Goal: Task Accomplishment & Management: Manage account settings

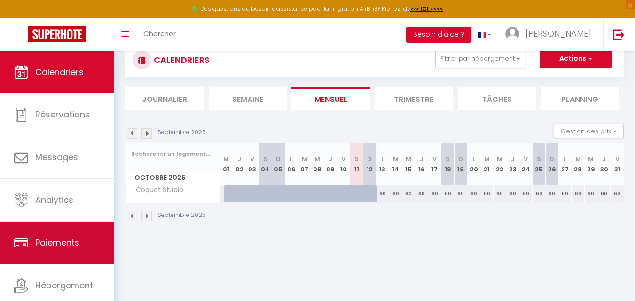
scroll to position [51, 0]
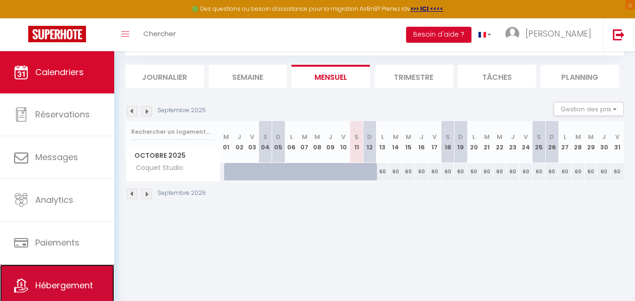
click at [68, 271] on link "Hébergement" at bounding box center [57, 286] width 114 height 42
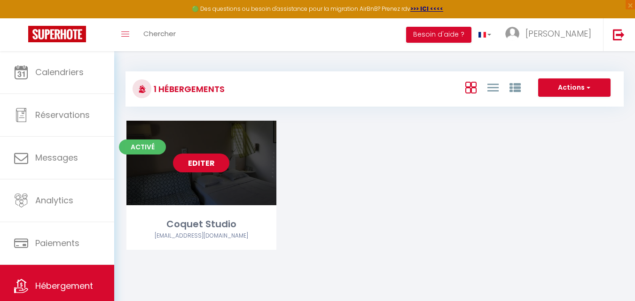
click at [199, 158] on link "Editer" at bounding box center [201, 163] width 56 height 19
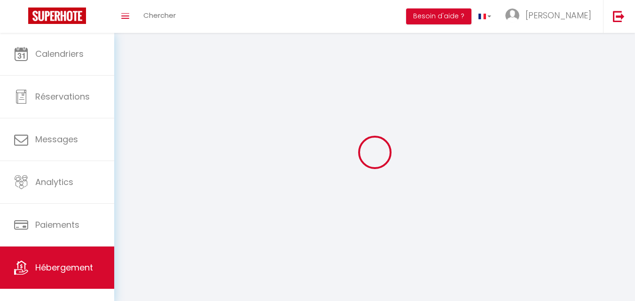
select select "1"
select select
select select "28"
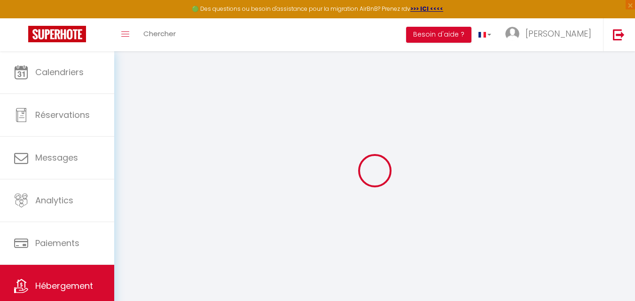
select select
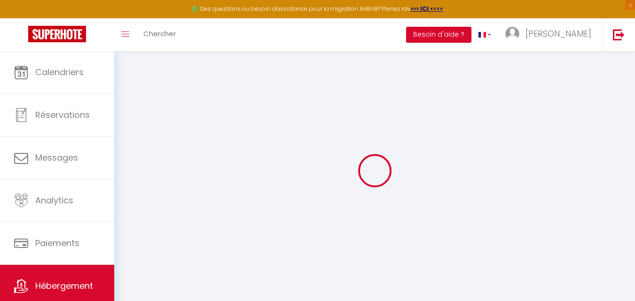
select select
checkbox input "false"
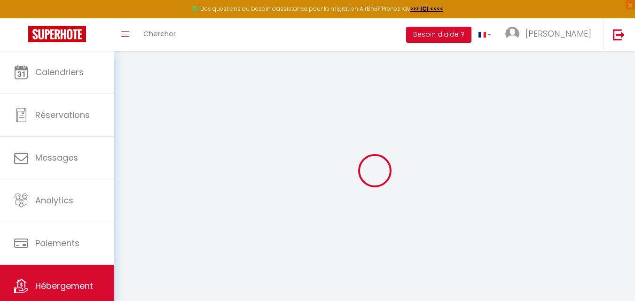
select select
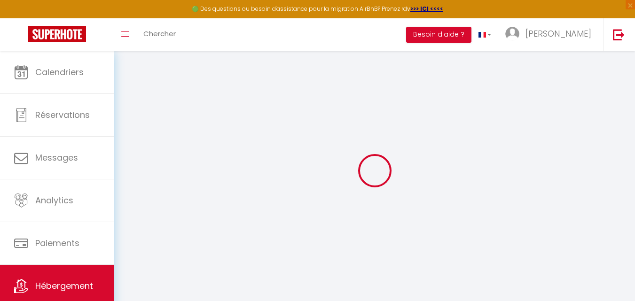
select select
checkbox input "false"
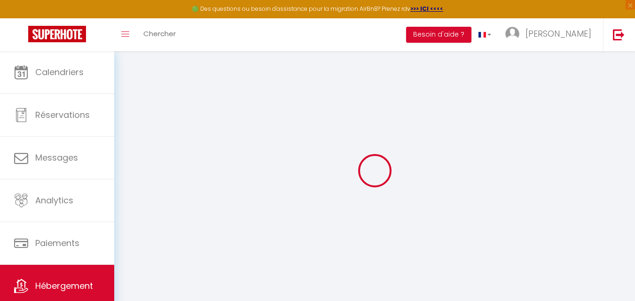
checkbox input "false"
select select
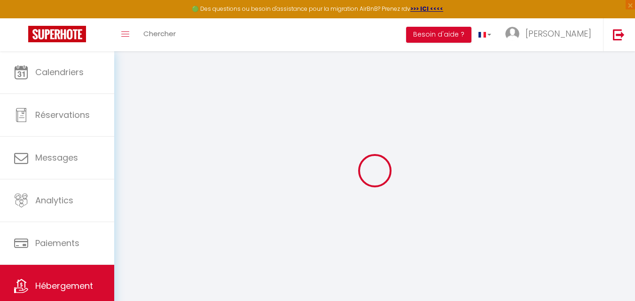
select select
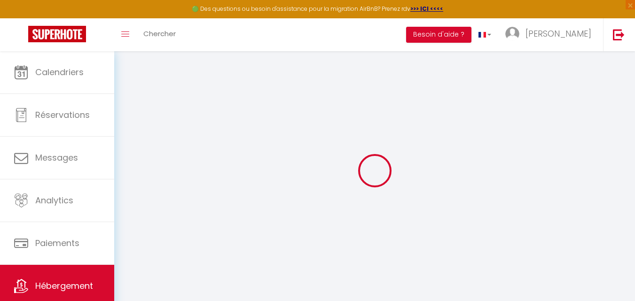
checkbox input "false"
select select
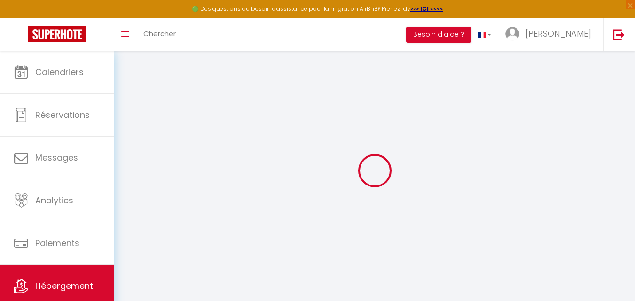
select select
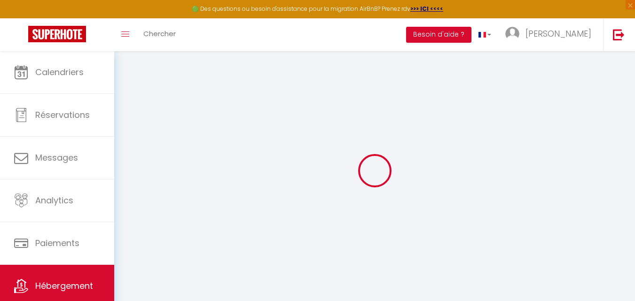
select select
checkbox input "false"
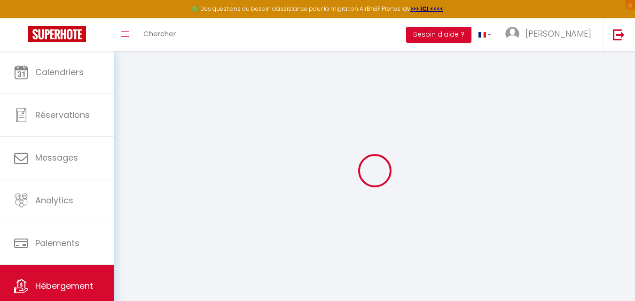
checkbox input "false"
select select
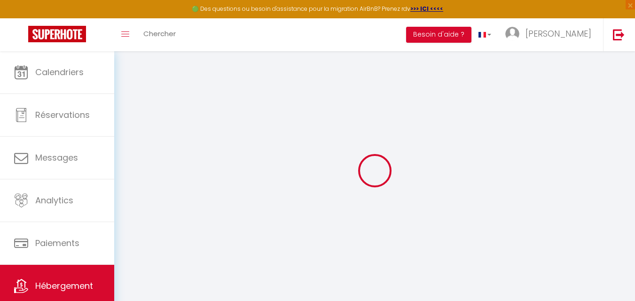
select select
checkbox input "false"
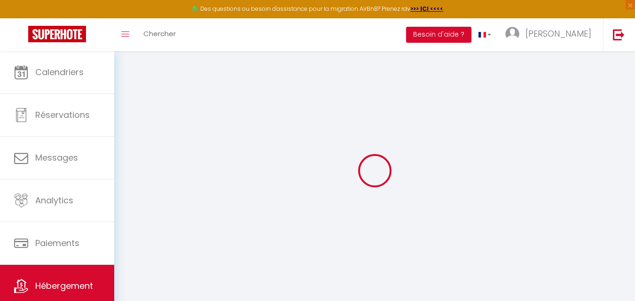
checkbox input "false"
select select
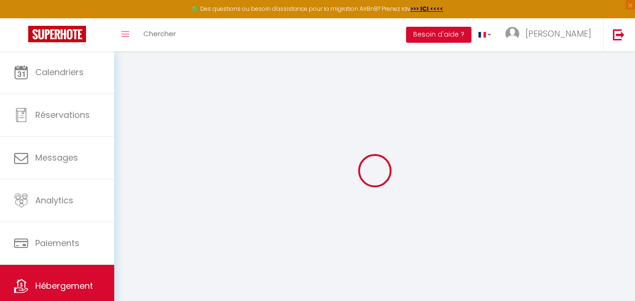
type input "Coquet Studio"
type input "[PERSON_NAME]"
type input "97233"
select select "0"
type input "60"
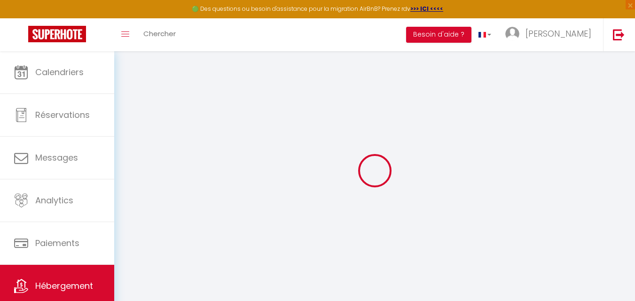
type input "5"
type input "50"
type input "1.00"
type input "300"
select select
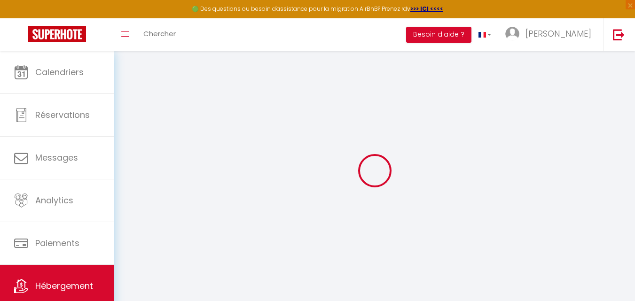
select select
type input "Domaine De Belfond"
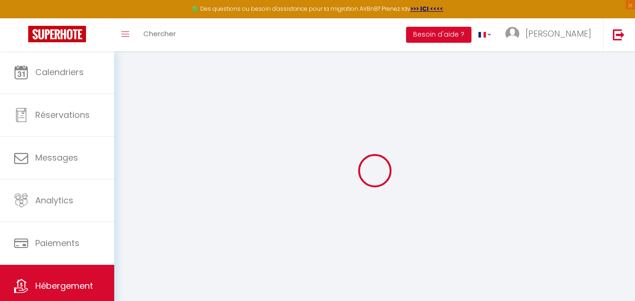
type input "97227"
type input "Sainte Anne"
select select "136"
type input "[EMAIL_ADDRESS][DOMAIN_NAME]"
select select "16189"
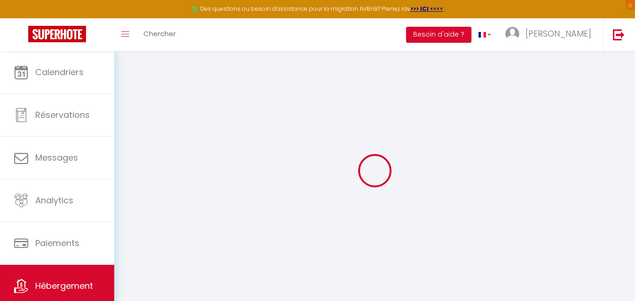
checkbox input "false"
checkbox input "true"
select select
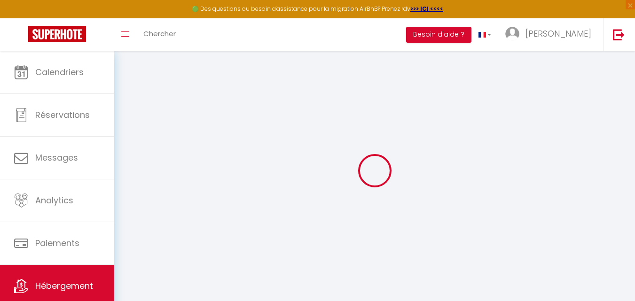
select select
type input "0"
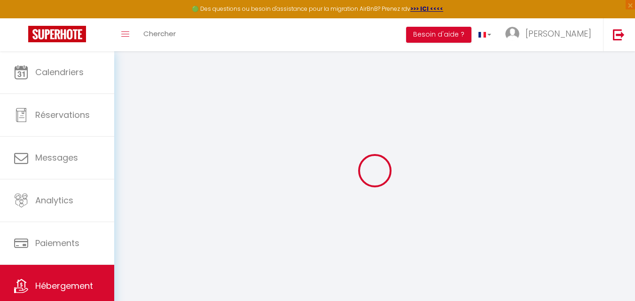
select select "2"
checkbox input "false"
checkbox input "true"
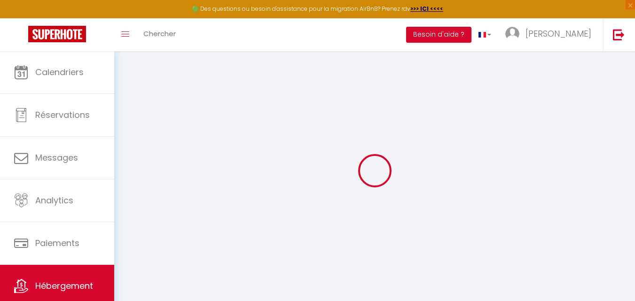
checkbox input "true"
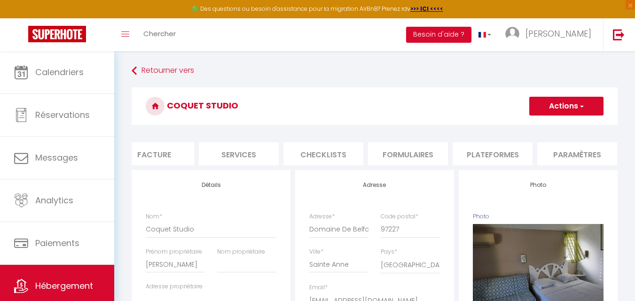
scroll to position [0, 188]
click at [563, 151] on li "Paramètres" at bounding box center [576, 153] width 80 height 23
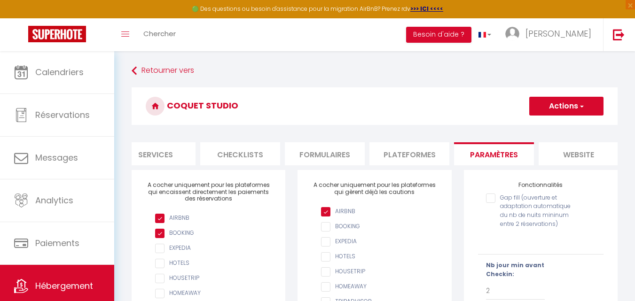
scroll to position [0, 320]
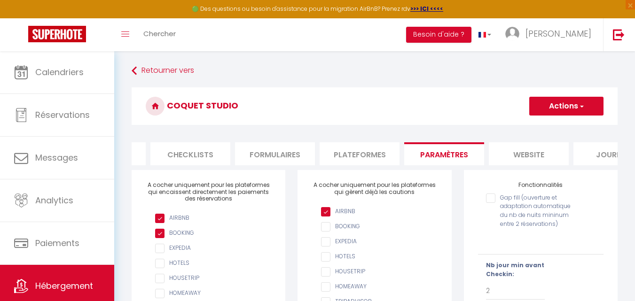
click at [528, 159] on li "website" at bounding box center [529, 153] width 80 height 23
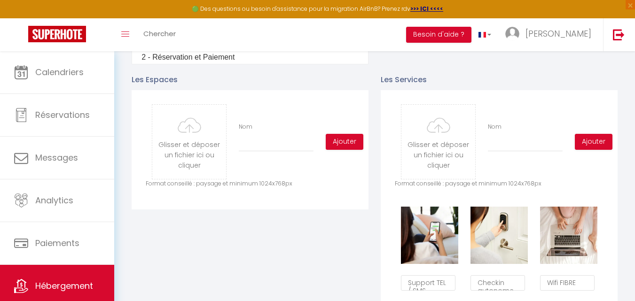
scroll to position [376, 0]
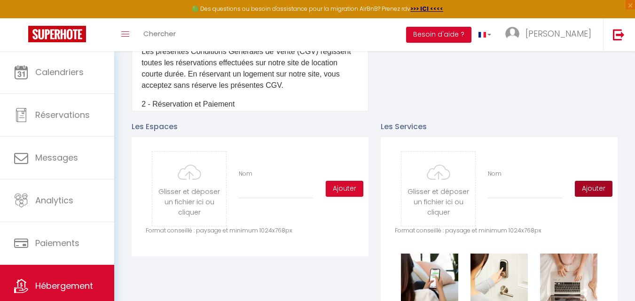
click at [593, 194] on button "Ajouter" at bounding box center [594, 189] width 38 height 16
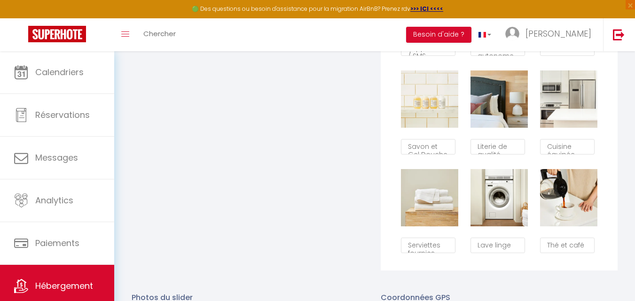
scroll to position [705, 0]
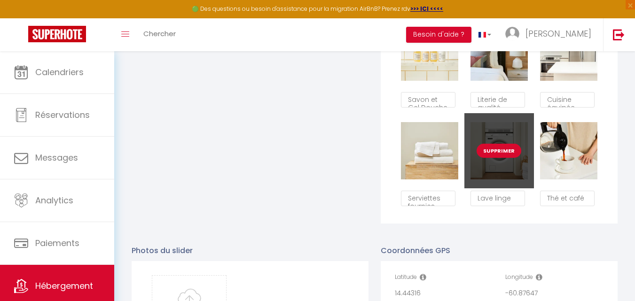
click at [500, 158] on button "Supprimer" at bounding box center [499, 151] width 45 height 14
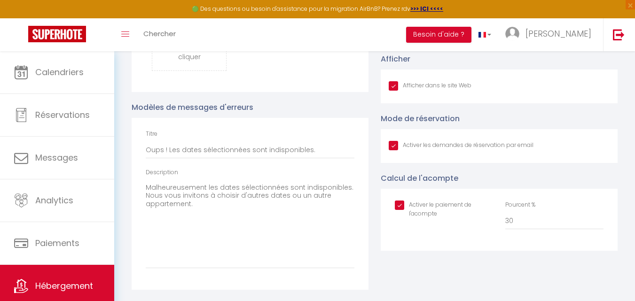
checkbox input "true"
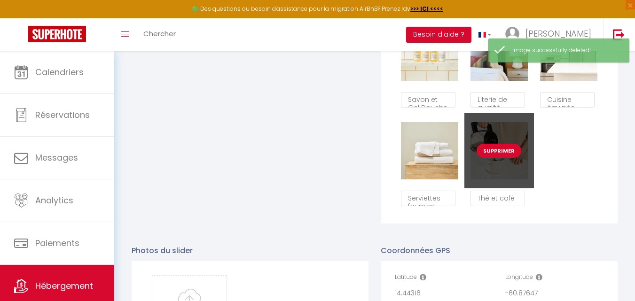
click at [494, 157] on button "Supprimer" at bounding box center [499, 151] width 45 height 14
checkbox input "true"
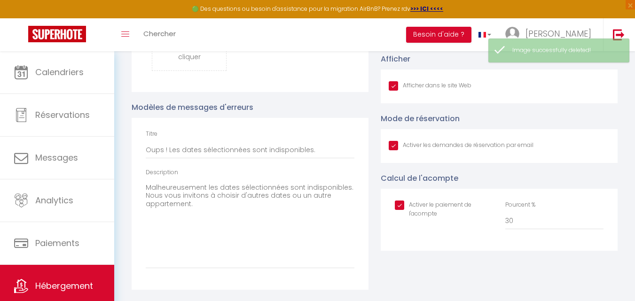
checkbox input "true"
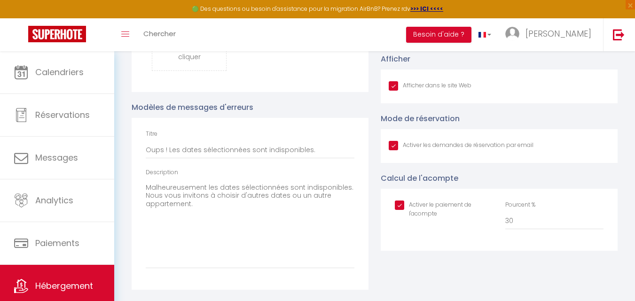
scroll to position [992, 0]
click at [396, 149] on input "Afficher dans le site Web" at bounding box center [461, 145] width 145 height 9
checkbox input "false"
checkbox input "true"
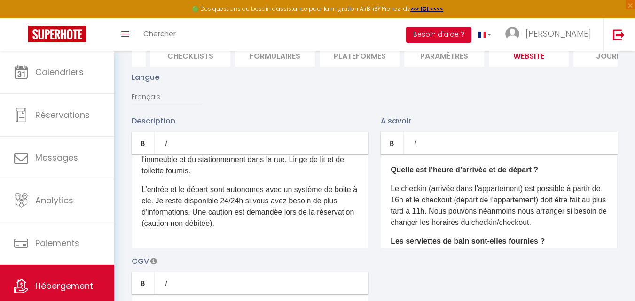
scroll to position [0, 0]
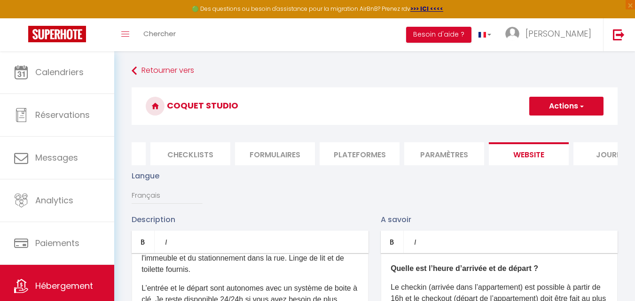
click at [567, 106] on button "Actions" at bounding box center [566, 106] width 74 height 19
click at [554, 129] on input "Enregistrer" at bounding box center [555, 126] width 35 height 9
checkbox input "true"
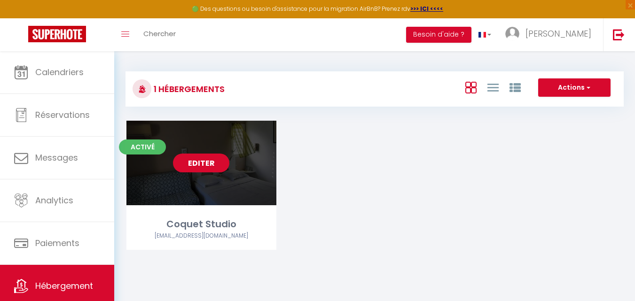
click at [221, 165] on link "Editer" at bounding box center [201, 163] width 56 height 19
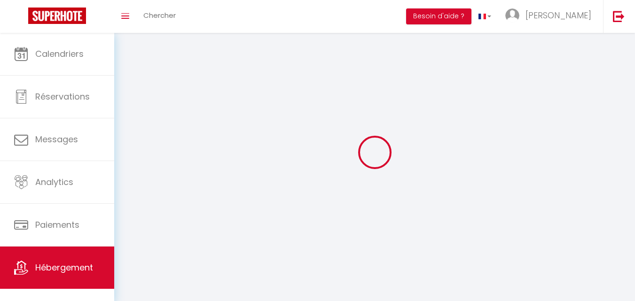
select select
select select "28"
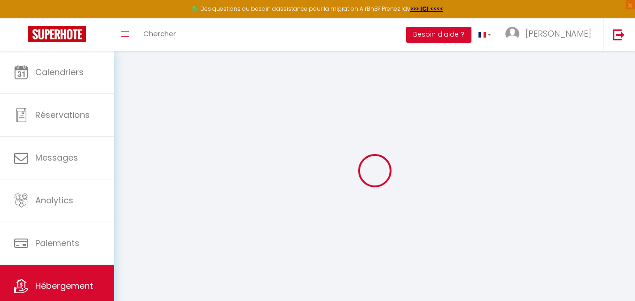
select select
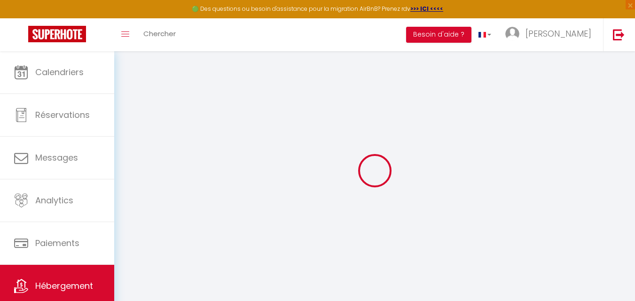
select select
checkbox input "false"
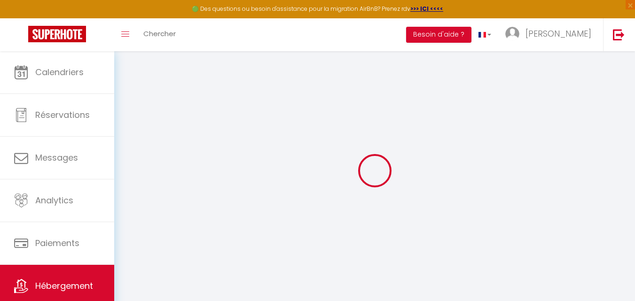
select select
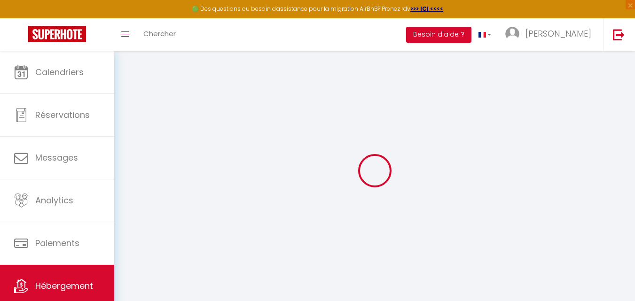
select select
checkbox input "false"
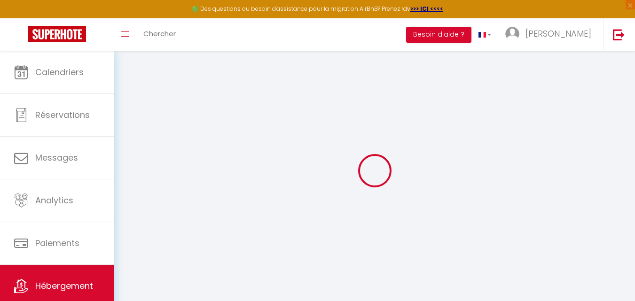
checkbox input "false"
select select
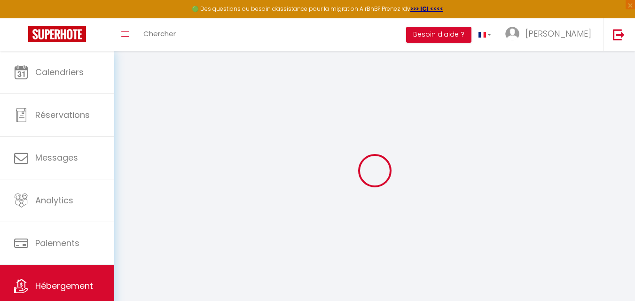
select select
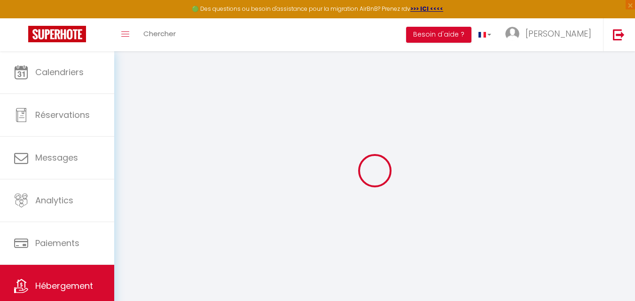
checkbox input "false"
select select
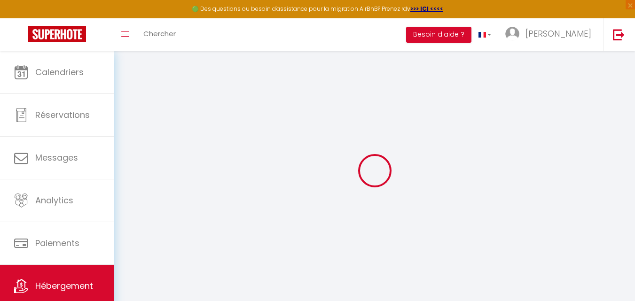
select select
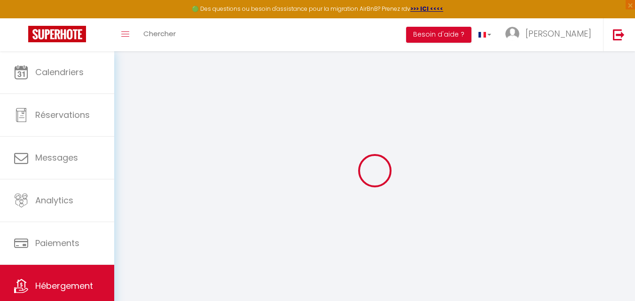
select select
checkbox input "false"
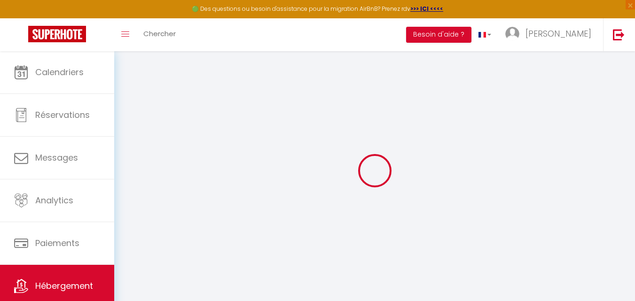
checkbox input "false"
select select
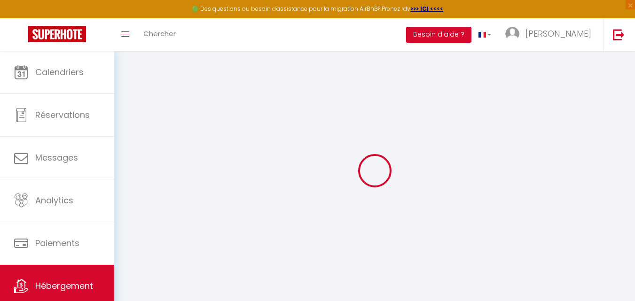
select select
checkbox input "false"
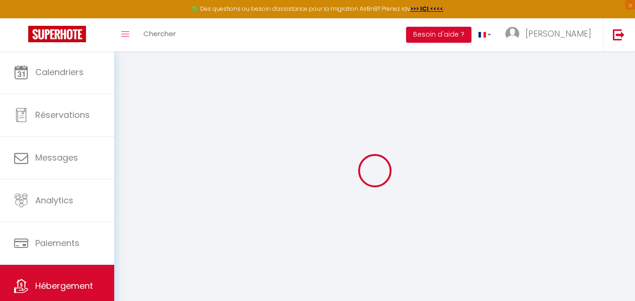
checkbox input "false"
select select
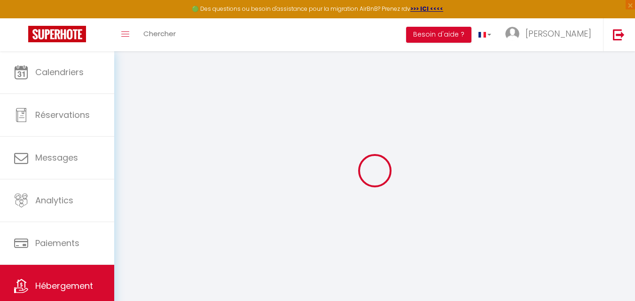
type input "Coquet Studio"
type input "[PERSON_NAME]"
type input "97233"
select select "0"
type input "60"
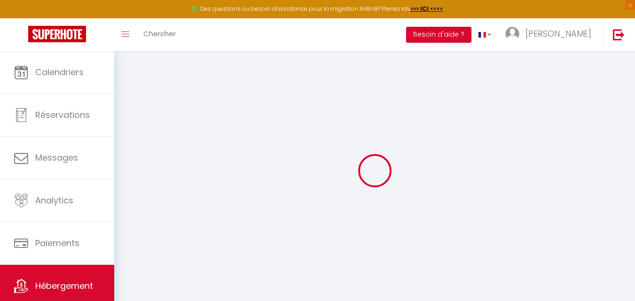
type input "5"
type input "50"
type input "1.00"
type input "300"
select select
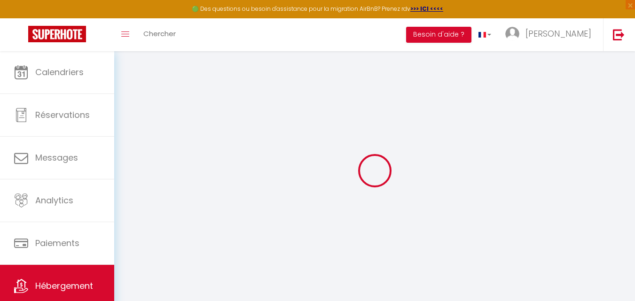
select select
type input "Domaine De Belfond"
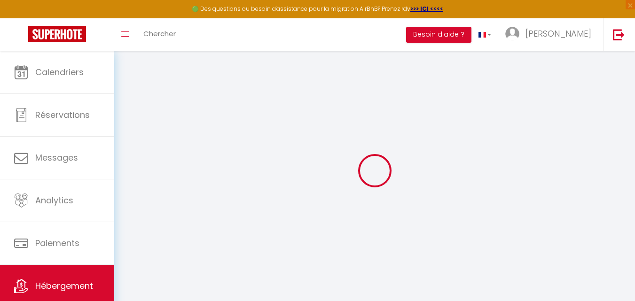
type input "97227"
type input "Sainte Anne"
select select "136"
type input "[EMAIL_ADDRESS][DOMAIN_NAME]"
select select "16189"
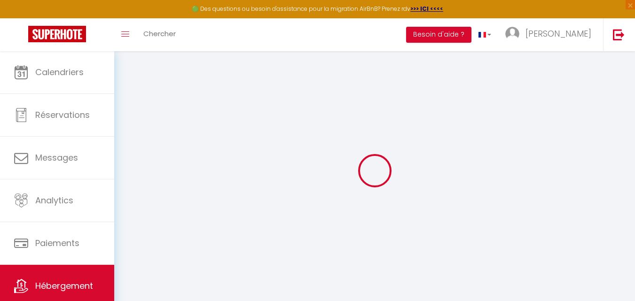
checkbox input "false"
checkbox input "true"
select select
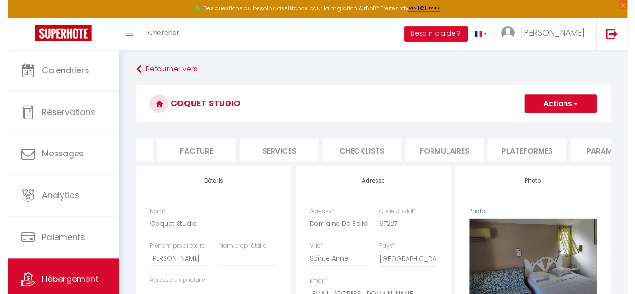
scroll to position [0, 188]
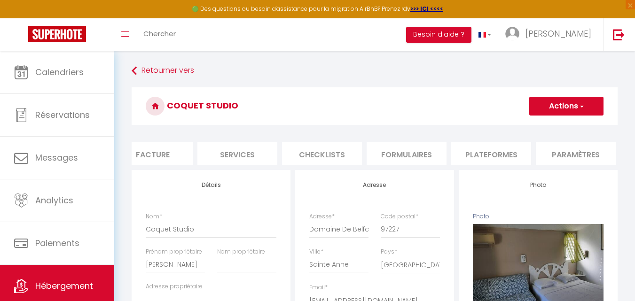
drag, startPoint x: 559, startPoint y: 36, endPoint x: 586, endPoint y: 57, distance: 33.8
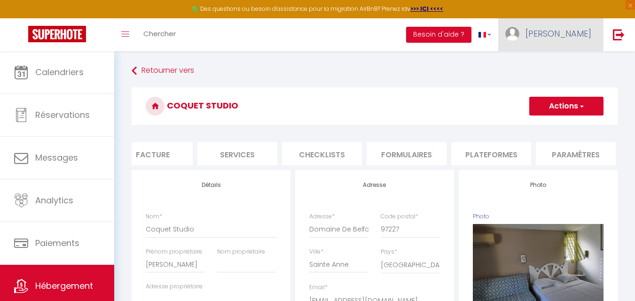
click at [575, 35] on span "[PERSON_NAME]" at bounding box center [559, 34] width 66 height 12
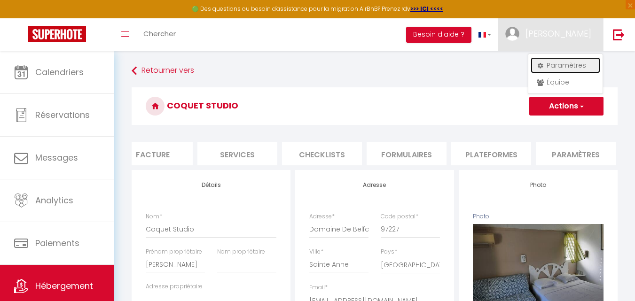
click at [568, 64] on link "Paramètres" at bounding box center [566, 65] width 70 height 16
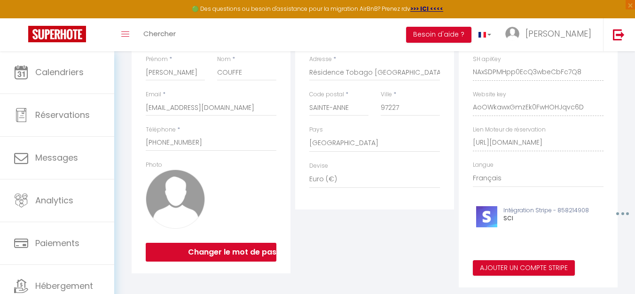
scroll to position [141, 0]
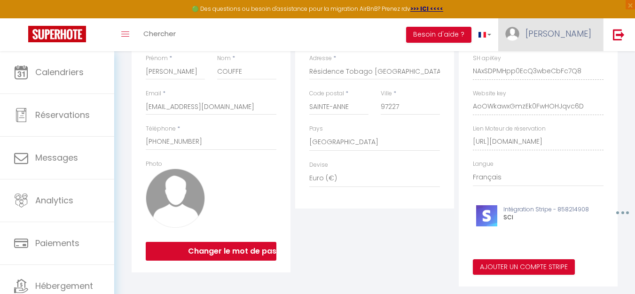
click at [573, 36] on span "[PERSON_NAME]" at bounding box center [559, 34] width 66 height 12
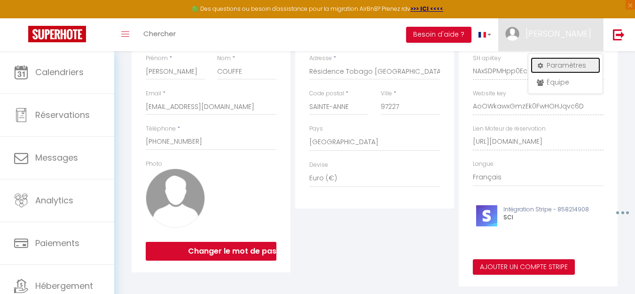
click at [561, 66] on link "Paramètres" at bounding box center [566, 65] width 70 height 16
click at [368, 45] on div "Toggle menubar Chercher BUTTON Besoin d'aide ? [PERSON_NAME] Équipe" at bounding box center [348, 34] width 560 height 33
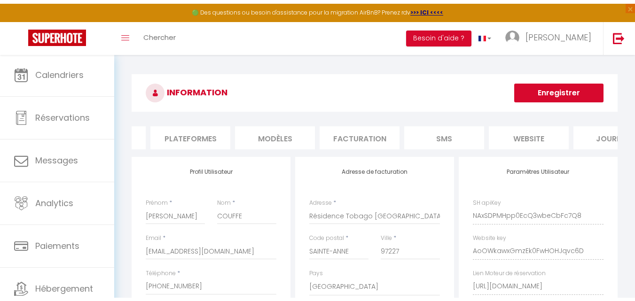
scroll to position [0, 0]
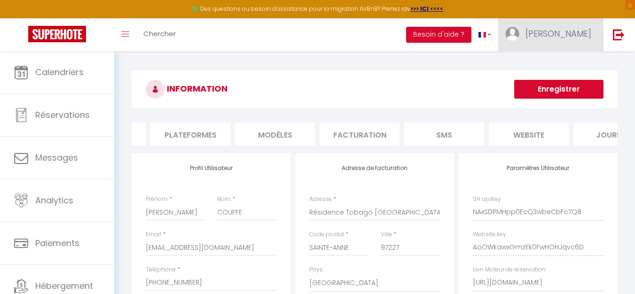
click at [561, 35] on span "[PERSON_NAME]" at bounding box center [559, 34] width 66 height 12
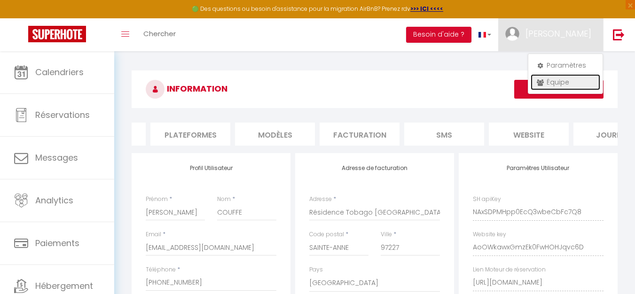
click at [556, 82] on link "Équipe" at bounding box center [566, 82] width 70 height 16
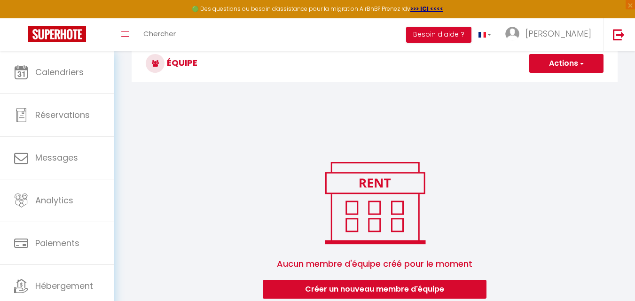
scroll to position [51, 0]
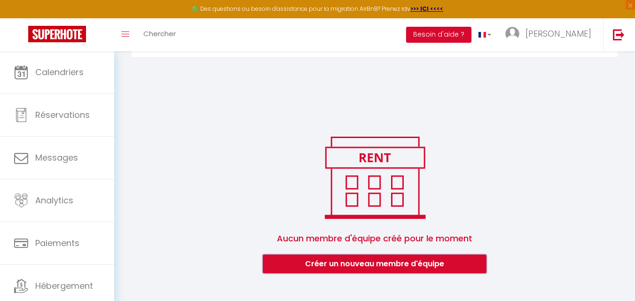
click at [412, 262] on button "Créer un nouveau membre d'équipe" at bounding box center [375, 264] width 224 height 19
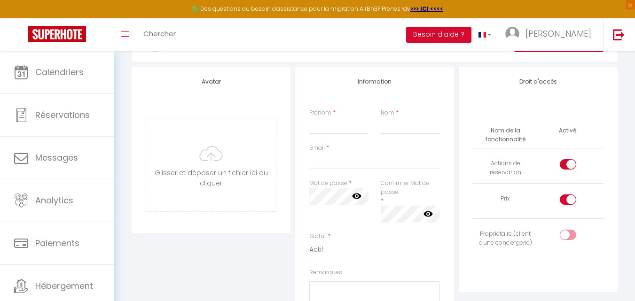
scroll to position [47, 0]
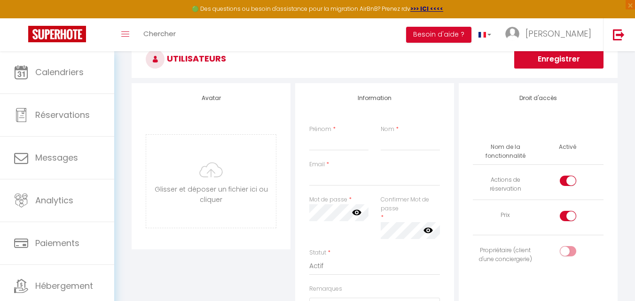
click at [569, 180] on input "checkbox" at bounding box center [576, 183] width 16 height 14
click at [569, 213] on input "checkbox" at bounding box center [576, 218] width 16 height 14
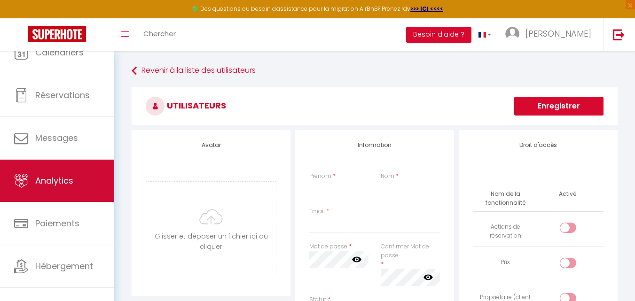
scroll to position [29, 0]
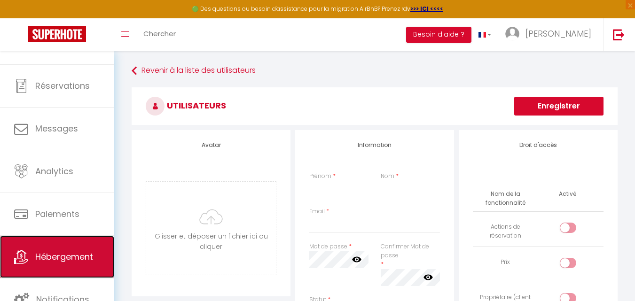
click at [56, 251] on span "Hébergement" at bounding box center [64, 257] width 58 height 12
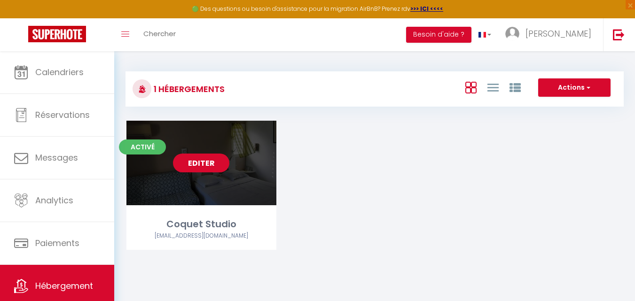
click at [214, 160] on link "Editer" at bounding box center [201, 163] width 56 height 19
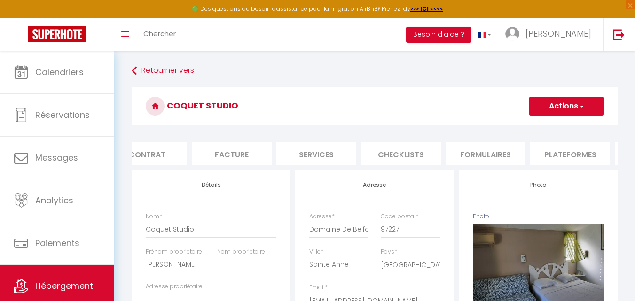
scroll to position [0, 113]
click at [570, 156] on li "Plateformes" at bounding box center [566, 153] width 80 height 23
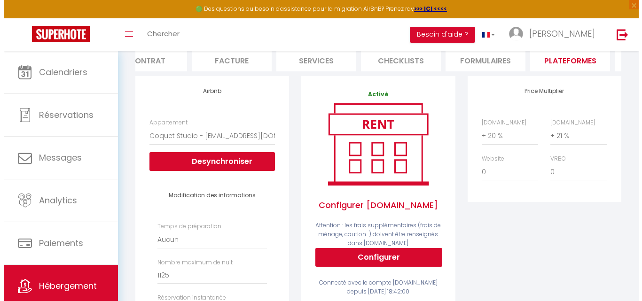
scroll to position [141, 0]
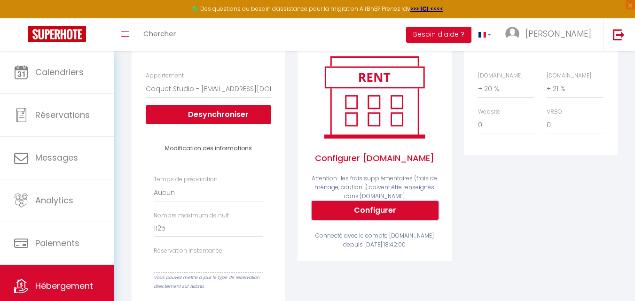
click at [378, 220] on button "Configurer" at bounding box center [375, 210] width 127 height 19
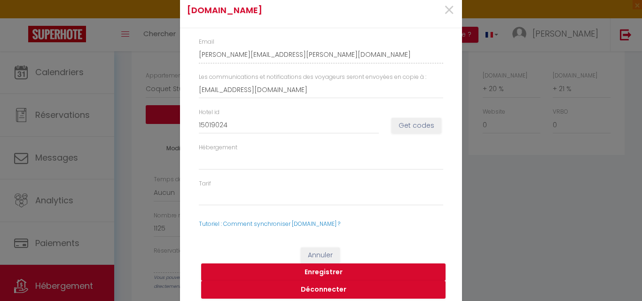
scroll to position [7, 0]
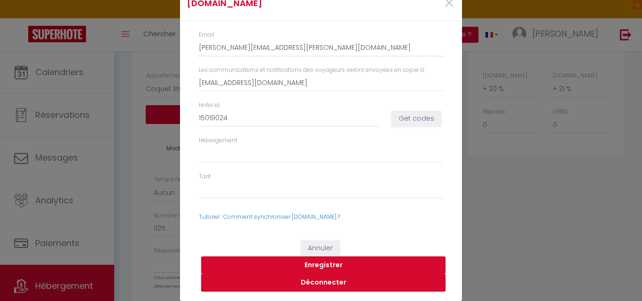
click at [322, 266] on button "Enregistrer" at bounding box center [323, 266] width 244 height 18
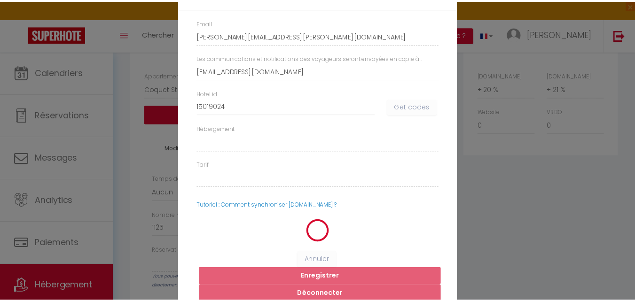
scroll to position [0, 0]
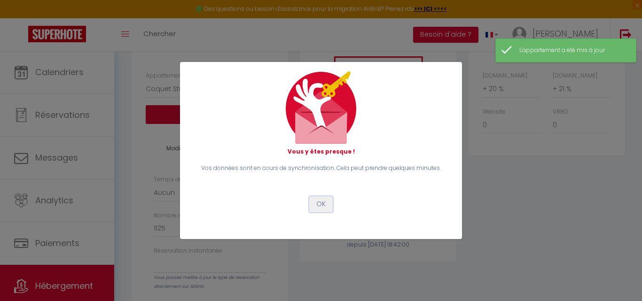
click at [319, 205] on button "OK" at bounding box center [321, 204] width 24 height 16
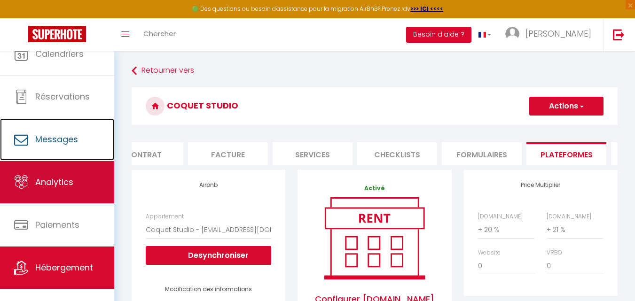
scroll to position [29, 0]
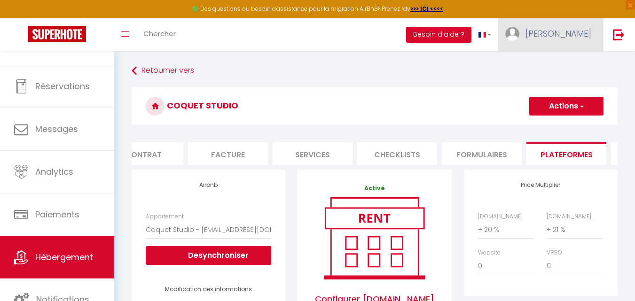
click at [578, 30] on span "[PERSON_NAME]" at bounding box center [559, 34] width 66 height 12
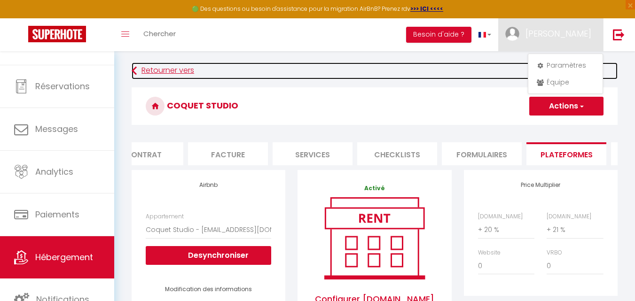
click at [462, 78] on link "Retourner vers" at bounding box center [375, 71] width 486 height 17
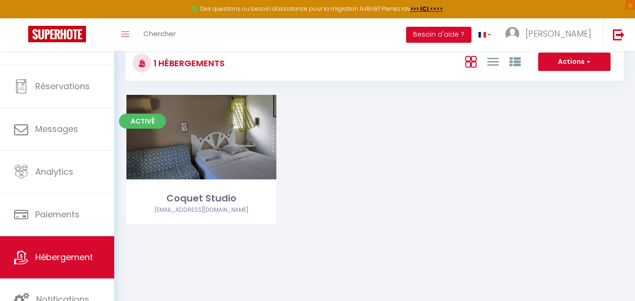
scroll to position [51, 0]
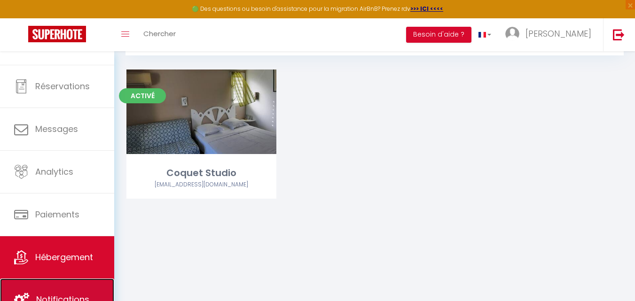
click at [75, 293] on link "Notifications" at bounding box center [57, 300] width 114 height 42
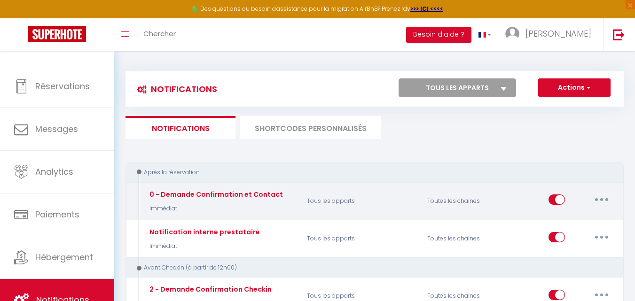
click at [596, 198] on button "button" at bounding box center [602, 199] width 26 height 15
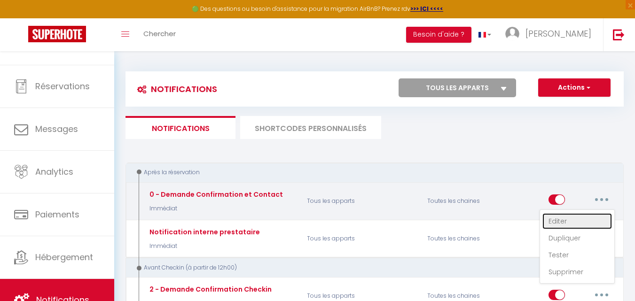
click at [562, 227] on link "Editer" at bounding box center [577, 221] width 70 height 16
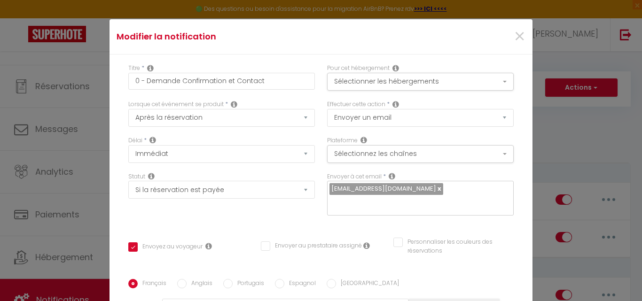
click at [577, 135] on div "Modifier la notification × Titre * 0 - Demande Confirmation et Contact Pour cet…" at bounding box center [321, 150] width 642 height 301
click at [514, 33] on span "×" at bounding box center [520, 37] width 12 height 28
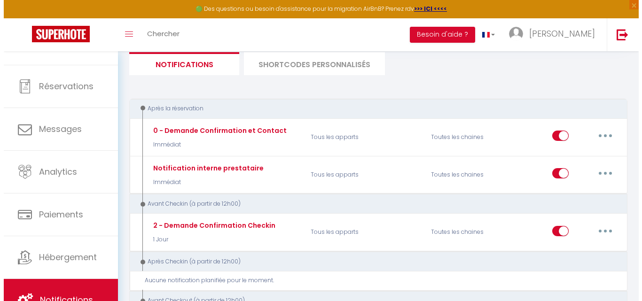
scroll to position [47, 0]
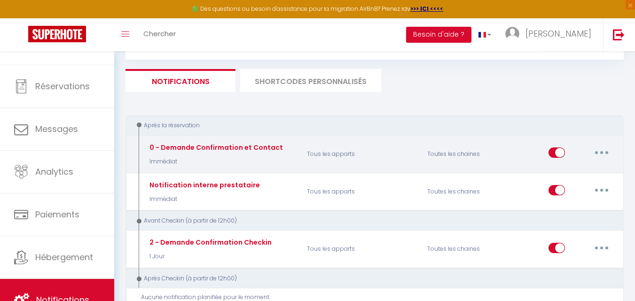
click at [604, 149] on button "button" at bounding box center [602, 152] width 26 height 15
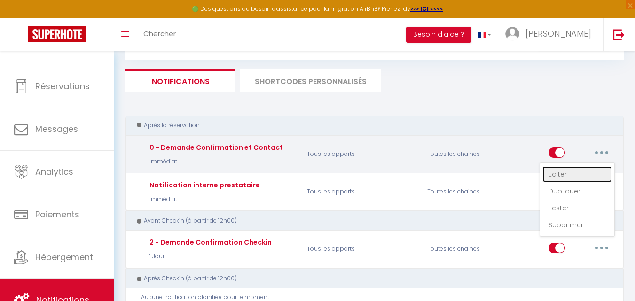
click at [569, 173] on link "Editer" at bounding box center [577, 174] width 70 height 16
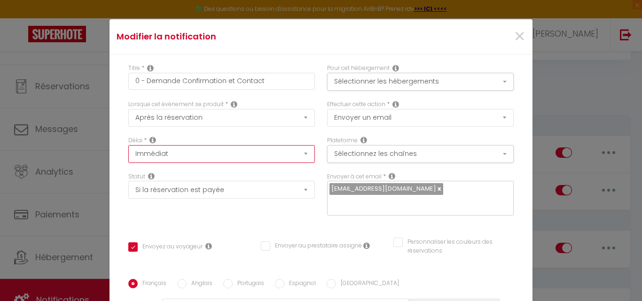
click at [301, 154] on select "Immédiat + 10 Minutes + 1 Heure + 2 Heures + 3 Heures + 4 Heures + 5 Heures + 6…" at bounding box center [221, 154] width 187 height 18
click at [482, 83] on button "Sélectionner les hébergements" at bounding box center [420, 82] width 187 height 18
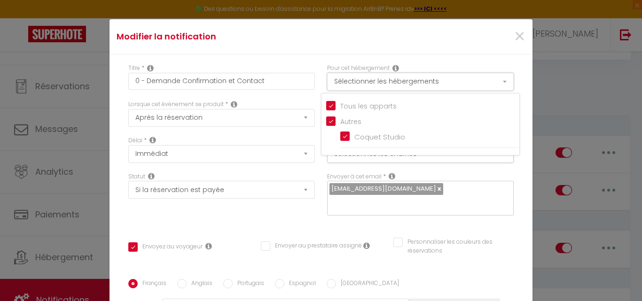
click at [482, 83] on button "Sélectionner les hébergements" at bounding box center [420, 82] width 187 height 18
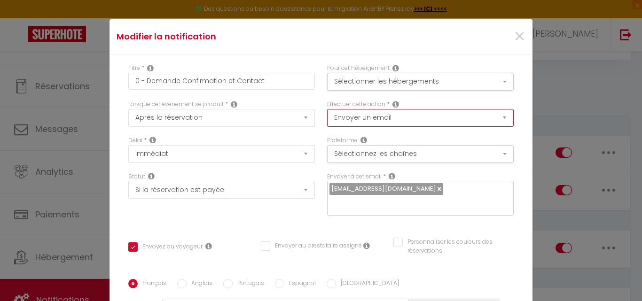
click at [475, 117] on select "Envoyer un email Envoyer un SMS Envoyer une notification push" at bounding box center [420, 118] width 187 height 18
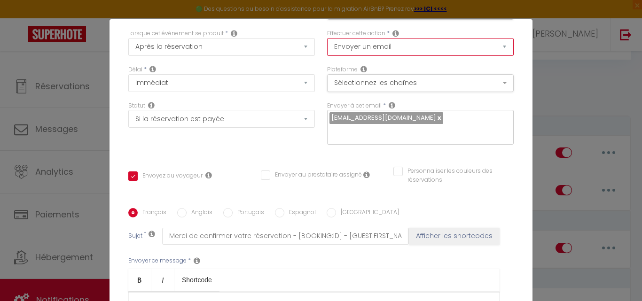
scroll to position [94, 0]
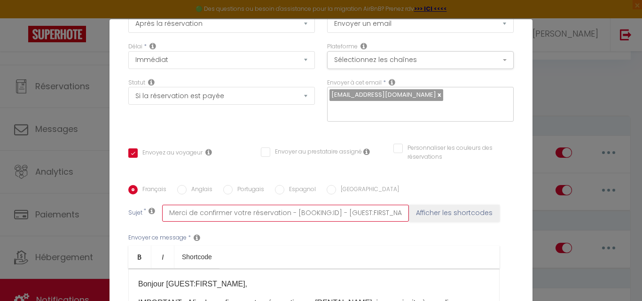
drag, startPoint x: 335, startPoint y: 199, endPoint x: 287, endPoint y: 200, distance: 47.5
click at [287, 205] on input "Merci de confirmer votre réservation - [BOOKING:ID] - [GUEST:FIRST_NAME] [GUEST…" at bounding box center [285, 213] width 247 height 17
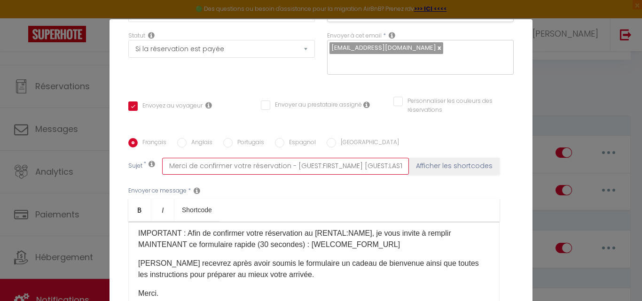
scroll to position [44, 0]
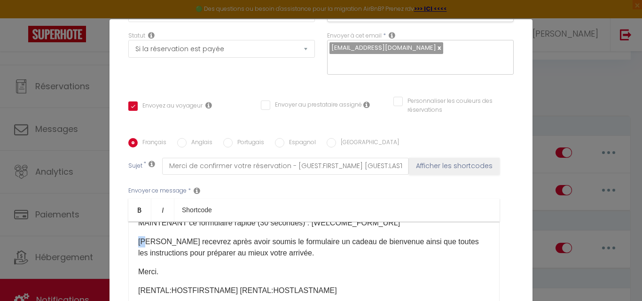
drag, startPoint x: 134, startPoint y: 228, endPoint x: 141, endPoint y: 228, distance: 7.1
click at [141, 228] on div "Bonjour [GUEST:FIRST_NAME], IMPORTANT : Afin de confirmer votre réservation au …" at bounding box center [313, 269] width 371 height 94
click at [188, 243] on p "[PERSON_NAME] recevrez après avoir soumis le formulaire un cadeau de bienvenue …" at bounding box center [314, 247] width 352 height 23
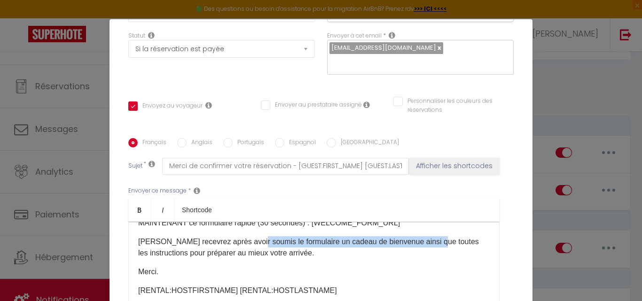
drag, startPoint x: 249, startPoint y: 227, endPoint x: 431, endPoint y: 226, distance: 181.9
click at [431, 236] on p "[PERSON_NAME] recevrez après avoir soumis le formulaire un cadeau de bienvenue …" at bounding box center [314, 247] width 352 height 23
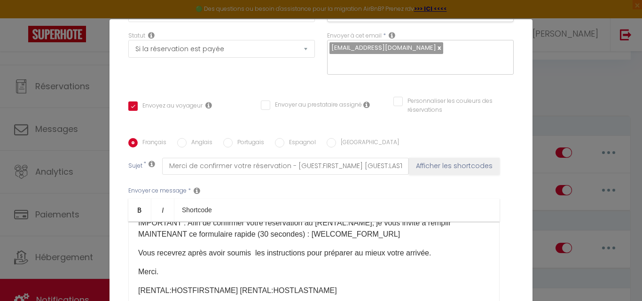
scroll to position [33, 0]
drag, startPoint x: 250, startPoint y: 241, endPoint x: 185, endPoint y: 243, distance: 64.5
click at [185, 248] on p "Vous recevrez après avoir soumis les instructions pour préparer au mieux votre …" at bounding box center [314, 253] width 352 height 11
click at [192, 252] on div "Bonjour [GUEST:FIRST_NAME], IMPORTANT : Afin de confirmer votre réservation au …" at bounding box center [313, 269] width 371 height 94
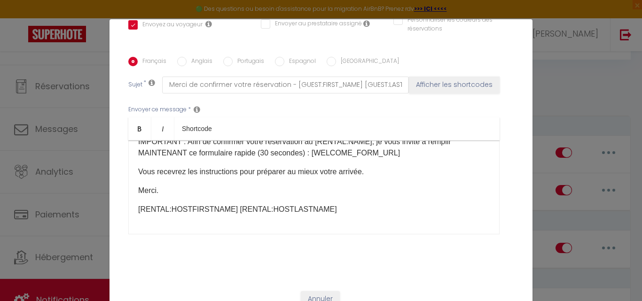
scroll to position [38, 0]
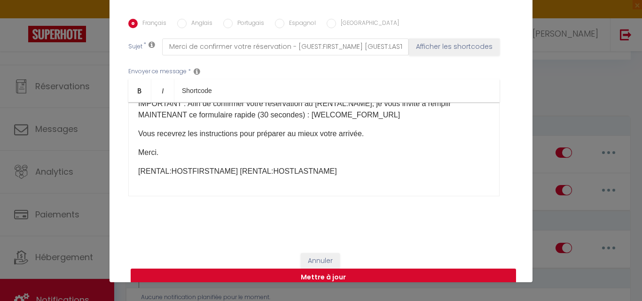
click at [272, 269] on button "Mettre à jour" at bounding box center [323, 278] width 385 height 18
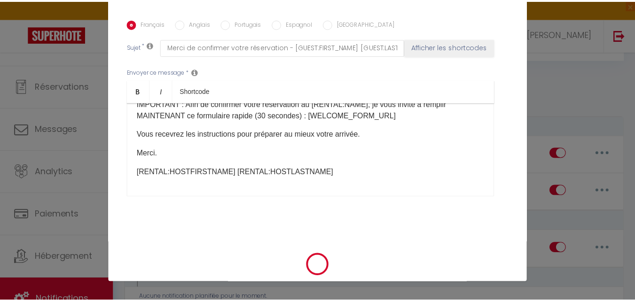
scroll to position [213, 0]
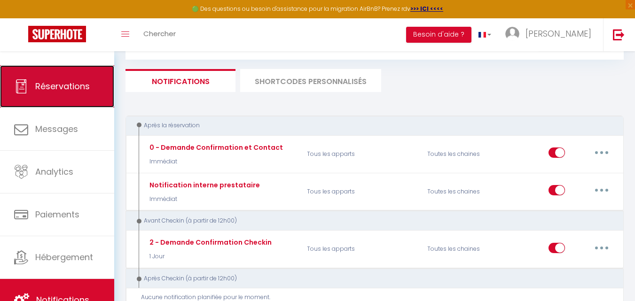
click at [60, 90] on span "Réservations" at bounding box center [62, 86] width 55 height 12
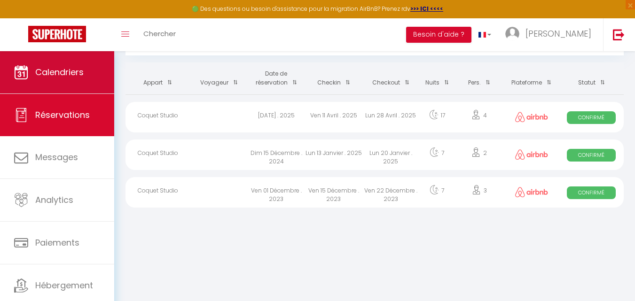
scroll to position [51, 0]
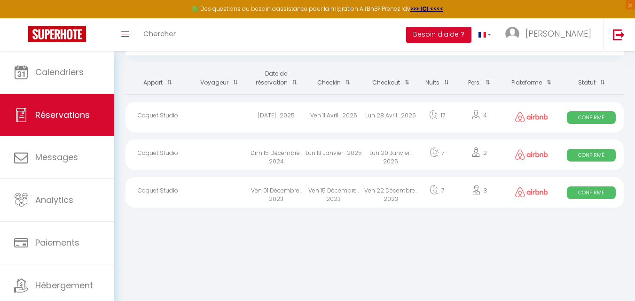
click at [571, 118] on span "Confirmé" at bounding box center [591, 117] width 48 height 13
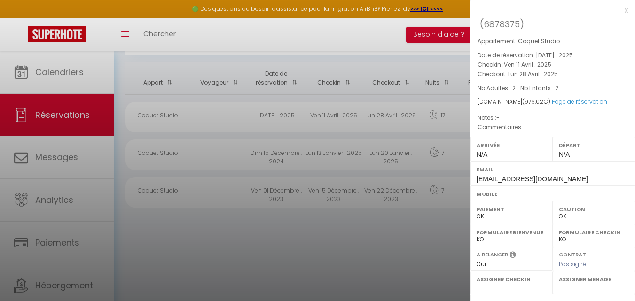
click at [294, 249] on div at bounding box center [317, 150] width 635 height 301
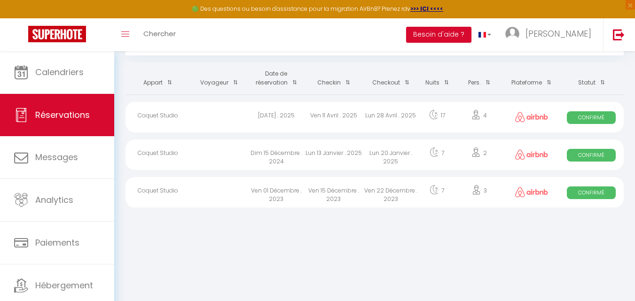
click at [320, 116] on div "Ven 11 Avril . 2025" at bounding box center [333, 117] width 57 height 31
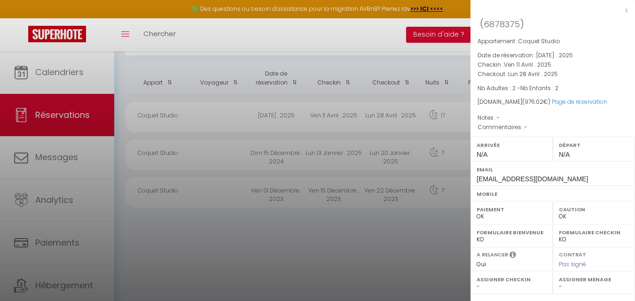
click at [518, 24] on span "6878375" at bounding box center [502, 24] width 36 height 12
click at [504, 25] on span "6878375" at bounding box center [502, 24] width 36 height 12
click at [505, 25] on span "6878375" at bounding box center [502, 24] width 36 height 12
copy span "6878375"
click at [156, 264] on div at bounding box center [317, 150] width 635 height 301
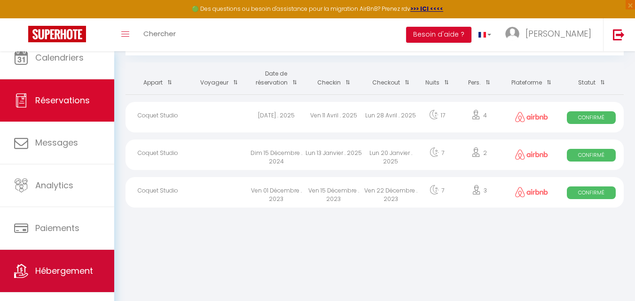
scroll to position [29, 0]
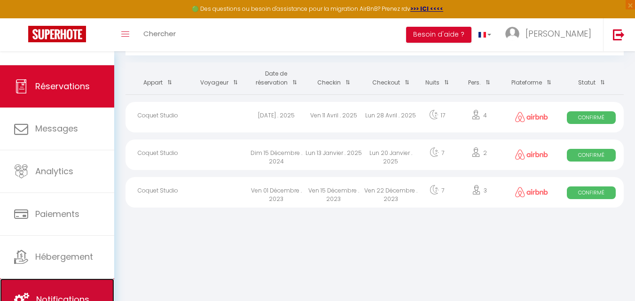
click at [69, 298] on span "Notifications" at bounding box center [62, 300] width 53 height 12
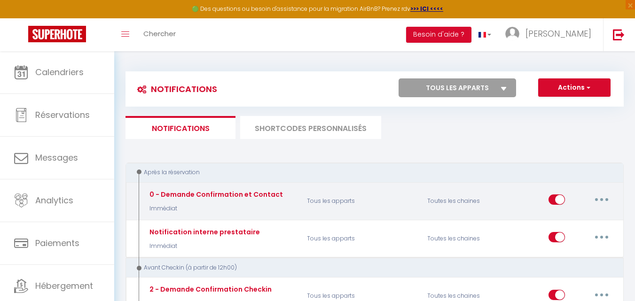
click at [609, 200] on button "button" at bounding box center [602, 199] width 26 height 15
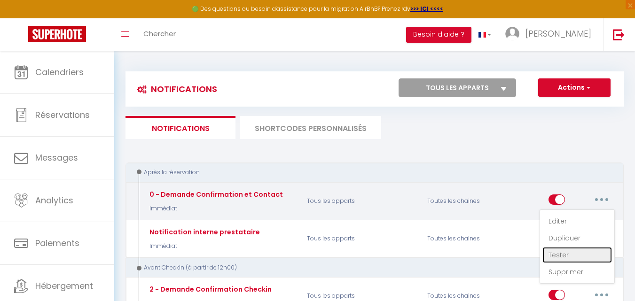
click at [558, 259] on link "Tester" at bounding box center [577, 255] width 70 height 16
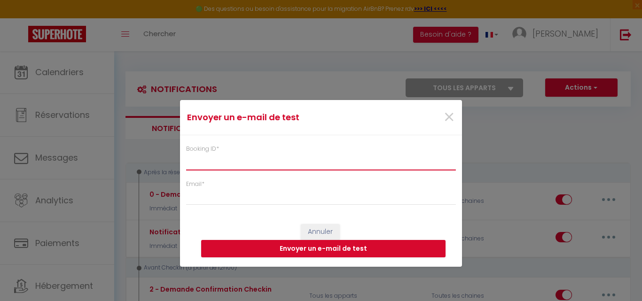
paste input "6878375"
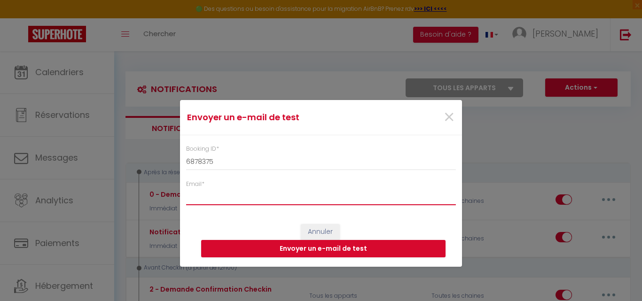
click at [243, 193] on input "Email *" at bounding box center [321, 196] width 270 height 17
click at [309, 250] on button "Envoyer un e-mail de test" at bounding box center [323, 249] width 244 height 18
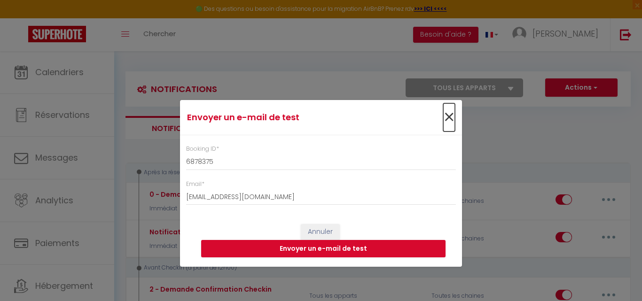
click at [452, 119] on span "×" at bounding box center [449, 117] width 12 height 28
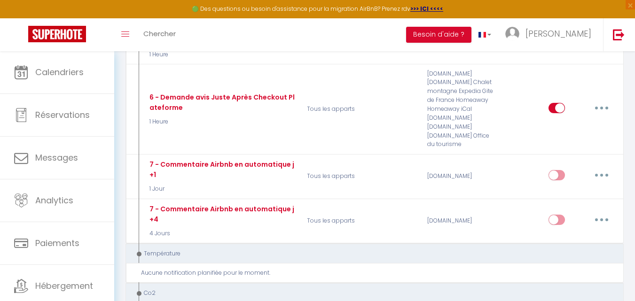
scroll to position [423, 0]
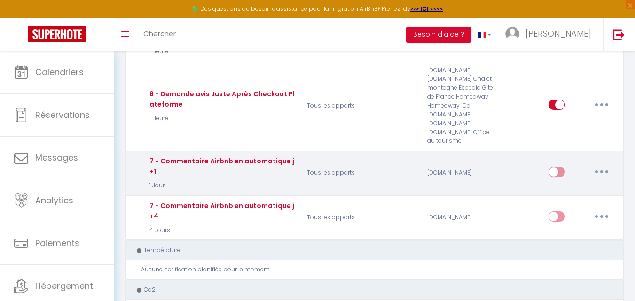
click at [601, 172] on icon "button" at bounding box center [601, 172] width 3 height 3
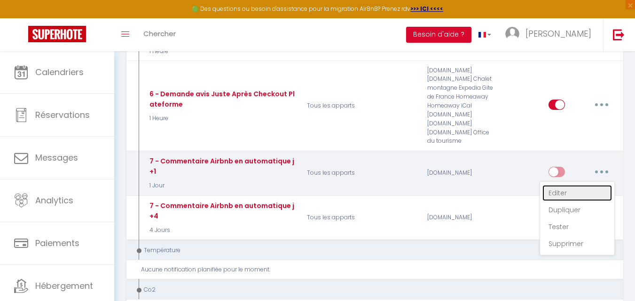
click at [566, 191] on link "Editer" at bounding box center [577, 193] width 70 height 16
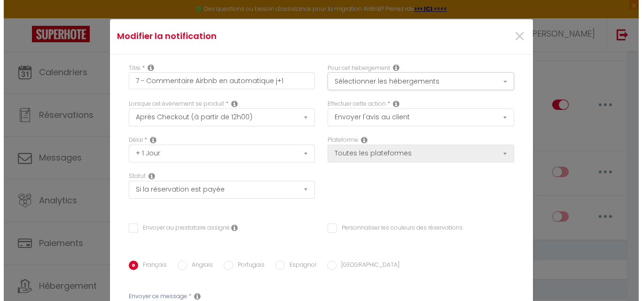
scroll to position [416, 0]
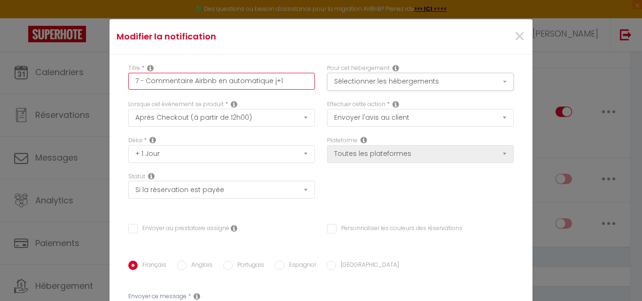
drag, startPoint x: 279, startPoint y: 79, endPoint x: 113, endPoint y: 79, distance: 165.9
click at [113, 79] on div "Titre * 7 - Commentaire Airbnb en automatique j+1 Pour cet hébergement Sélectio…" at bounding box center [321, 262] width 423 height 415
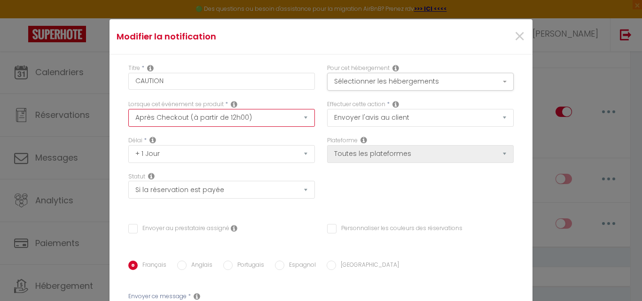
click at [302, 118] on select "Après la réservation Avant Checkin (à partir de 12h00) Après Checkin (à partir …" at bounding box center [221, 118] width 187 height 18
click at [128, 109] on select "Après la réservation Avant Checkin (à partir de 12h00) Après Checkin (à partir …" at bounding box center [221, 118] width 187 height 18
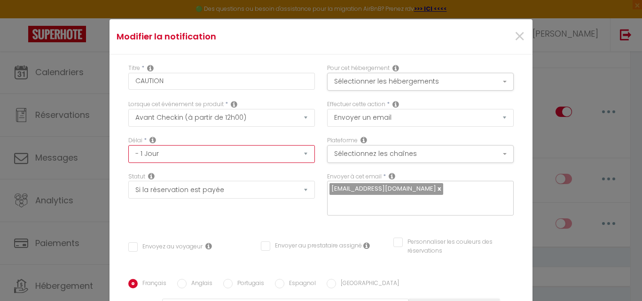
click at [298, 151] on select "Immédiat - 10 Minutes - 1 Heure - 2 Heures - 3 Heures - 4 Heures - 5 Heures - 6…" at bounding box center [221, 154] width 187 height 18
click at [128, 145] on select "Immédiat - 10 Minutes - 1 Heure - 2 Heures - 3 Heures - 4 Heures - 5 Heures - 6…" at bounding box center [221, 154] width 187 height 18
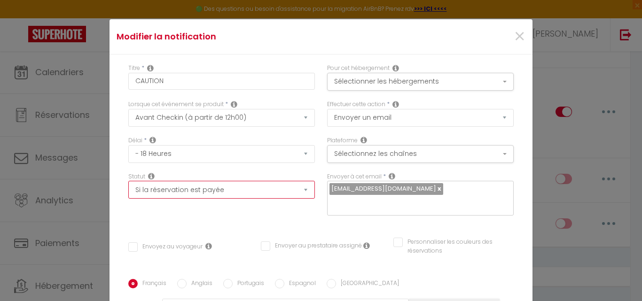
click at [260, 192] on select "Aucun Si la réservation est payée Si réservation non payée Si la caution a été …" at bounding box center [221, 190] width 187 height 18
click at [128, 181] on select "Aucun Si la réservation est payée Si réservation non payée Si la caution a été …" at bounding box center [221, 190] width 187 height 18
click at [480, 80] on button "Sélectionner les hébergements" at bounding box center [420, 82] width 187 height 18
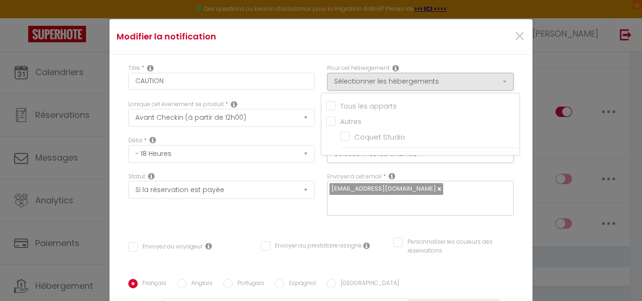
click at [326, 106] on input "Tous les apparts" at bounding box center [422, 105] width 193 height 9
click at [475, 62] on div "Titre * CAUTION Pour cet hébergement Sélectionner les hébergements Tous les app…" at bounding box center [321, 280] width 423 height 450
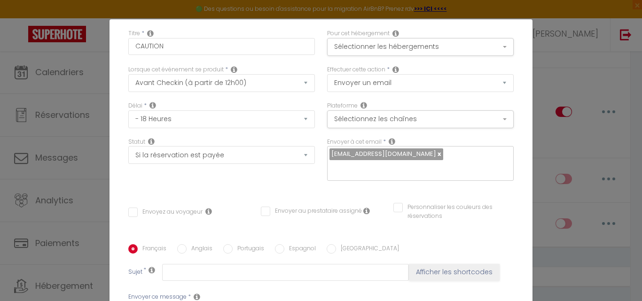
scroll to position [94, 0]
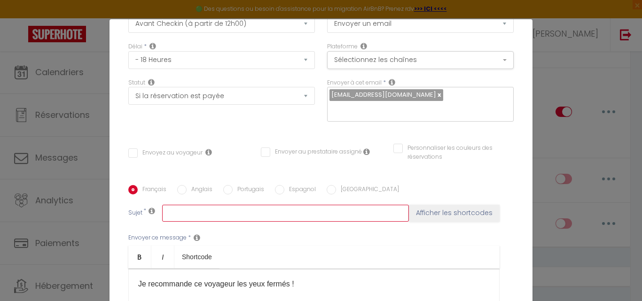
click at [231, 205] on input "text" at bounding box center [285, 213] width 247 height 17
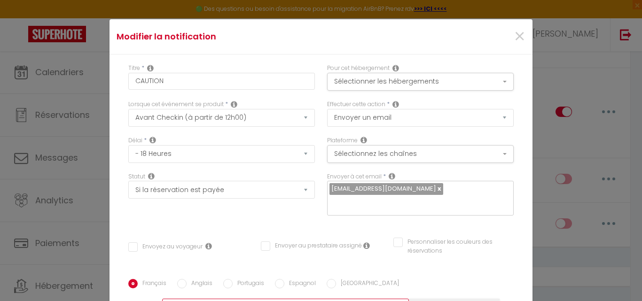
scroll to position [47, 0]
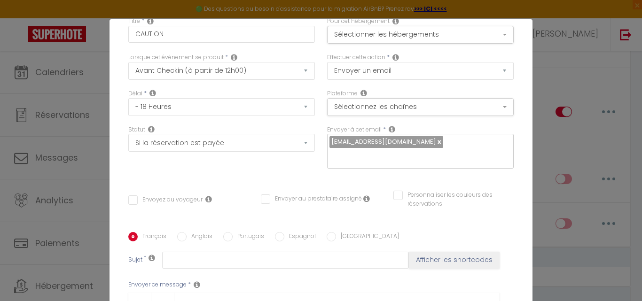
click at [128, 196] on input "Envoyez au voyageur" at bounding box center [165, 200] width 74 height 9
click at [173, 252] on input "text" at bounding box center [285, 260] width 247 height 17
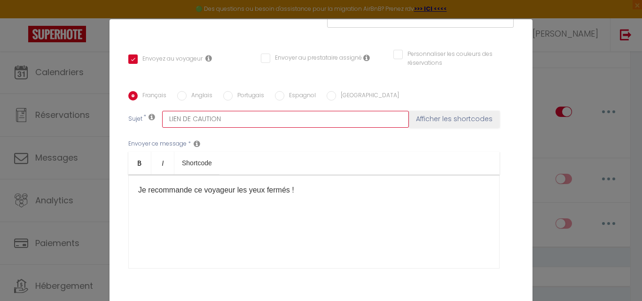
scroll to position [94, 0]
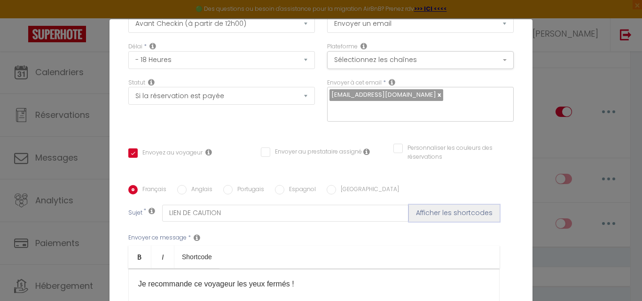
click at [454, 205] on button "Afficher les shortcodes" at bounding box center [454, 213] width 91 height 17
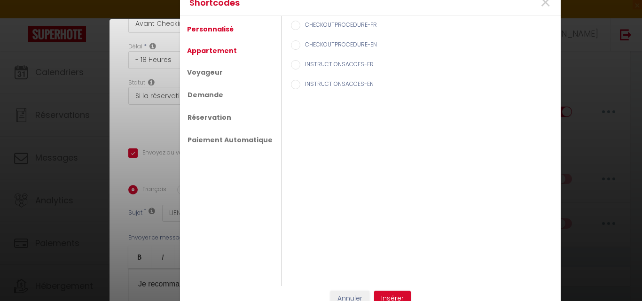
click at [216, 51] on link "Appartement" at bounding box center [211, 50] width 59 height 17
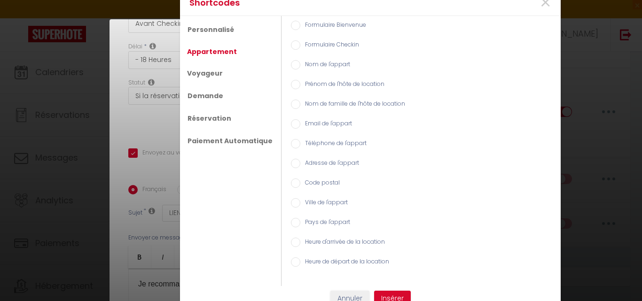
click at [291, 63] on input "Nom de l'appart" at bounding box center [295, 64] width 9 height 9
click at [384, 292] on button "Insérer" at bounding box center [392, 299] width 37 height 16
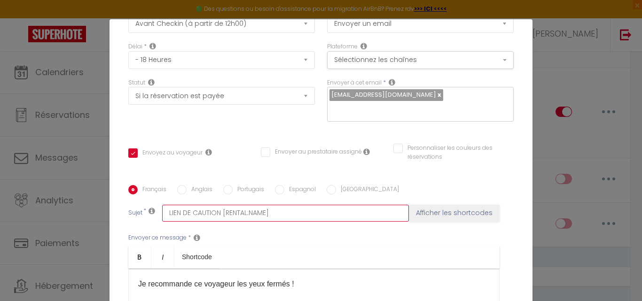
click at [295, 205] on input "LIEN DE CAUTION [RENTAL:NAME]" at bounding box center [285, 213] width 247 height 17
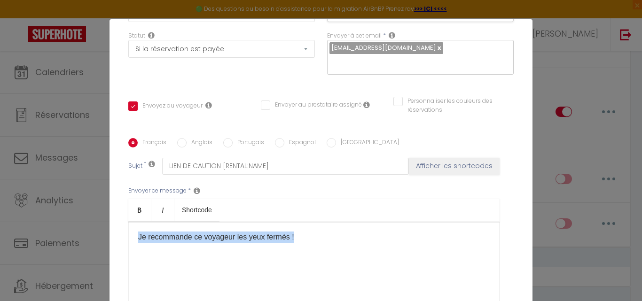
drag, startPoint x: 296, startPoint y: 220, endPoint x: 115, endPoint y: 226, distance: 181.1
click at [115, 226] on div "Titre * CAUTION Pour cet hébergement Sélectionner les hébergements Tous les app…" at bounding box center [321, 139] width 423 height 450
drag, startPoint x: 315, startPoint y: 224, endPoint x: 121, endPoint y: 221, distance: 194.6
click at [121, 221] on div "Titre * CAUTION Pour cet hébergement Sélectionner les hébergements Tous les app…" at bounding box center [321, 139] width 423 height 450
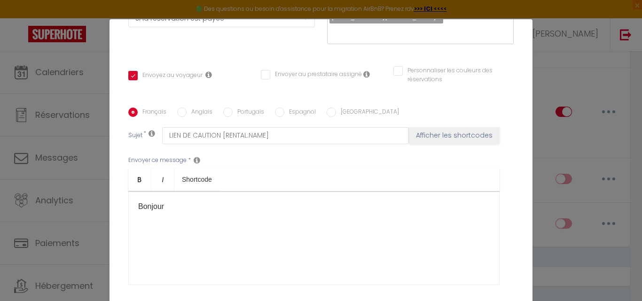
scroll to position [188, 0]
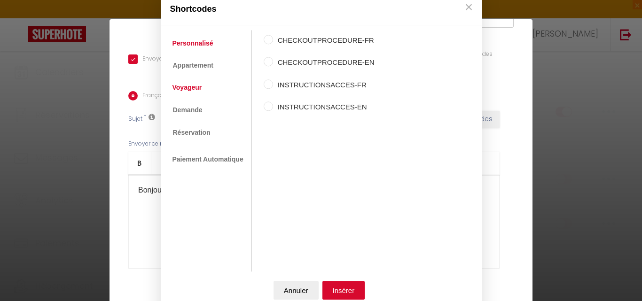
click at [195, 89] on link "Voyageur" at bounding box center [187, 87] width 39 height 17
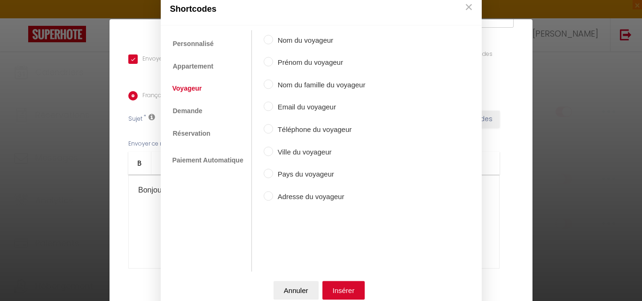
click at [269, 62] on input "Prénom du voyageur" at bounding box center [268, 61] width 9 height 9
click at [338, 287] on button "Insérer" at bounding box center [343, 290] width 43 height 19
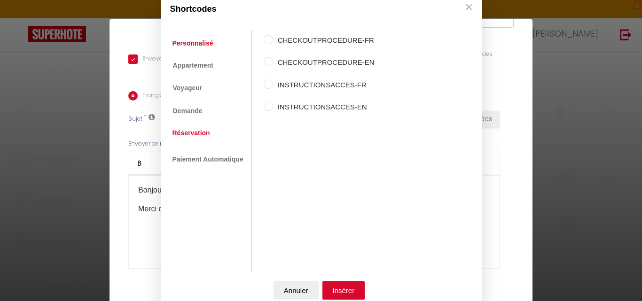
click at [190, 132] on link "Réservation" at bounding box center [191, 133] width 47 height 17
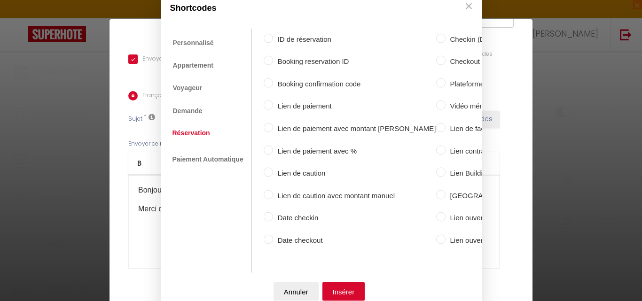
click at [267, 169] on input "Lien de caution" at bounding box center [268, 172] width 9 height 9
click at [336, 290] on button "Insérer" at bounding box center [343, 292] width 43 height 19
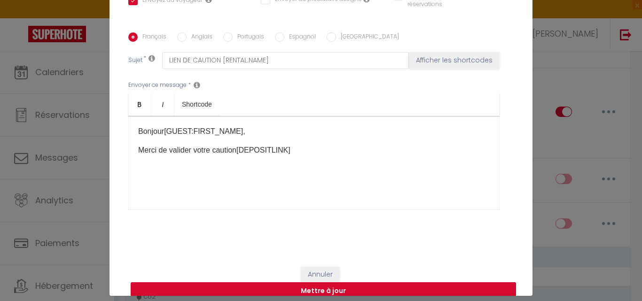
scroll to position [38, 0]
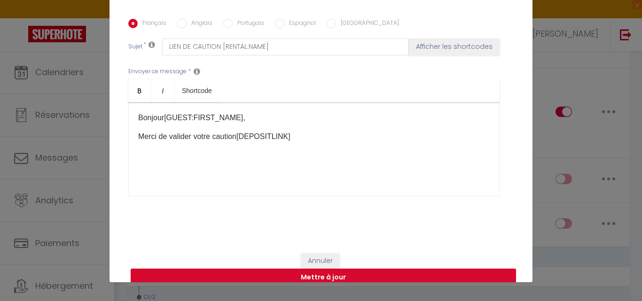
click at [350, 269] on button "Mettre à jour" at bounding box center [323, 278] width 385 height 18
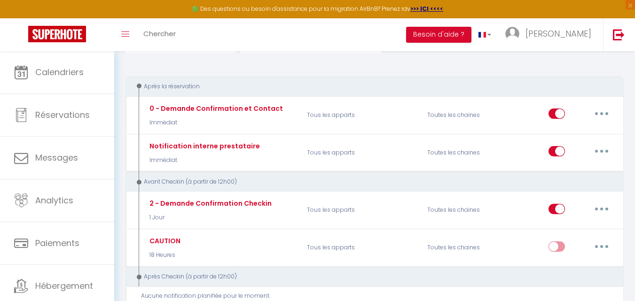
scroll to position [94, 0]
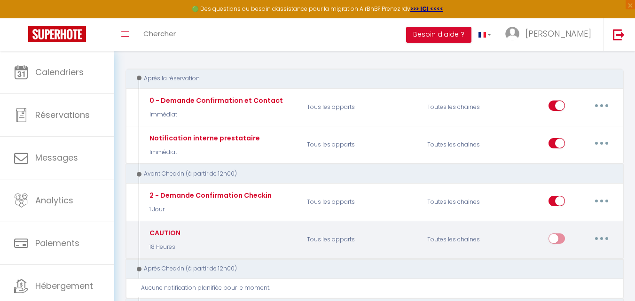
click at [558, 243] on input "checkbox" at bounding box center [557, 241] width 16 height 14
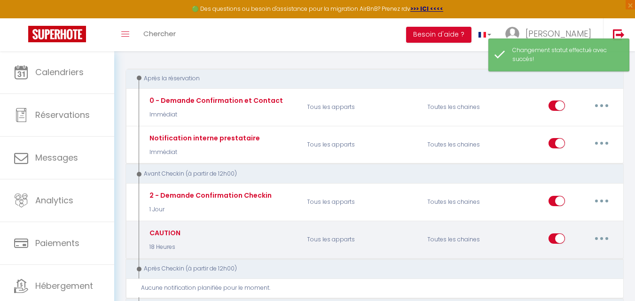
click at [558, 242] on input "checkbox" at bounding box center [557, 241] width 16 height 14
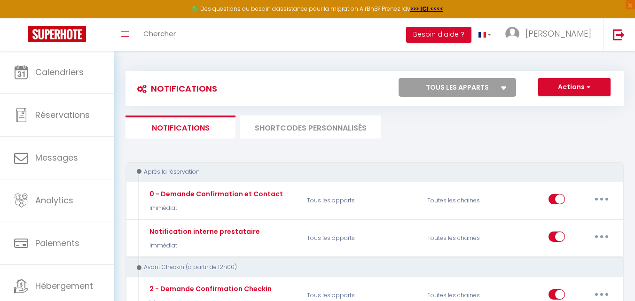
scroll to position [0, 0]
click at [464, 38] on button "Besoin d'aide ?" at bounding box center [438, 35] width 65 height 16
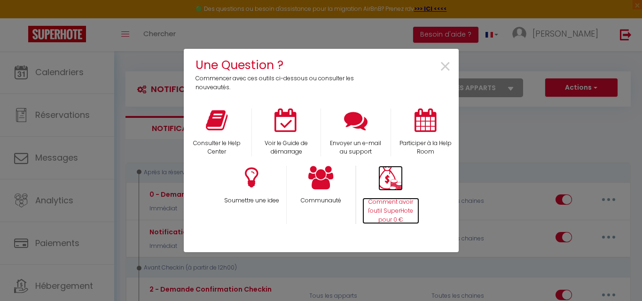
click at [401, 205] on p "Comment avoir l'outil SuperHote pour 0 €" at bounding box center [390, 211] width 57 height 27
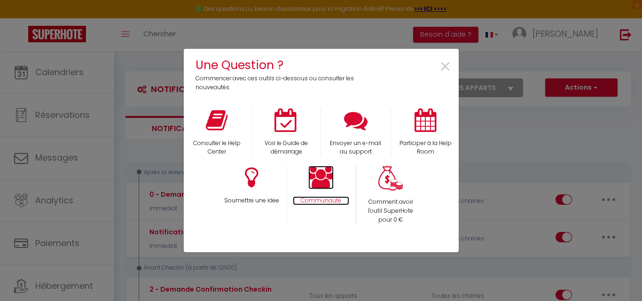
click at [326, 178] on icon at bounding box center [320, 178] width 25 height 24
click at [447, 68] on span "×" at bounding box center [445, 67] width 13 height 30
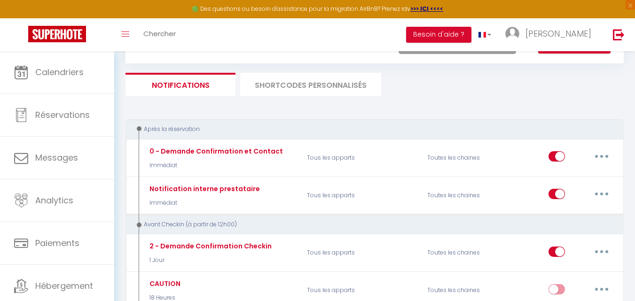
scroll to position [94, 0]
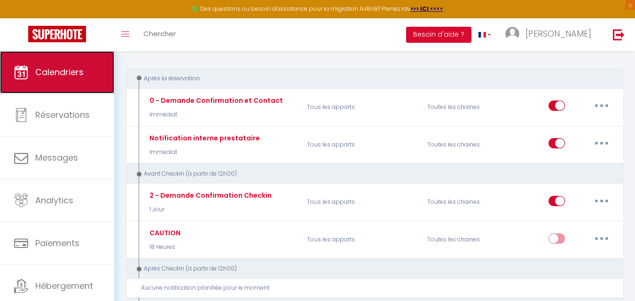
click at [56, 67] on span "Calendriers" at bounding box center [59, 72] width 48 height 12
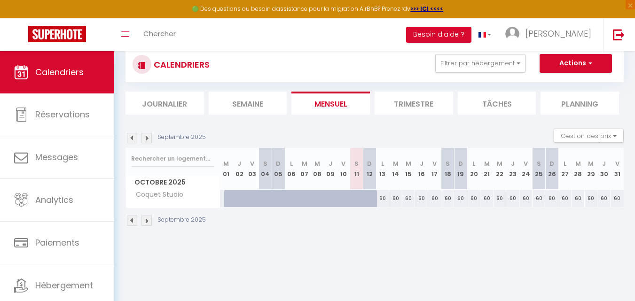
scroll to position [47, 0]
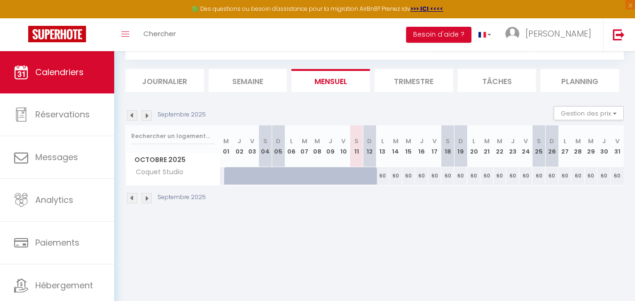
click at [383, 179] on div "60" at bounding box center [382, 175] width 13 height 17
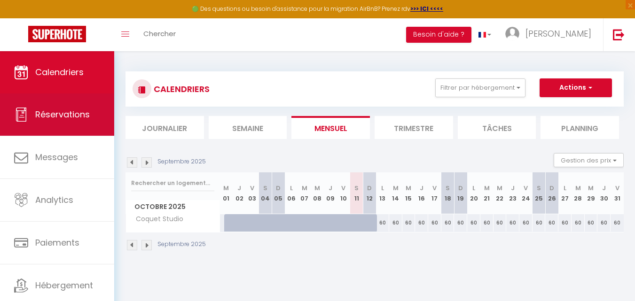
click at [67, 117] on span "Réservations" at bounding box center [62, 115] width 55 height 12
select select "not_cancelled"
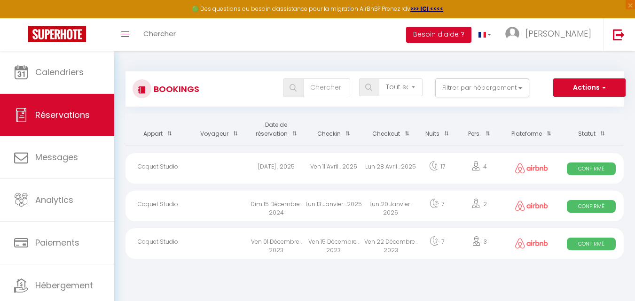
click at [164, 167] on div "Coquet Studio" at bounding box center [158, 168] width 65 height 31
select select "OK"
select select "0"
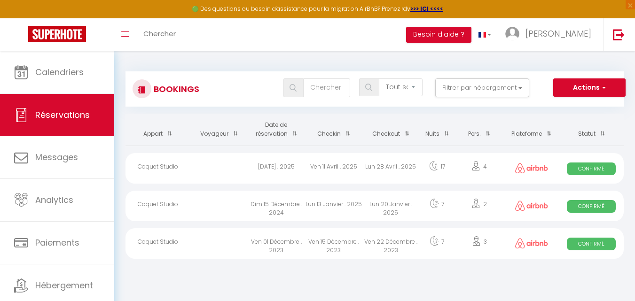
select select "1"
select select
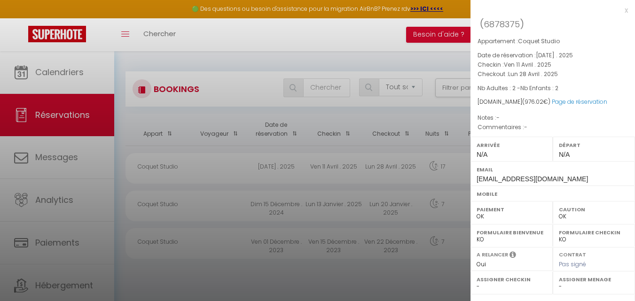
click at [497, 26] on span "6878375" at bounding box center [502, 24] width 36 height 12
copy span "6878375"
click at [282, 49] on div at bounding box center [317, 150] width 635 height 301
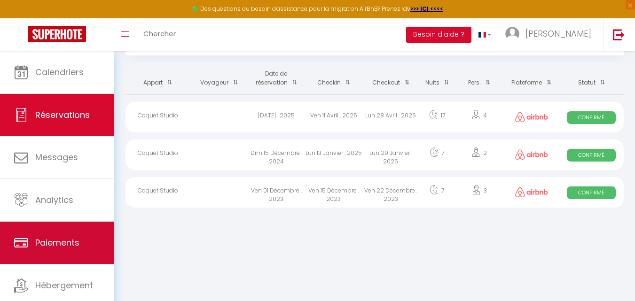
scroll to position [29, 0]
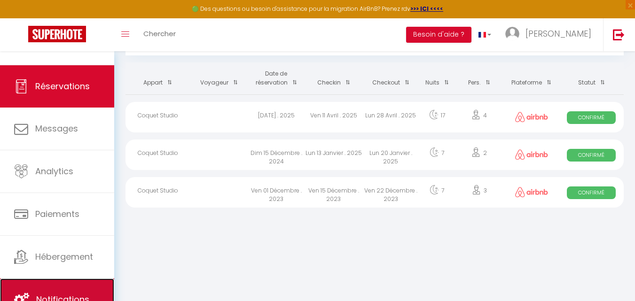
click at [48, 292] on link "Notifications" at bounding box center [57, 300] width 114 height 42
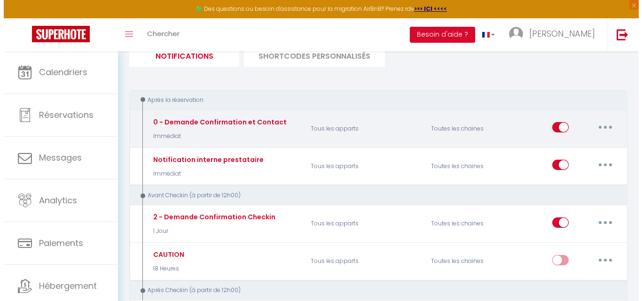
scroll to position [94, 0]
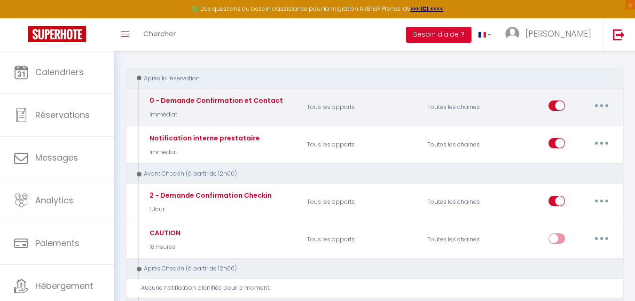
click at [605, 107] on button "button" at bounding box center [602, 105] width 26 height 15
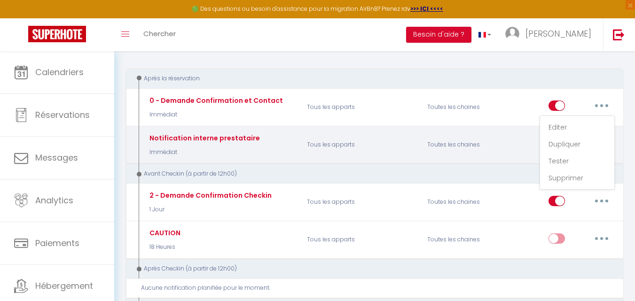
click at [534, 126] on div "Notification interne prestataire Immédiat Tous les apparts Toutes les chaines E…" at bounding box center [375, 145] width 498 height 38
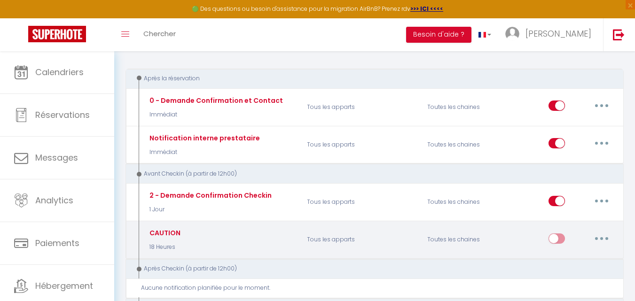
click at [597, 236] on button "button" at bounding box center [602, 238] width 26 height 15
click at [562, 264] on link "Editer" at bounding box center [577, 260] width 70 height 16
type input "CAUTION"
select select "18 Heures"
select select "if_booking_is_paid"
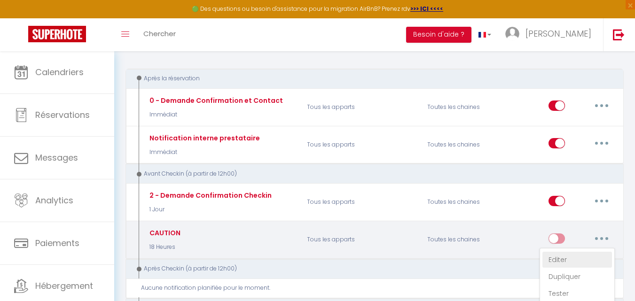
checkbox input "true"
checkbox input "false"
radio input "true"
type input "LIEN DE CAUTION [RENTAL:NAME]"
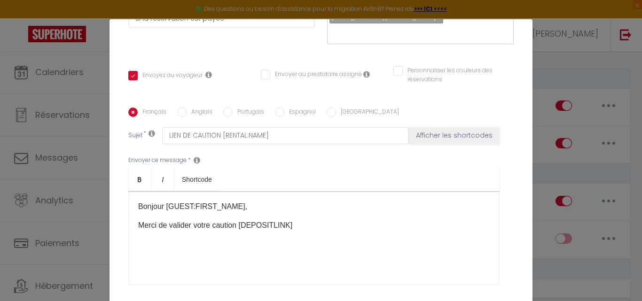
scroll to position [188, 0]
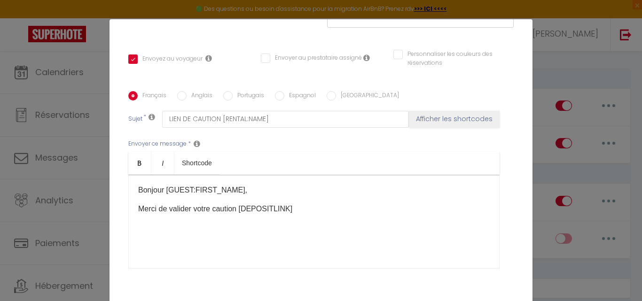
click at [296, 204] on p "Merci de valider votre caution [DEPOSITLINK]" at bounding box center [314, 209] width 352 height 11
click at [560, 52] on div "Modifier la notification × Titre * CAUTION Pour cet hébergement Sélectionner le…" at bounding box center [321, 150] width 642 height 301
click at [552, 61] on div "Modifier la notification × Titre * CAUTION Pour cet hébergement Sélectionner le…" at bounding box center [321, 150] width 642 height 301
click at [547, 68] on div "Modifier la notification × Titre * CAUTION Pour cet hébergement Sélectionner le…" at bounding box center [321, 150] width 642 height 301
click at [81, 46] on div "Modifier la notification × Titre * CAUTION Pour cet hébergement Sélectionner le…" at bounding box center [321, 150] width 642 height 301
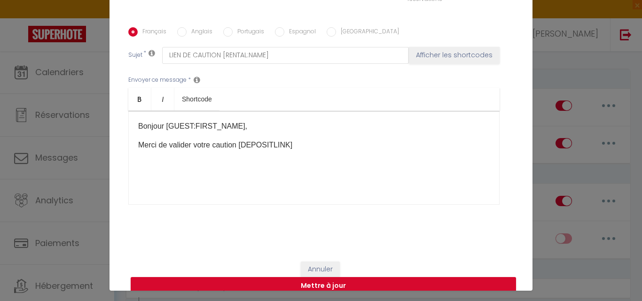
scroll to position [38, 0]
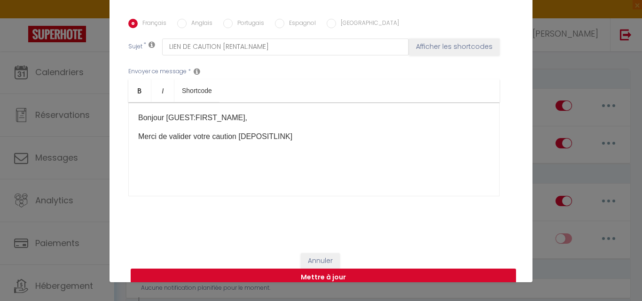
click at [374, 269] on button "Mettre à jour" at bounding box center [323, 278] width 385 height 18
checkbox input "true"
checkbox input "false"
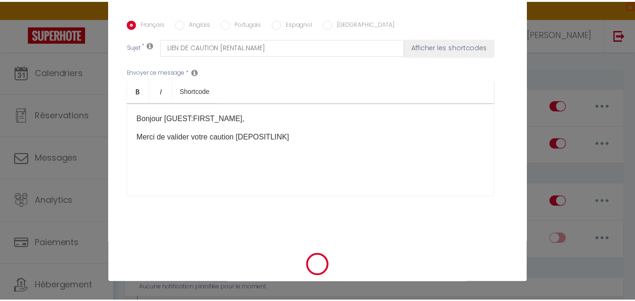
scroll to position [213, 0]
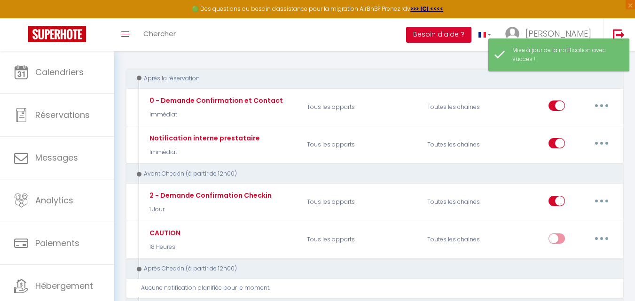
click at [453, 31] on button "Besoin d'aide ?" at bounding box center [438, 35] width 65 height 16
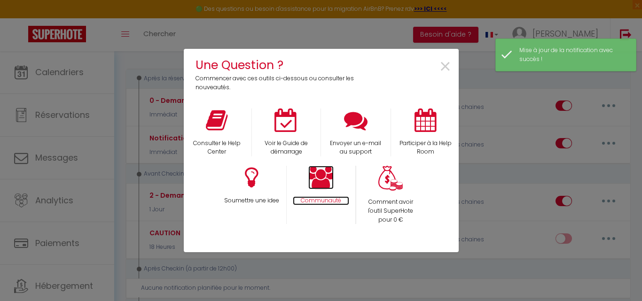
click at [325, 182] on icon at bounding box center [320, 178] width 25 height 24
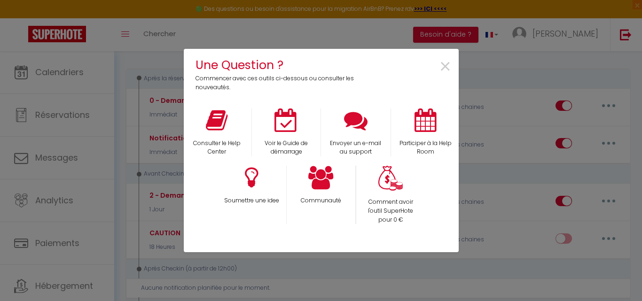
click at [388, 39] on div "Une Question ? Commencer avec ces outils ci-dessous ou consulter les nouveautés…" at bounding box center [321, 150] width 275 height 301
click at [445, 64] on span "×" at bounding box center [445, 67] width 13 height 30
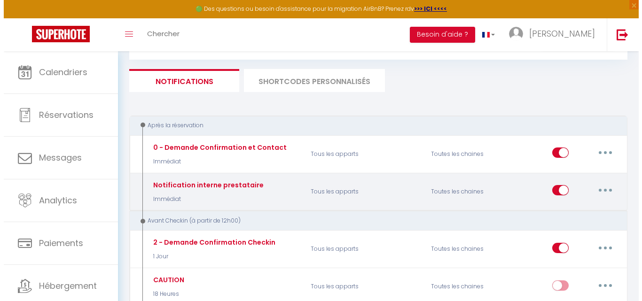
scroll to position [188, 0]
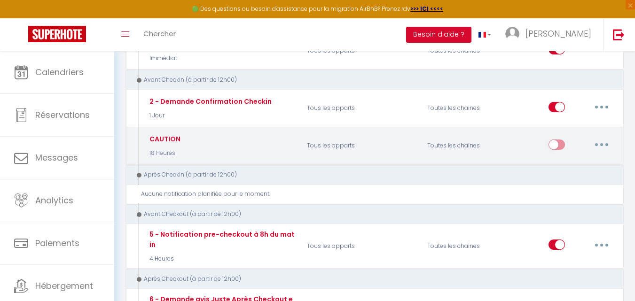
click at [607, 143] on button "button" at bounding box center [602, 144] width 26 height 15
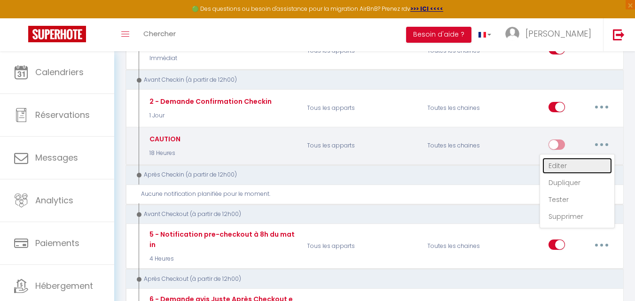
click at [565, 166] on link "Editer" at bounding box center [577, 166] width 70 height 16
type input "CAUTION"
select select "18 Heures"
select select "if_booking_is_paid"
checkbox input "true"
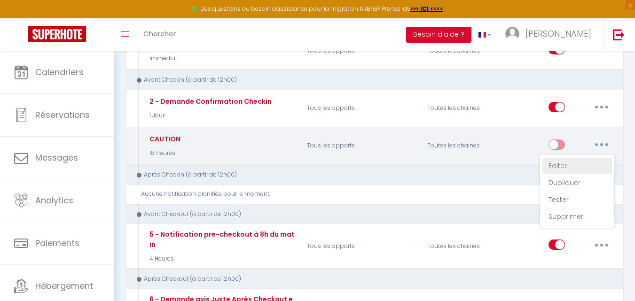
checkbox input "false"
radio input "true"
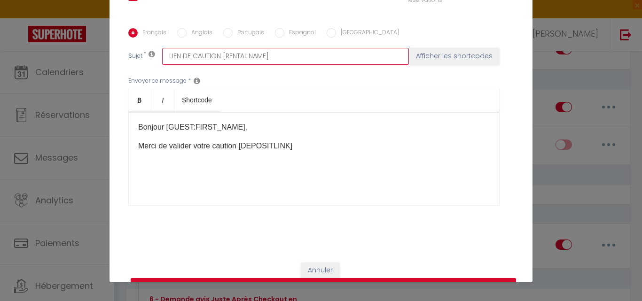
click at [274, 48] on input "LIEN DE CAUTION [RENTAL:NAME]" at bounding box center [285, 56] width 247 height 17
paste input "Votre séjour du [BOOKING:CHECKING] au [BOOKING:CHECKOUT]"
type input "LIEN DE CAUTION [RENTAL:NAME]Votre séjour du [BOOKING:CHECKING] au [BOOKING:CHE…"
checkbox input "true"
checkbox input "false"
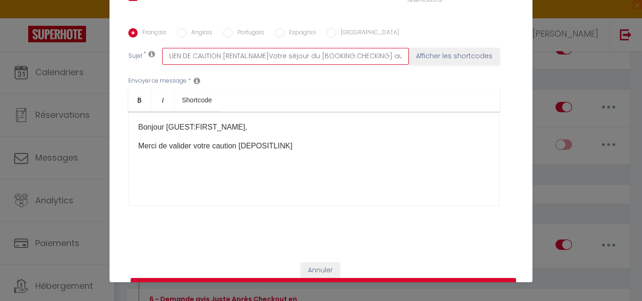
checkbox input "false"
type input "LIEN DE CAUTION [RENTAL:NAME]Votre séjour du [BOOKING:CHECKING] au [BOOKING:CHE…"
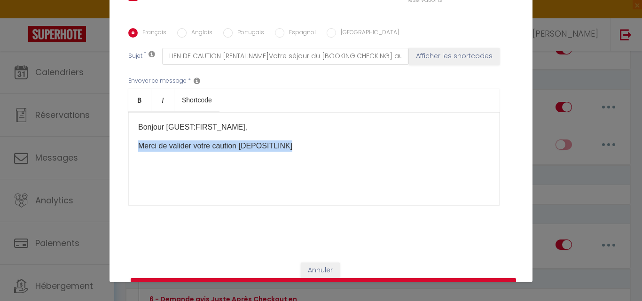
drag, startPoint x: 288, startPoint y: 132, endPoint x: 84, endPoint y: 122, distance: 203.8
click at [84, 122] on div "Modifier la notification × Titre * CAUTION Pour cet hébergement Sélectionner le…" at bounding box center [321, 150] width 642 height 301
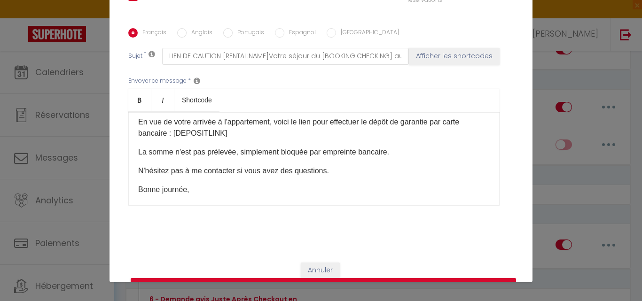
scroll to position [89, 0]
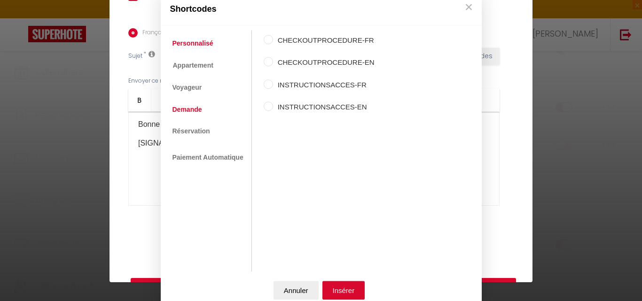
click at [190, 109] on link "Demande" at bounding box center [187, 109] width 39 height 17
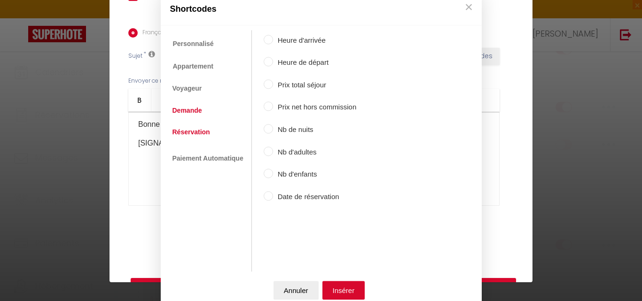
click at [179, 133] on link "Réservation" at bounding box center [191, 132] width 47 height 17
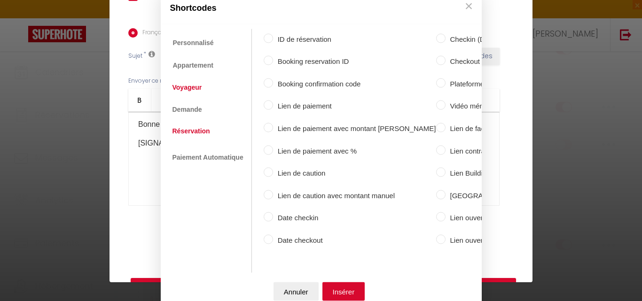
click at [189, 87] on link "Voyageur" at bounding box center [187, 87] width 39 height 17
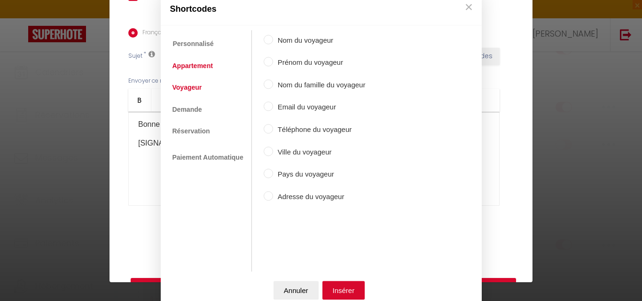
click at [186, 63] on link "Appartement" at bounding box center [193, 65] width 50 height 17
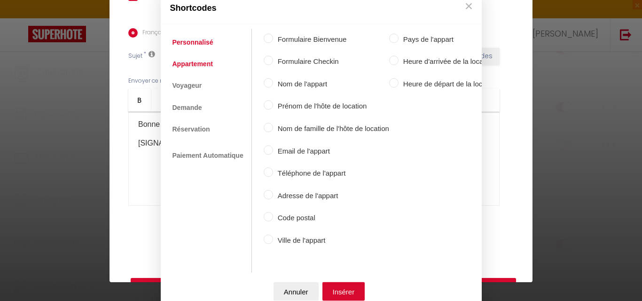
click at [194, 39] on link "Personnalisé" at bounding box center [193, 41] width 50 height 17
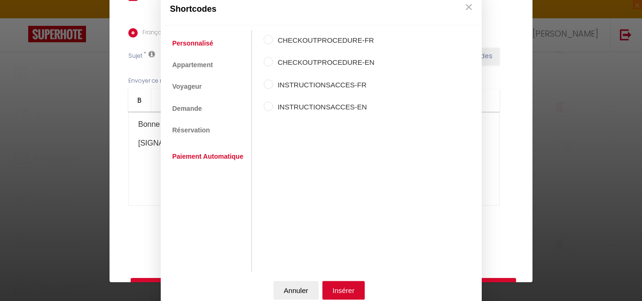
click at [189, 156] on link "Paiement Automatique" at bounding box center [208, 157] width 80 height 17
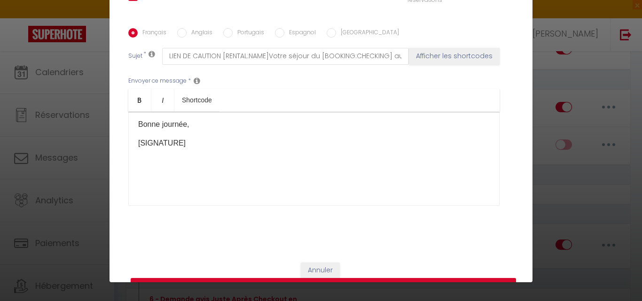
click at [298, 294] on button "Annuler" at bounding box center [296, 290] width 45 height 19
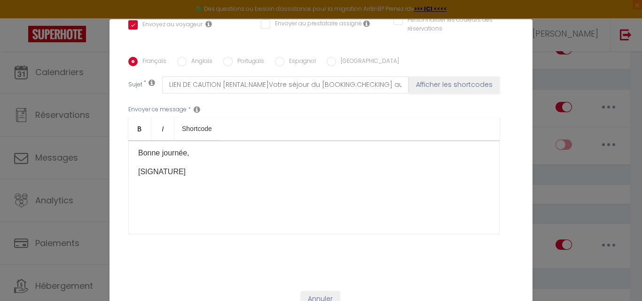
scroll to position [38, 0]
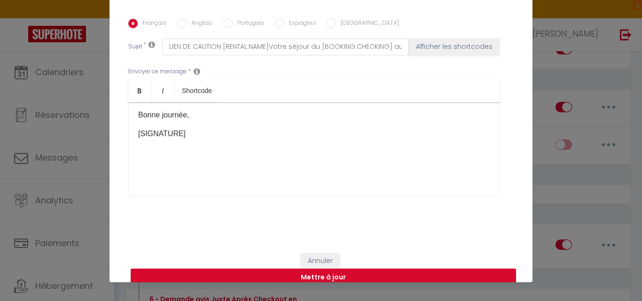
click at [323, 269] on button "Mettre à jour" at bounding box center [323, 278] width 385 height 18
checkbox input "true"
checkbox input "false"
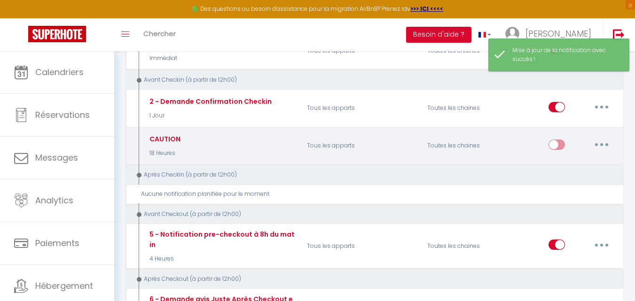
click at [599, 146] on button "button" at bounding box center [602, 144] width 26 height 15
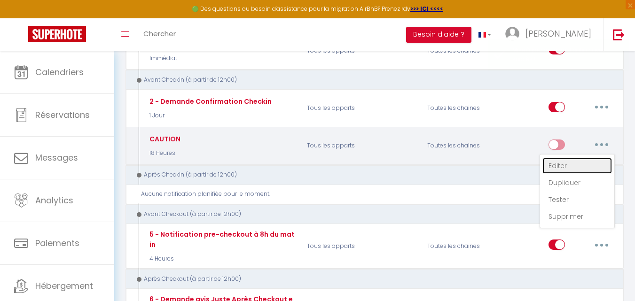
click at [570, 165] on link "Editer" at bounding box center [577, 166] width 70 height 16
type input "CAUTION"
select select "18 Heures"
select select "if_booking_is_paid"
checkbox input "true"
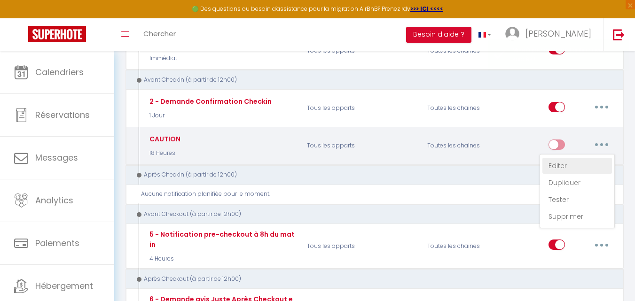
checkbox input "false"
radio input "true"
type input "LIEN DE CAUTION [RENTAL:NAME]Votre séjour du [BOOKING:CHECKING] au [BOOKING:CHE…"
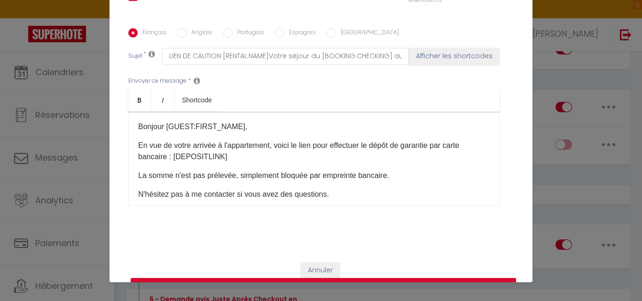
scroll to position [0, 0]
click at [510, 82] on div "Titre * CAUTION Pour cet hébergement Sélectionner les hébergements Tous les app…" at bounding box center [321, 29] width 423 height 450
click at [333, 278] on button "Mettre à jour" at bounding box center [323, 287] width 385 height 18
checkbox input "true"
checkbox input "false"
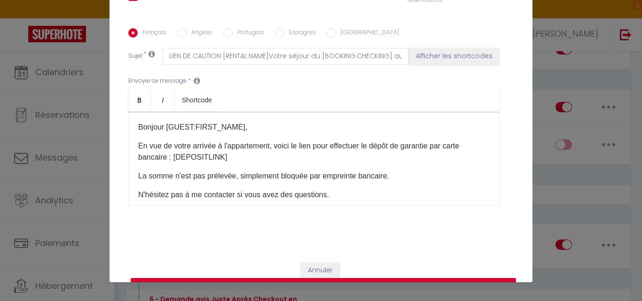
checkbox input "false"
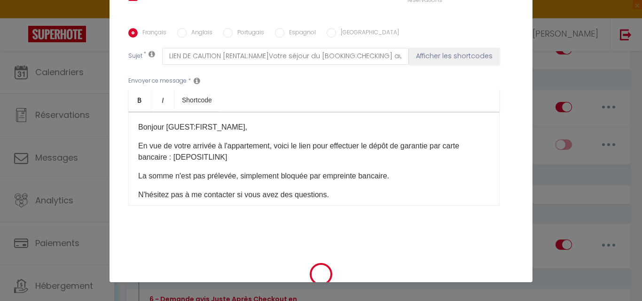
scroll to position [213, 0]
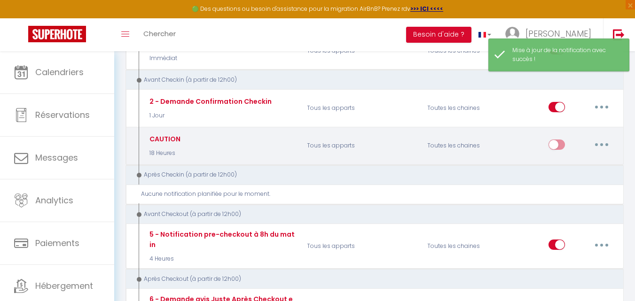
click at [604, 144] on button "button" at bounding box center [602, 144] width 26 height 15
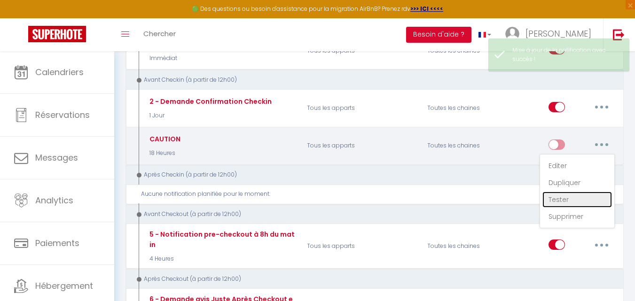
click at [566, 203] on link "Tester" at bounding box center [577, 200] width 70 height 16
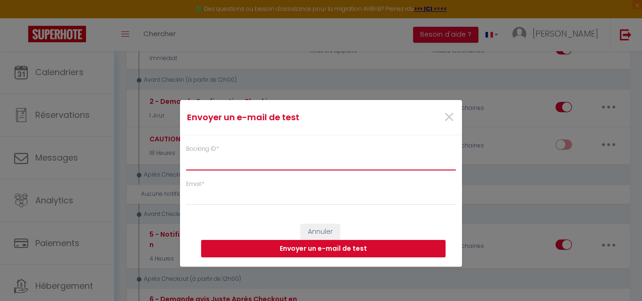
paste input "En vue de votre arrivée à l'appartement, voici le lien pour effectuer le dépôt …"
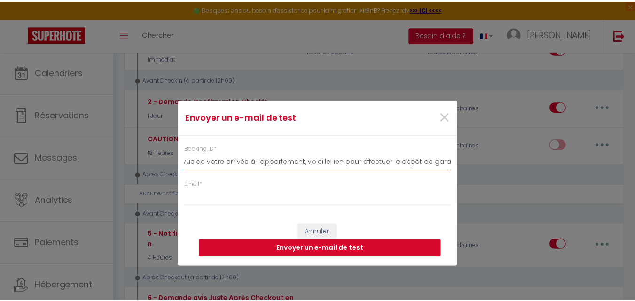
scroll to position [0, 0]
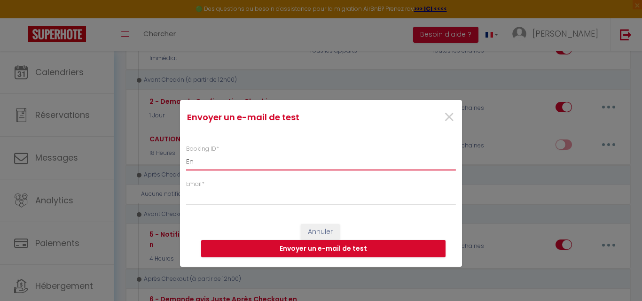
type input "E"
click at [522, 119] on div "Envoyer un e-mail de test × Booking ID * Email * Annuler Envoyer un e-mail de t…" at bounding box center [321, 150] width 642 height 301
click at [449, 114] on span "×" at bounding box center [449, 117] width 12 height 28
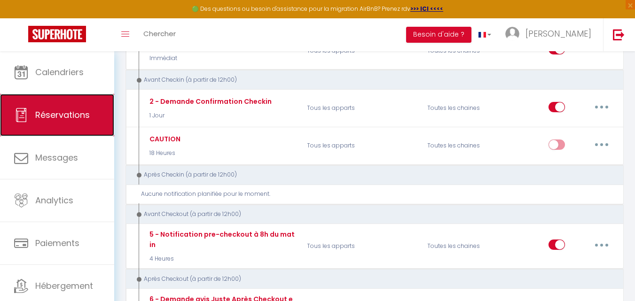
click at [71, 123] on link "Réservations" at bounding box center [57, 115] width 114 height 42
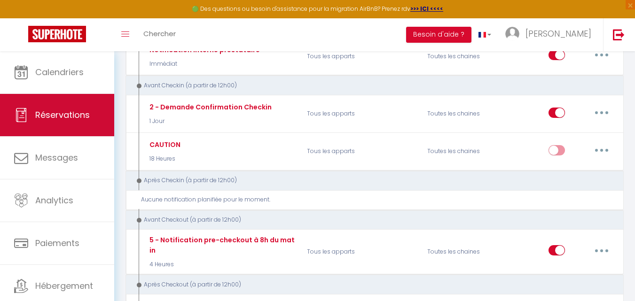
select select "not_cancelled"
select select
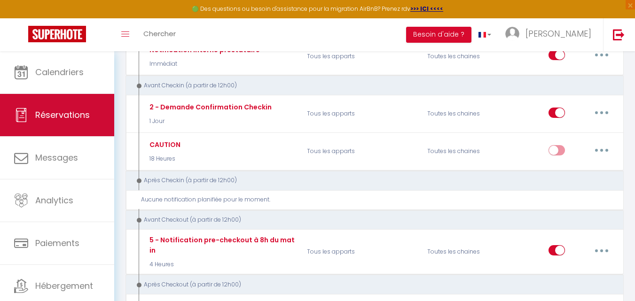
select select
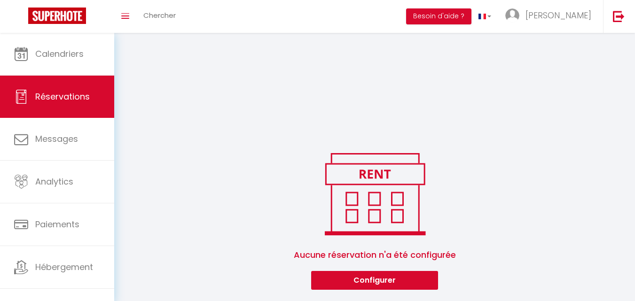
select select
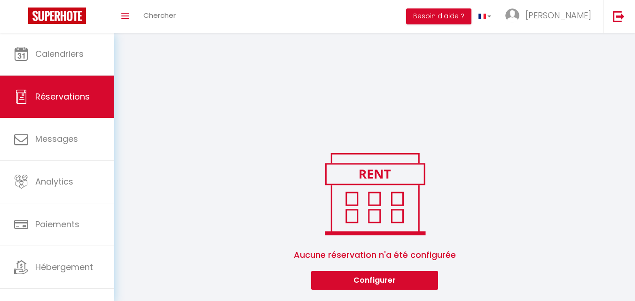
select select
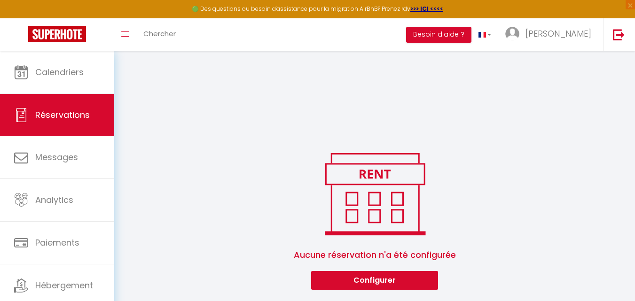
select select
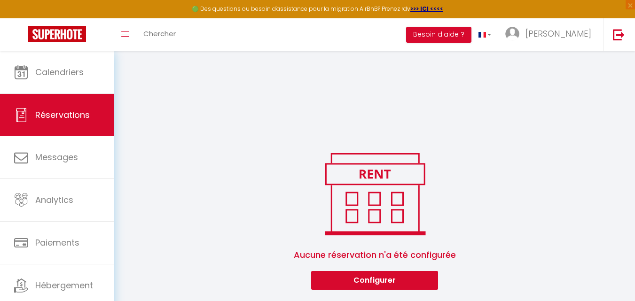
select select
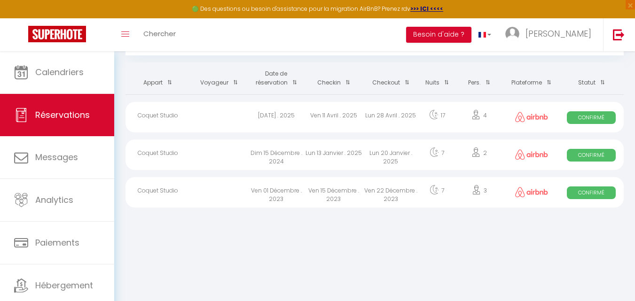
click at [370, 119] on div "Lun 28 Avril . 2025" at bounding box center [390, 117] width 57 height 31
select select "OK"
select select "0"
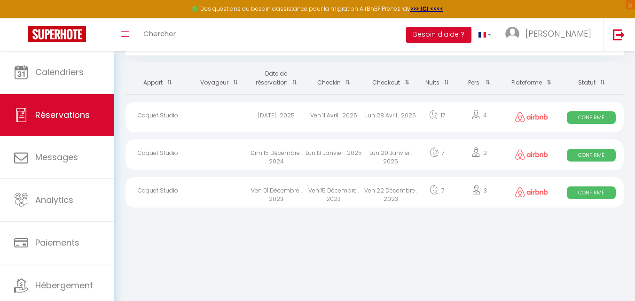
select select "1"
select select
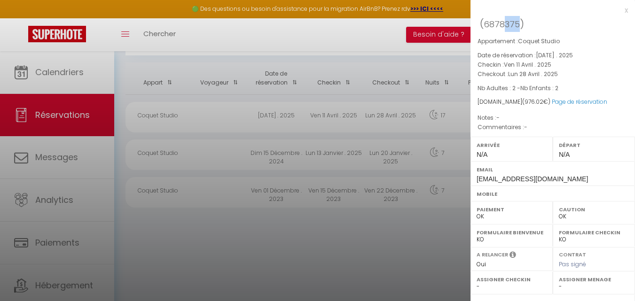
drag, startPoint x: 520, startPoint y: 23, endPoint x: 503, endPoint y: 21, distance: 17.0
click at [504, 21] on span "( 6878375 )" at bounding box center [502, 23] width 44 height 13
click at [499, 22] on span "6878375" at bounding box center [502, 24] width 36 height 12
copy span "6878375"
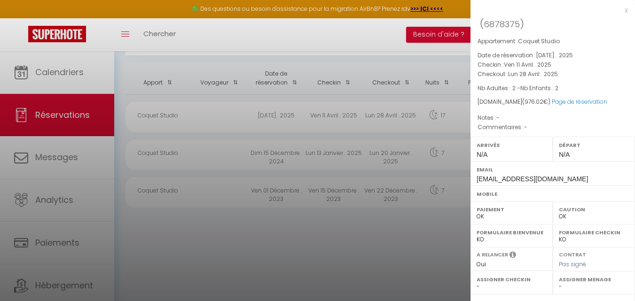
click at [94, 156] on div at bounding box center [317, 150] width 635 height 301
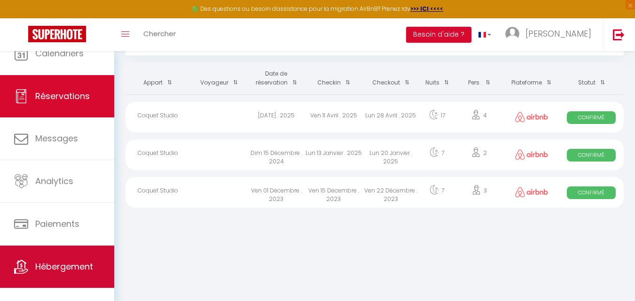
scroll to position [29, 0]
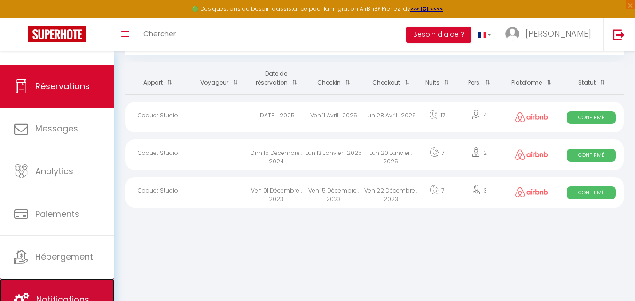
click at [69, 291] on link "Notifications" at bounding box center [57, 300] width 114 height 42
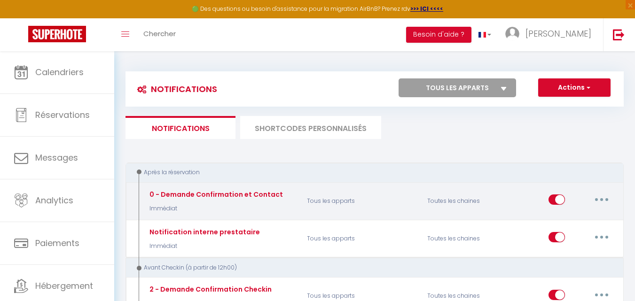
click at [597, 200] on button "button" at bounding box center [602, 199] width 26 height 15
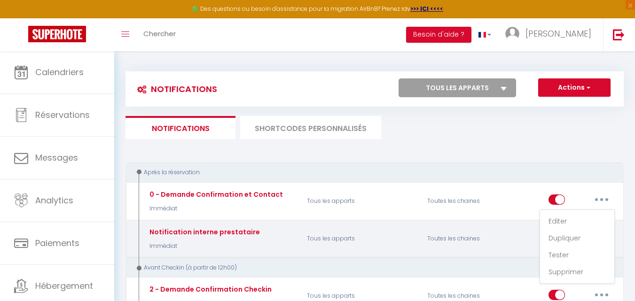
click at [469, 228] on div "Toutes les chaines" at bounding box center [461, 238] width 80 height 27
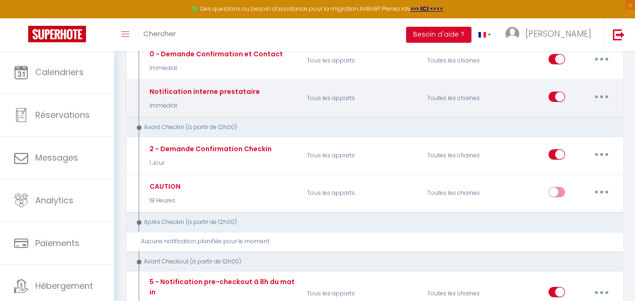
scroll to position [141, 0]
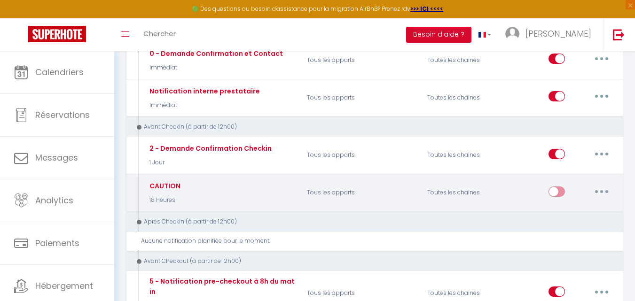
click at [605, 192] on button "button" at bounding box center [602, 191] width 26 height 15
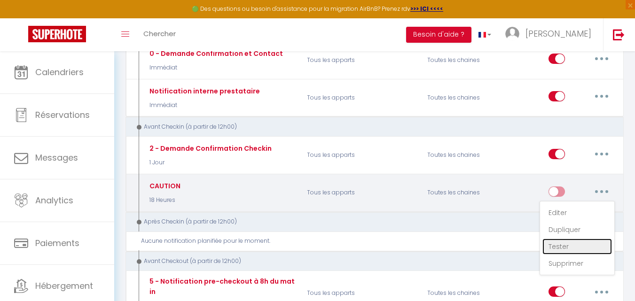
click at [559, 249] on link "Tester" at bounding box center [577, 247] width 70 height 16
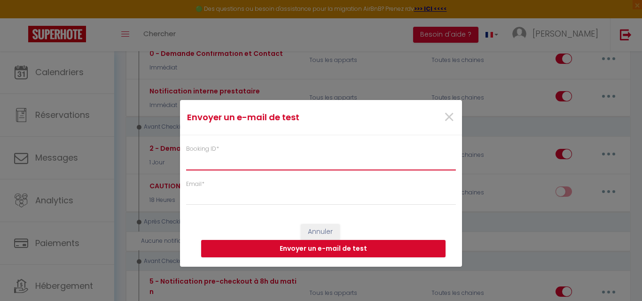
click at [271, 154] on input "Booking ID *" at bounding box center [321, 161] width 270 height 17
paste input "6878375"
type input "6878375"
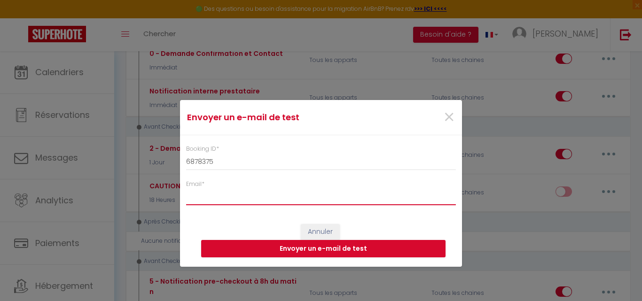
click at [251, 195] on input "Email *" at bounding box center [321, 196] width 270 height 17
type input "[EMAIL_ADDRESS][DOMAIN_NAME]"
click at [310, 249] on button "Envoyer un e-mail de test" at bounding box center [323, 249] width 244 height 18
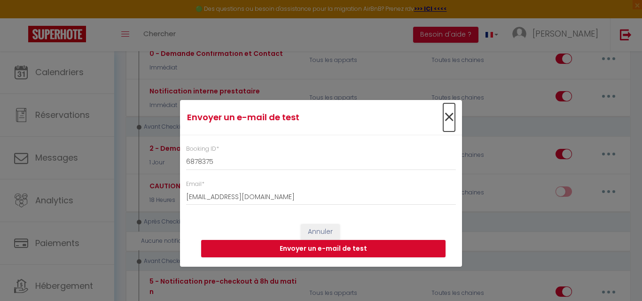
click at [449, 118] on span "×" at bounding box center [449, 117] width 12 height 28
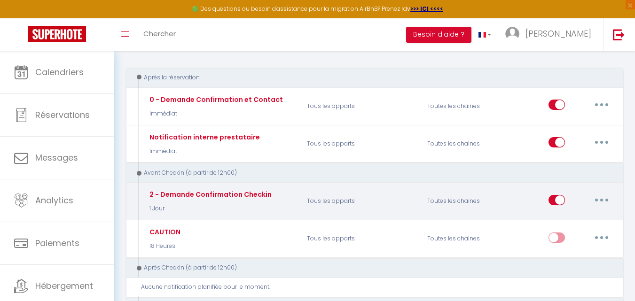
scroll to position [0, 0]
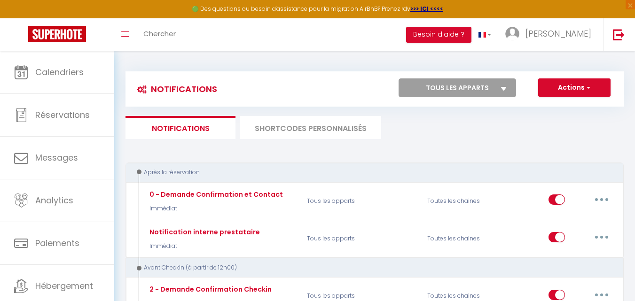
click at [268, 133] on li "SHORTCODES PERSONNALISÉS" at bounding box center [310, 127] width 141 height 23
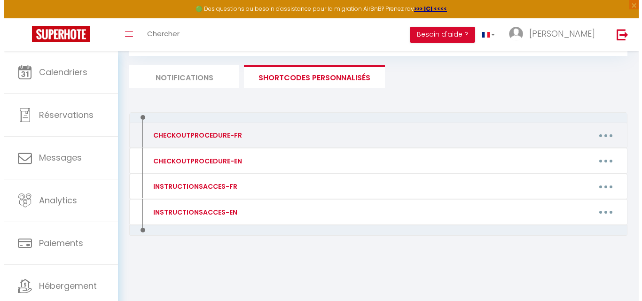
scroll to position [51, 0]
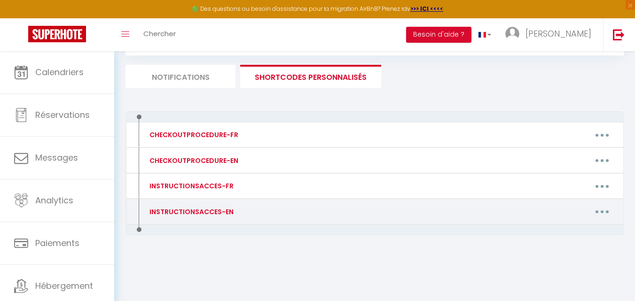
click at [604, 214] on button "button" at bounding box center [602, 211] width 26 height 15
click at [568, 234] on link "Editer" at bounding box center [578, 233] width 70 height 16
type input "INSTRUCTIONSACCES-EN"
type textarea "All you have to do is to come with your suitcases, everything you need is provi…"
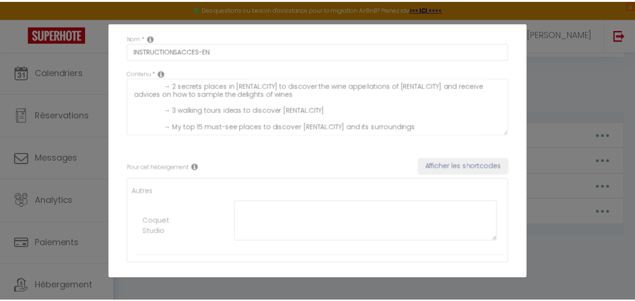
scroll to position [89, 0]
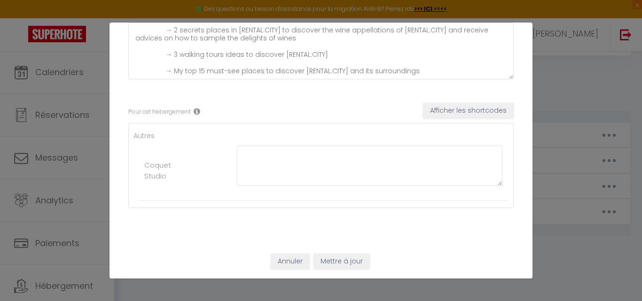
click at [568, 86] on div "Mettre à jour le code court personnalisé × Nom * INSTRUCTIONSACCES-EN Contenu *…" at bounding box center [321, 150] width 642 height 301
click at [291, 267] on button "Annuler" at bounding box center [290, 262] width 39 height 16
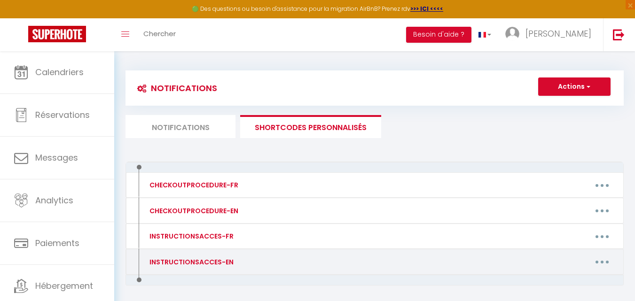
scroll to position [0, 0]
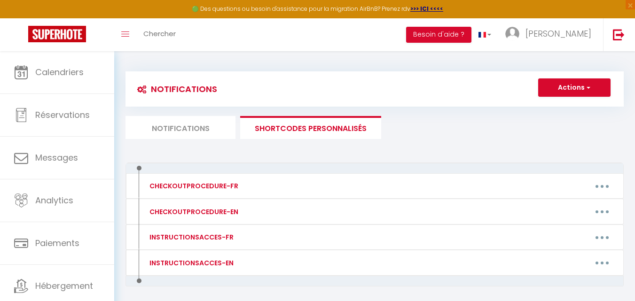
click at [196, 133] on li "Notifications" at bounding box center [181, 127] width 110 height 23
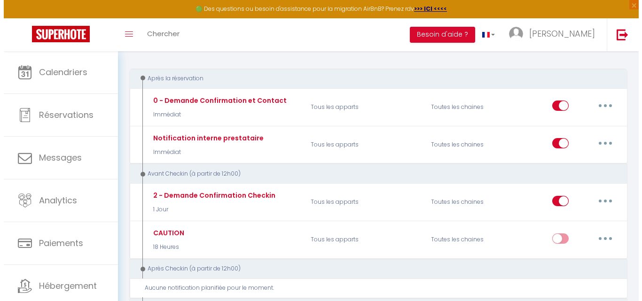
scroll to position [141, 0]
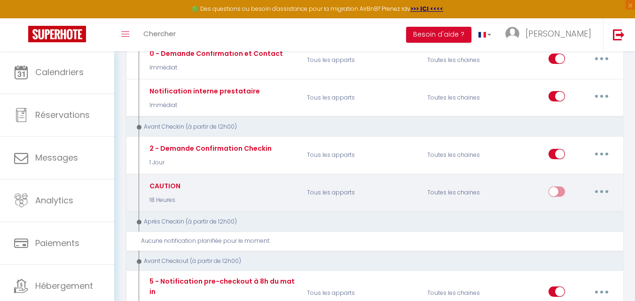
click at [600, 191] on icon "button" at bounding box center [601, 191] width 3 height 3
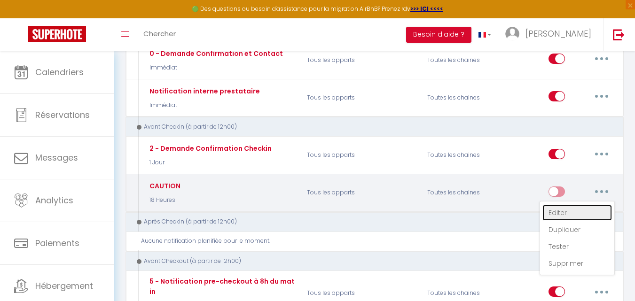
click at [572, 212] on link "Editer" at bounding box center [577, 213] width 70 height 16
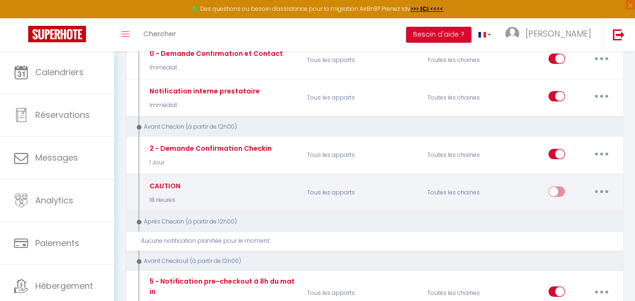
type input "CAUTION"
select select "18 Heures"
select select "if_booking_is_paid"
checkbox input "true"
checkbox input "false"
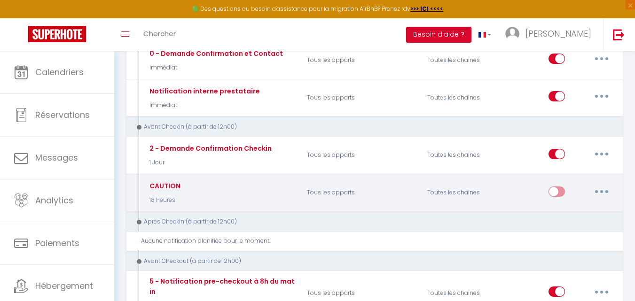
checkbox input "false"
radio input "true"
type input "LIEN DE CAUTION [RENTAL:NAME]Votre séjour du [BOOKING:CHECKING] au [BOOKING:CHE…"
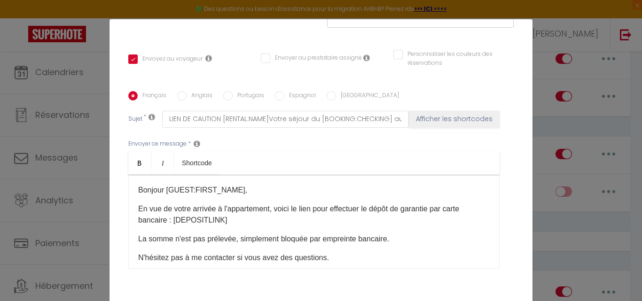
scroll to position [222, 0]
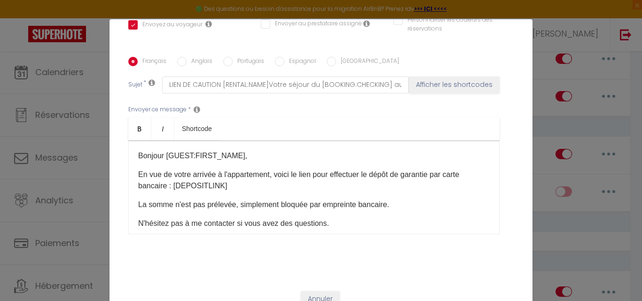
click at [395, 218] on p "N'hésitez pas à me contacter si vous avez des questions." at bounding box center [314, 223] width 352 height 11
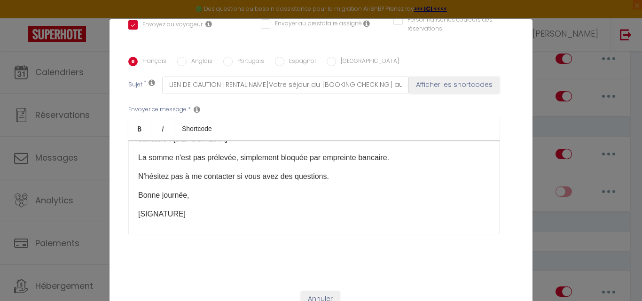
scroll to position [89, 0]
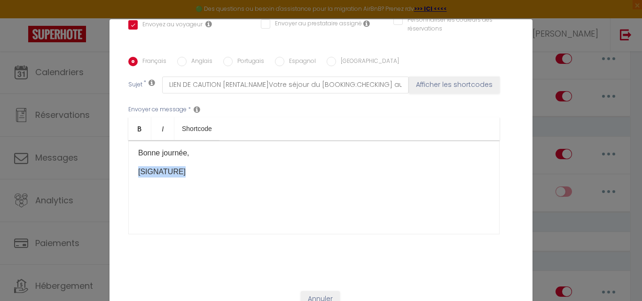
drag, startPoint x: 181, startPoint y: 157, endPoint x: 125, endPoint y: 154, distance: 56.5
click at [128, 154] on div "Bonjour [GUEST:FIRST_NAME], En vue de votre arrivée à l'appartement, voici le l…" at bounding box center [313, 188] width 371 height 94
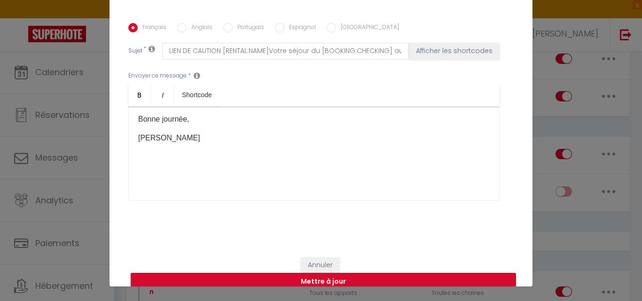
scroll to position [38, 0]
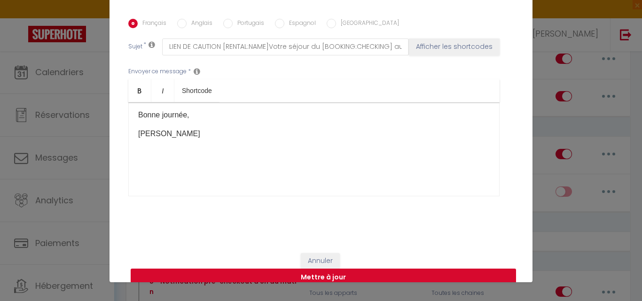
click at [351, 269] on button "Mettre à jour" at bounding box center [323, 278] width 385 height 18
checkbox input "true"
checkbox input "false"
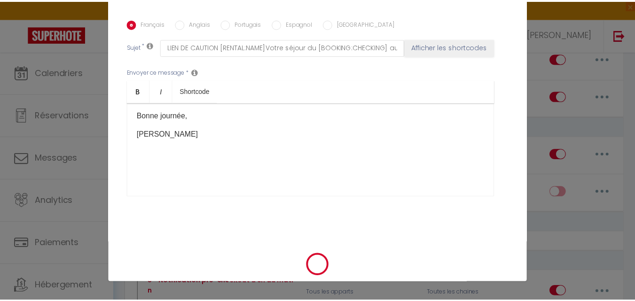
scroll to position [213, 0]
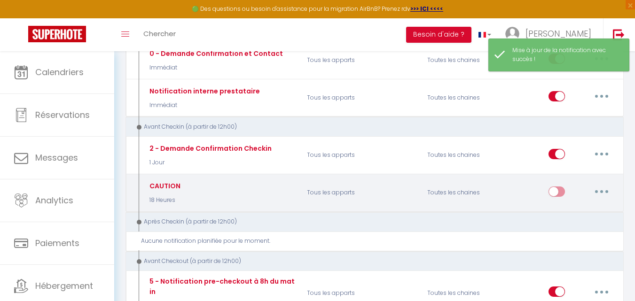
click at [556, 192] on input "checkbox" at bounding box center [557, 194] width 16 height 14
checkbox input "true"
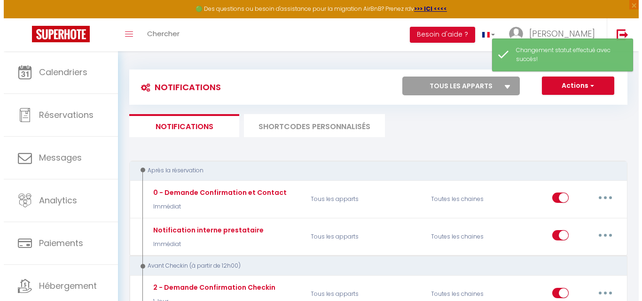
scroll to position [0, 0]
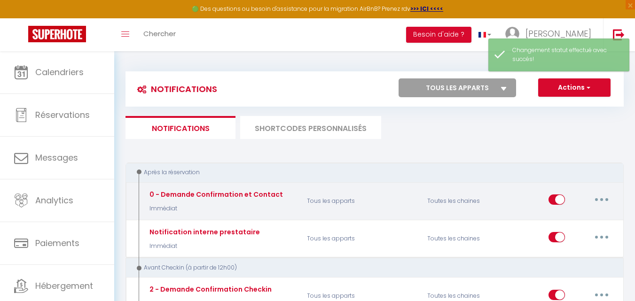
click at [604, 201] on button "button" at bounding box center [602, 199] width 26 height 15
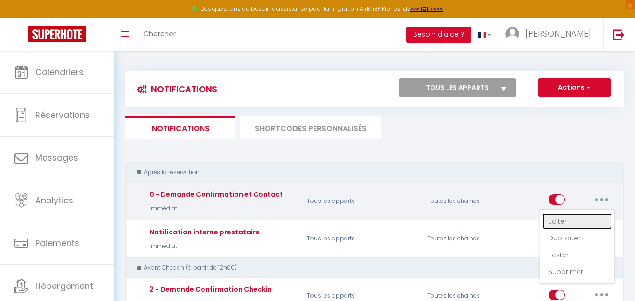
click at [571, 218] on link "Editer" at bounding box center [577, 221] width 70 height 16
type input "0 - Demande Confirmation et Contact"
select select "Immédiat"
select select "if_booking_is_paid"
checkbox input "true"
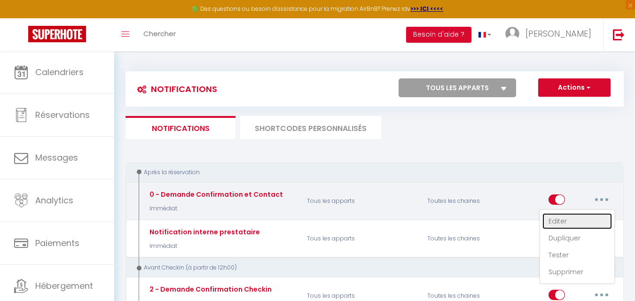
checkbox input "false"
radio input "true"
type input "Merci de confirmer votre réservation - [GUEST:FIRST_NAME] [GUEST:LAST_NAME] - […"
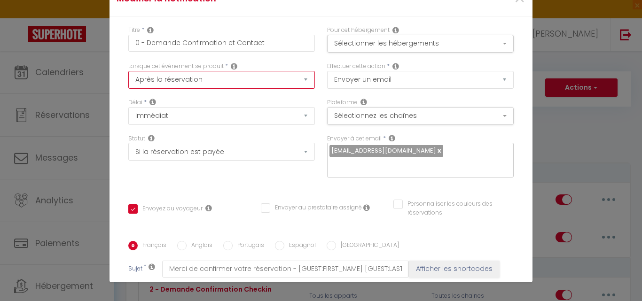
click at [300, 79] on select "Après la réservation Avant Checkin (à partir de 12h00) Après Checkin (à partir …" at bounding box center [221, 80] width 187 height 18
click at [128, 71] on select "Après la réservation Avant Checkin (à partir de 12h00) Après Checkin (à partir …" at bounding box center [221, 80] width 187 height 18
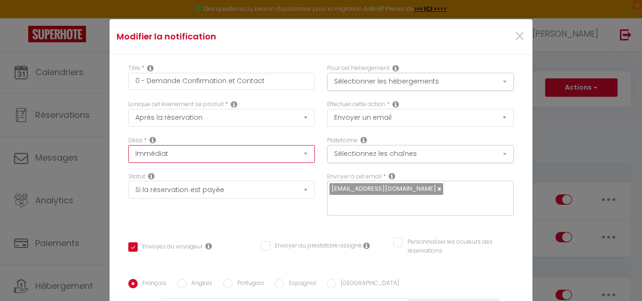
click at [299, 155] on select "Immédiat + 10 Minutes + 1 Heure + 2 Heures + 3 Heures + 4 Heures + 5 Heures + 6…" at bounding box center [221, 154] width 187 height 18
click at [419, 42] on div "×" at bounding box center [461, 36] width 141 height 21
click at [300, 150] on select "Immédiat + 10 Minutes + 1 Heure + 2 Heures + 3 Heures + 4 Heures + 5 Heures + 6…" at bounding box center [221, 154] width 187 height 18
select select "10 Minutes"
click at [128, 145] on select "Immédiat + 10 Minutes + 1 Heure + 2 Heures + 3 Heures + 4 Heures + 5 Heures + 6…" at bounding box center [221, 154] width 187 height 18
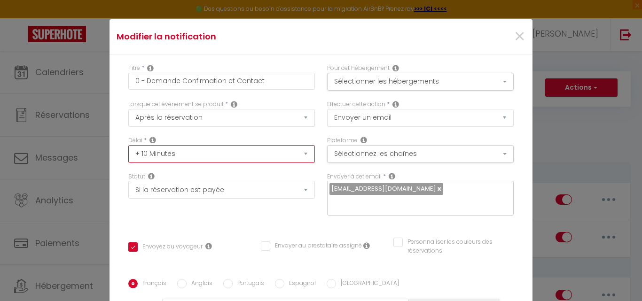
checkbox input "true"
checkbox input "false"
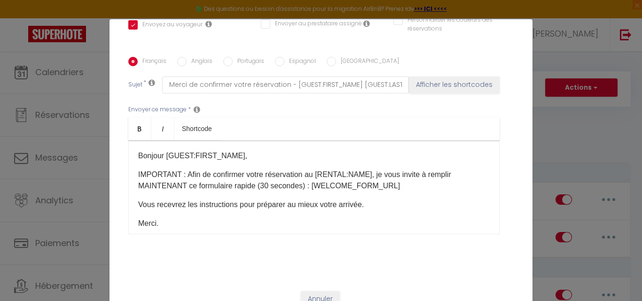
scroll to position [38, 0]
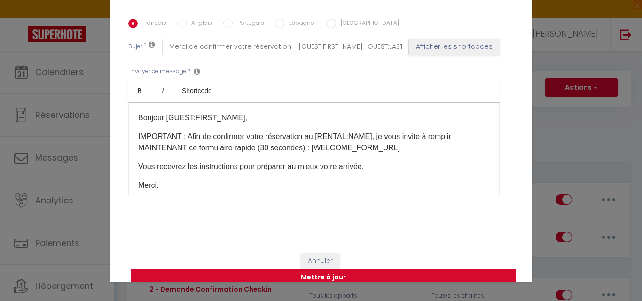
click at [387, 269] on button "Mettre à jour" at bounding box center [323, 278] width 385 height 18
checkbox input "true"
checkbox input "false"
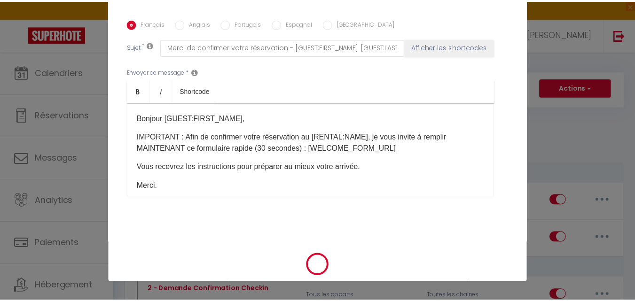
scroll to position [213, 0]
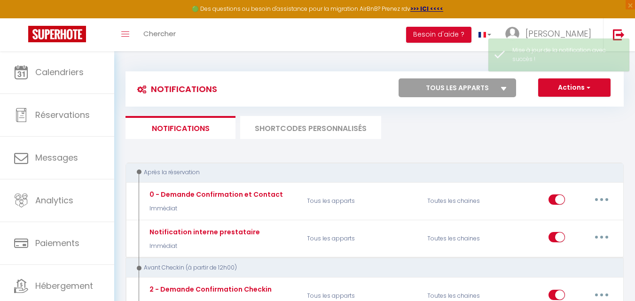
checkbox input "true"
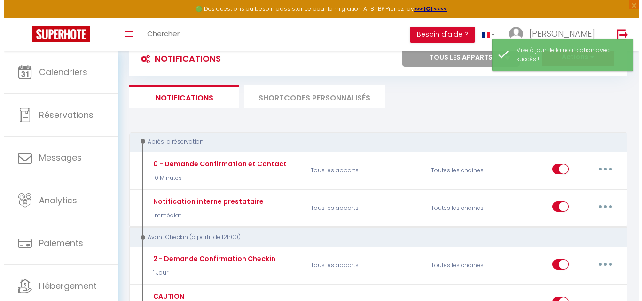
scroll to position [47, 0]
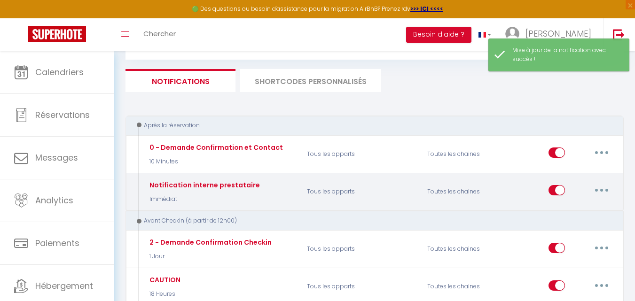
click at [600, 190] on button "button" at bounding box center [602, 190] width 26 height 15
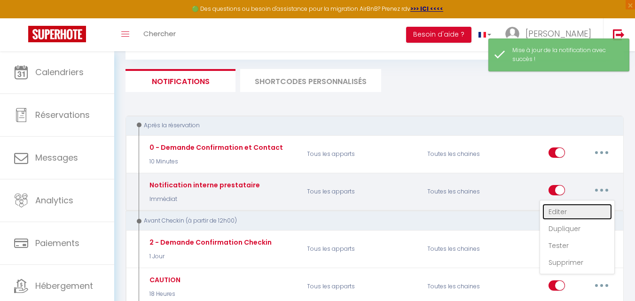
click at [554, 211] on link "Editer" at bounding box center [577, 212] width 70 height 16
type input "Notification interne prestataire"
select select "Immédiat"
select select
checkbox input "true"
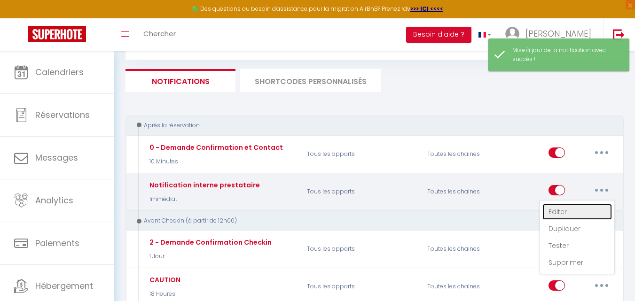
checkbox input "false"
radio input "true"
type input "Nouvelle réservation - [RENTAL:NAME] - [GUEST:NAME] - [CHECKING:DD-MM-YYYY] au …"
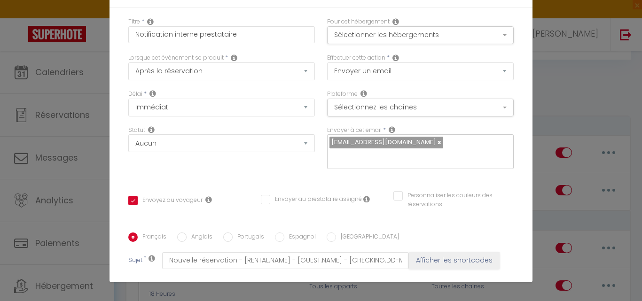
scroll to position [0, 0]
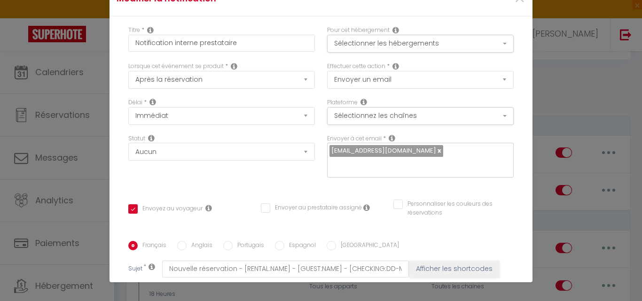
click at [573, 97] on div "Modifier la notification × Titre * Notification interne prestataire Pour cet hé…" at bounding box center [321, 150] width 642 height 301
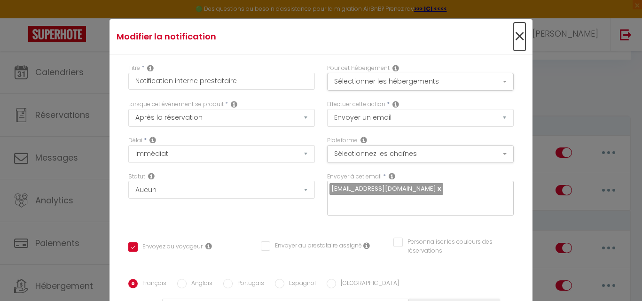
click at [514, 38] on span "×" at bounding box center [520, 37] width 12 height 28
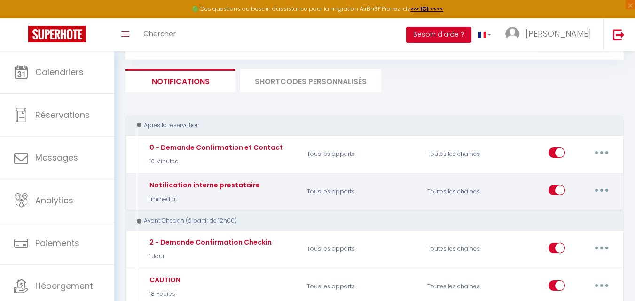
click at [553, 188] on input "checkbox" at bounding box center [557, 192] width 16 height 14
checkbox input "false"
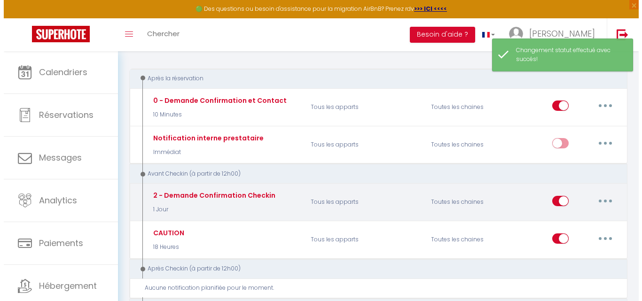
scroll to position [141, 0]
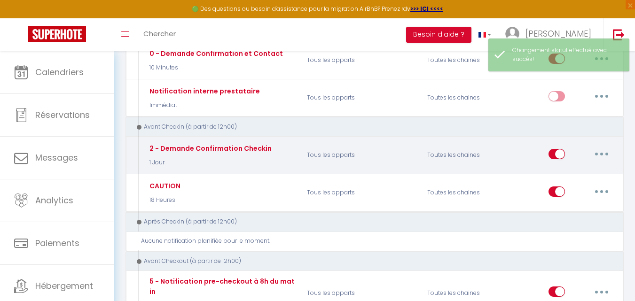
click at [598, 153] on button "button" at bounding box center [602, 154] width 26 height 15
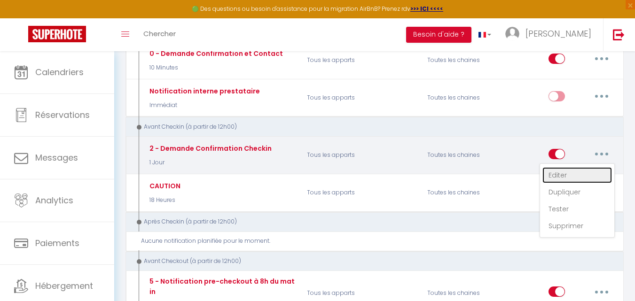
click at [563, 174] on link "Editer" at bounding box center [577, 175] width 70 height 16
type input "2 - Demande Confirmation Checkin"
select select "1 Jour"
select select "if_booking_is_paid"
checkbox input "true"
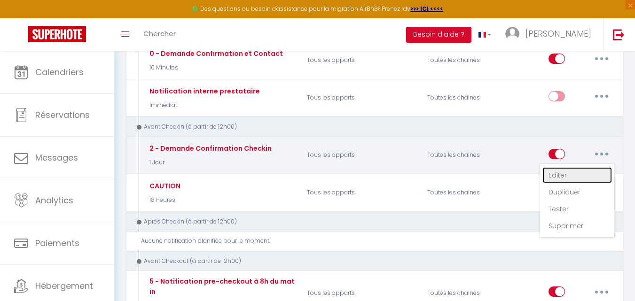
checkbox input "false"
type input "Procédure pour le checkin - [RENTAL:NAME]"
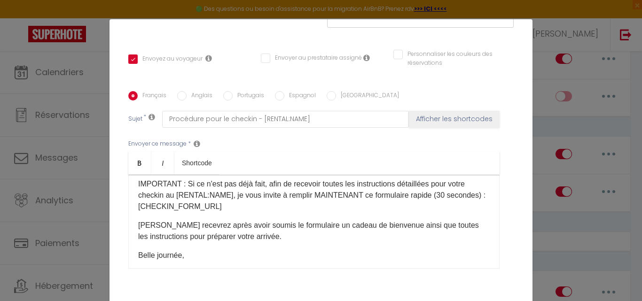
scroll to position [47, 0]
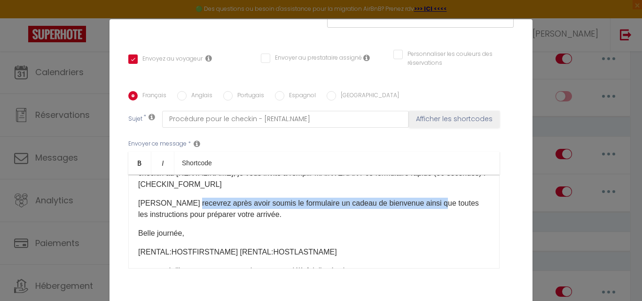
drag, startPoint x: 185, startPoint y: 189, endPoint x: 431, endPoint y: 190, distance: 246.3
click at [431, 198] on p "Vous recevrez après avoir soumis le formulaire un cadeau de bienvenue ainsi que…" at bounding box center [314, 209] width 352 height 23
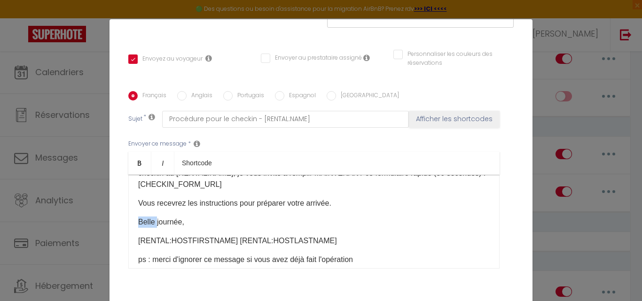
drag, startPoint x: 151, startPoint y: 209, endPoint x: 104, endPoint y: 204, distance: 46.7
click at [104, 204] on div "Modifier la notification × Titre * 2 - Demande Confirmation Checkin Pour cet hé…" at bounding box center [321, 150] width 642 height 301
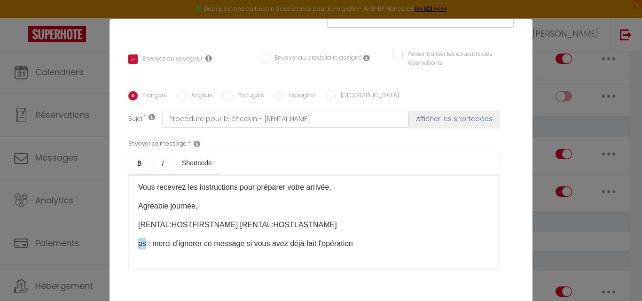
drag, startPoint x: 141, startPoint y: 248, endPoint x: 115, endPoint y: 245, distance: 26.4
click at [115, 245] on div "Titre * 2 - Demande Confirmation Checkin Pour cet hébergement Sélectionner les …" at bounding box center [321, 92] width 423 height 450
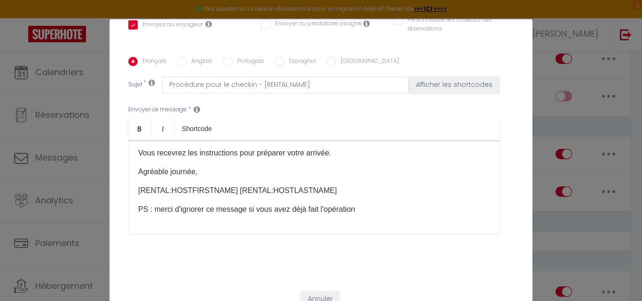
scroll to position [38, 0]
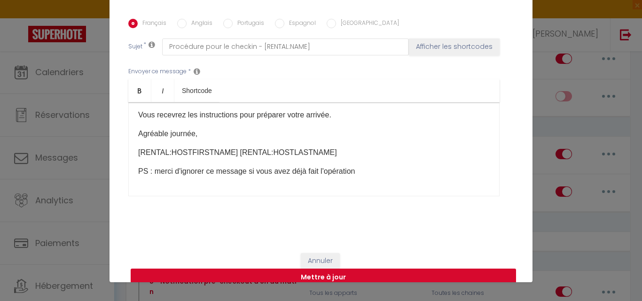
click at [390, 269] on button "Mettre à jour" at bounding box center [323, 278] width 385 height 18
checkbox input "true"
checkbox input "false"
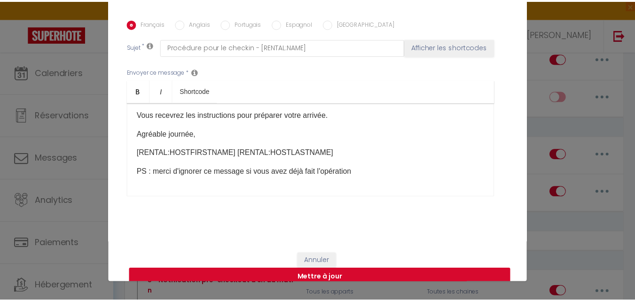
scroll to position [213, 0]
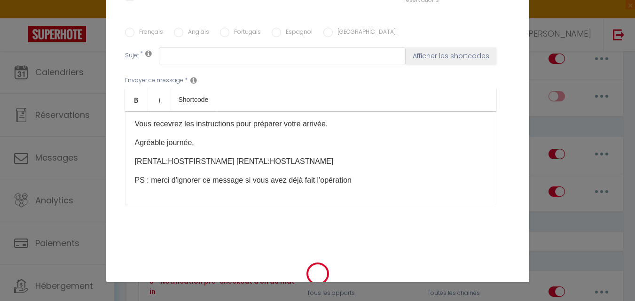
checkbox input "false"
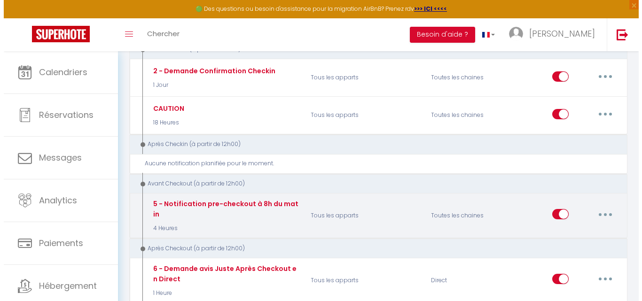
scroll to position [235, 0]
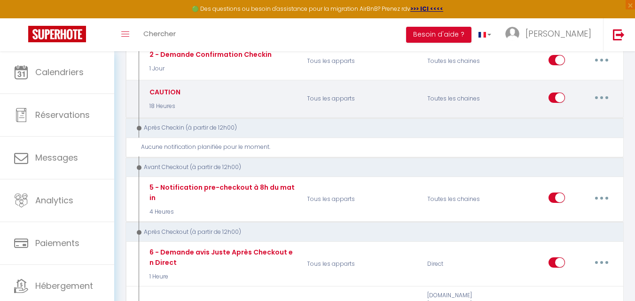
click at [597, 96] on button "button" at bounding box center [602, 97] width 26 height 15
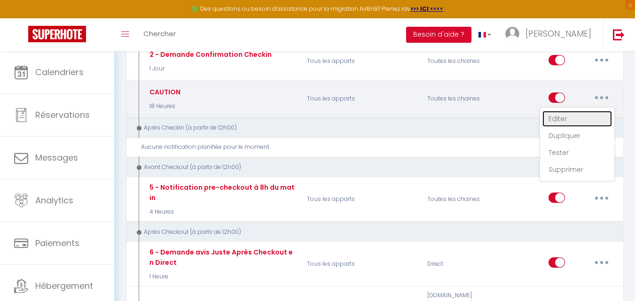
click at [560, 120] on link "Editer" at bounding box center [577, 119] width 70 height 16
type input "CAUTION"
select select "18 Heures"
select select "if_booking_is_paid"
checkbox input "true"
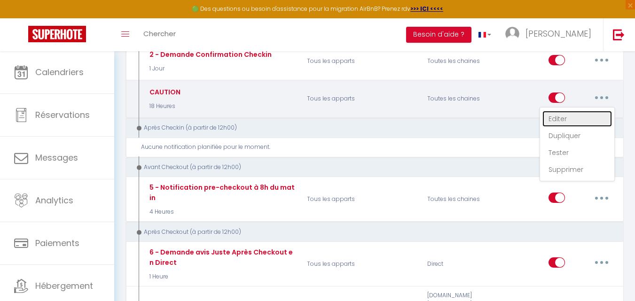
checkbox input "false"
radio input "true"
type input "LIEN DE CAUTION [RENTAL:NAME]Votre séjour du [BOOKING:CHECKING] au [BOOKING:CHE…"
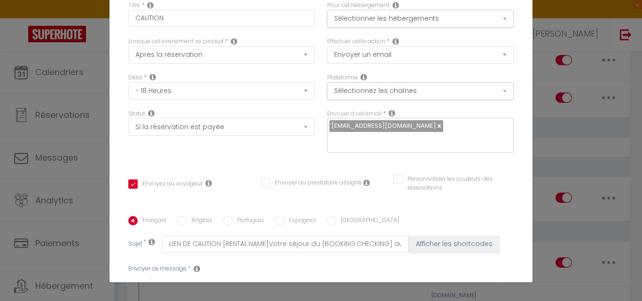
scroll to position [0, 0]
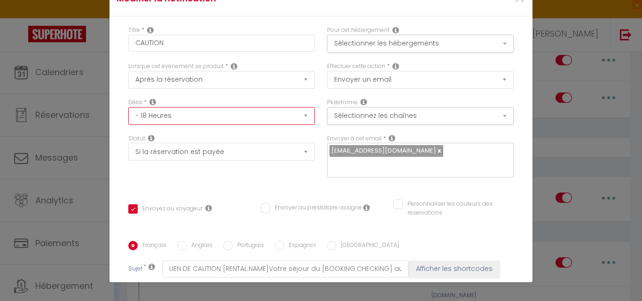
click at [300, 115] on select "Immédiat - 10 Minutes - 1 Heure - 2 Heures - 3 Heures - 4 Heures - 5 Heures - 6…" at bounding box center [221, 116] width 187 height 18
click at [253, 114] on select "Immédiat - 10 Minutes - 1 Heure - 2 Heures - 3 Heures - 4 Heures - 5 Heures - 6…" at bounding box center [221, 116] width 187 height 18
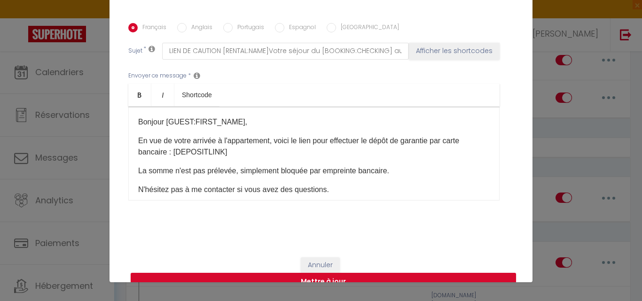
scroll to position [222, 0]
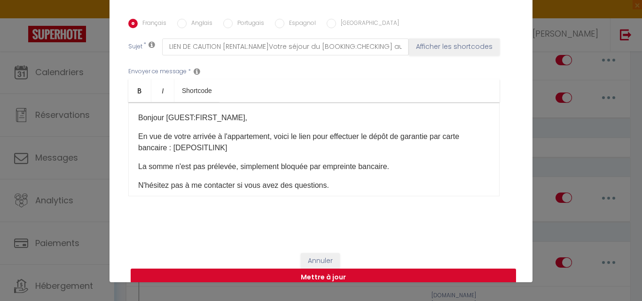
click at [325, 269] on button "Mettre à jour" at bounding box center [323, 278] width 385 height 18
checkbox input "true"
checkbox input "false"
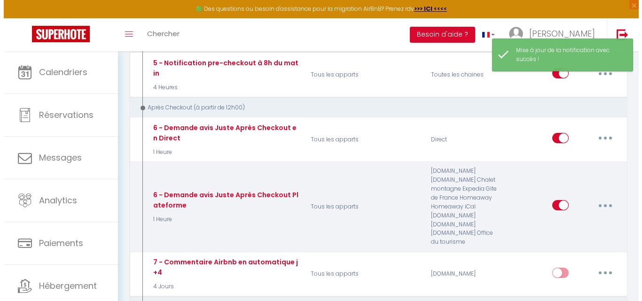
scroll to position [376, 0]
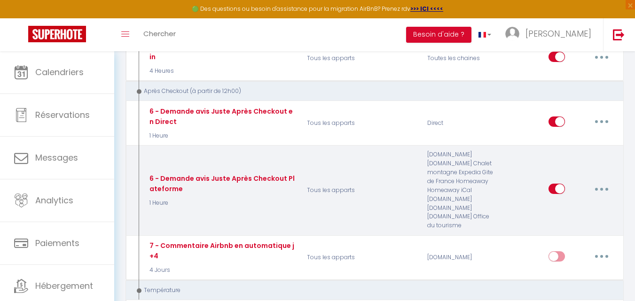
click at [601, 191] on button "button" at bounding box center [602, 188] width 26 height 15
click at [561, 210] on link "Editer" at bounding box center [577, 211] width 70 height 16
type input "6 - Demande avis Juste Après Checkout Plateforme"
select select "5"
select select "1 Heure"
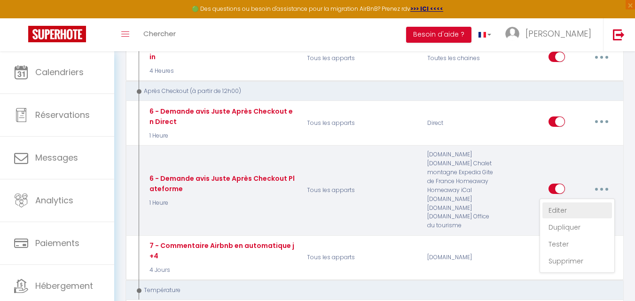
select select "if_booking_is_paid"
checkbox input "true"
checkbox input "false"
radio input "true"
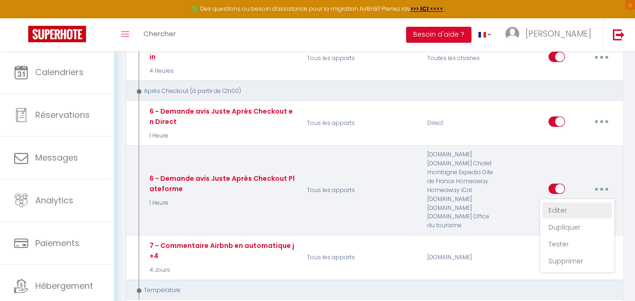
type input "[GUEST:FIRST_NAME], voici un cadeau pour vous avant de quitter [RENTAL:CITY]"
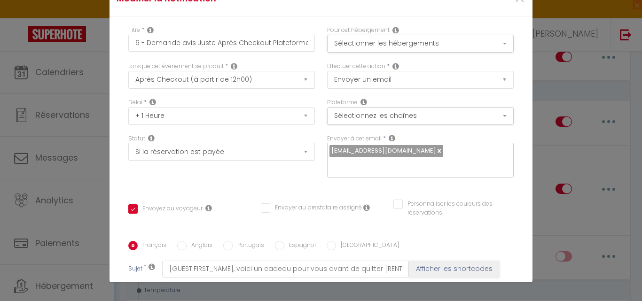
scroll to position [0, 0]
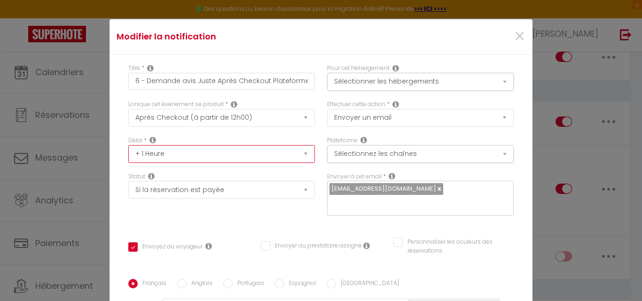
click at [300, 155] on select "Immédiat + 10 Minutes + 1 Heure + 2 Heures + 3 Heures + 4 Heures + 5 Heures + 6…" at bounding box center [221, 154] width 187 height 18
select select "2 Heures"
click at [128, 145] on select "Immédiat + 10 Minutes + 1 Heure + 2 Heures + 3 Heures + 4 Heures + 5 Heures + 6…" at bounding box center [221, 154] width 187 height 18
checkbox input "true"
checkbox input "false"
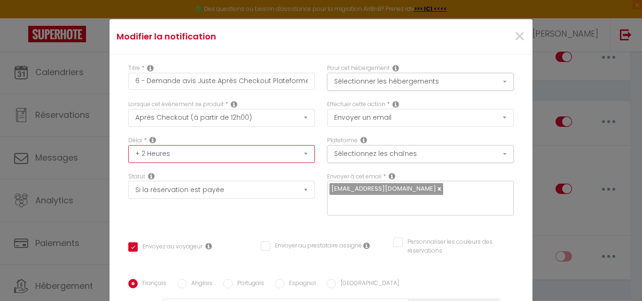
checkbox input "false"
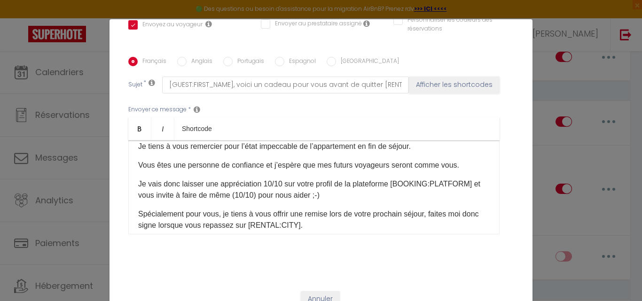
scroll to position [94, 0]
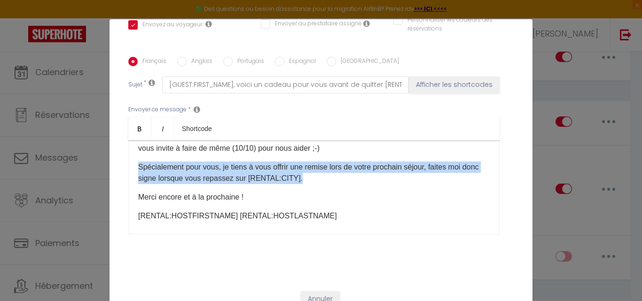
drag, startPoint x: 134, startPoint y: 149, endPoint x: 329, endPoint y: 167, distance: 195.5
click at [329, 167] on p "Spécialement pour vous, je tiens à vous offrir une remise lors de votre prochai…" at bounding box center [314, 173] width 352 height 23
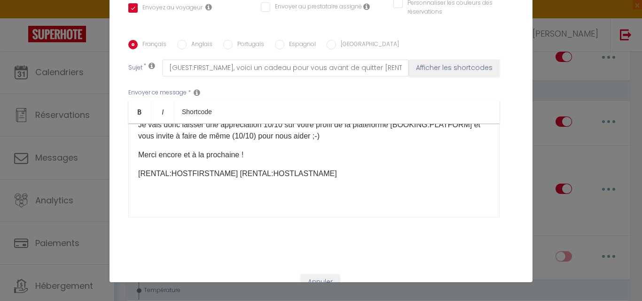
scroll to position [222, 0]
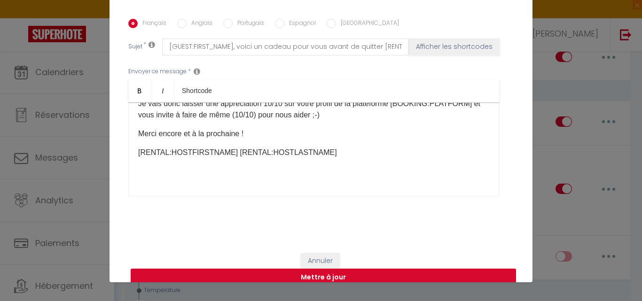
click at [361, 269] on button "Mettre à jour" at bounding box center [323, 278] width 385 height 18
checkbox input "true"
checkbox input "false"
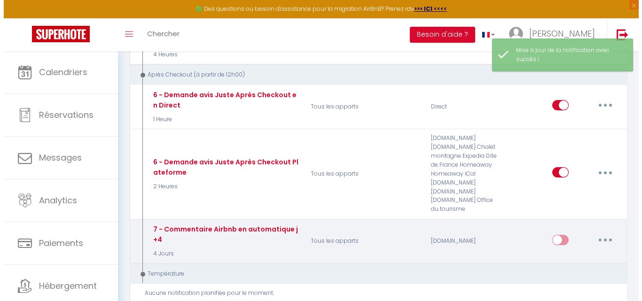
scroll to position [376, 0]
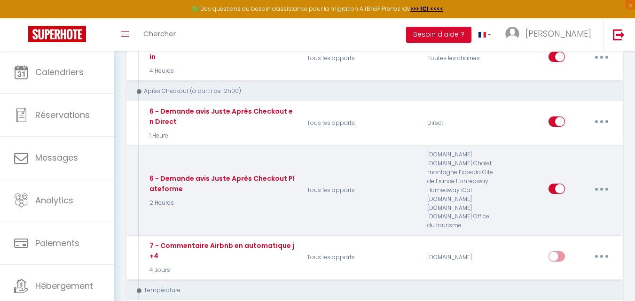
click at [595, 185] on button "button" at bounding box center [602, 188] width 26 height 15
click at [553, 210] on link "Editer" at bounding box center [577, 211] width 70 height 16
type input "6 - Demande avis Juste Après Checkout Plateforme"
select select "5"
select select "2 Heures"
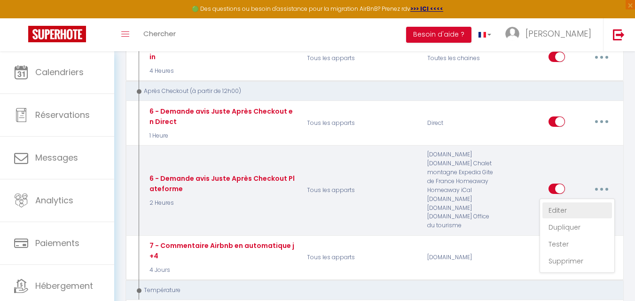
select select "if_booking_is_paid"
checkbox input "true"
checkbox input "false"
radio input "true"
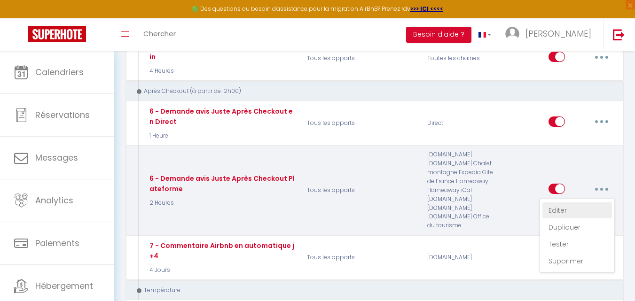
type input "[GUEST:FIRST_NAME], voici un cadeau pour vous avant de quitter [RENTAL:CITY]"
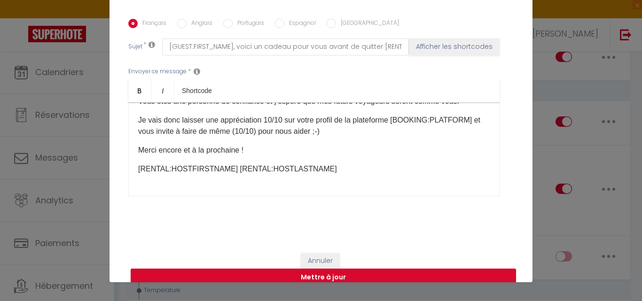
scroll to position [89, 0]
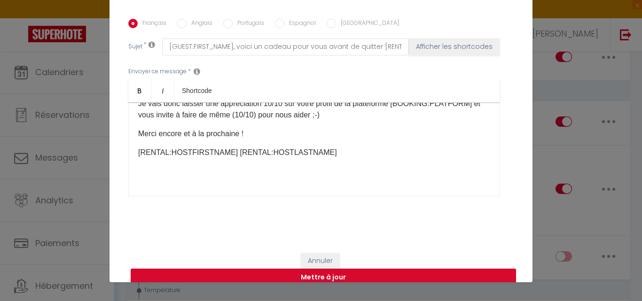
click at [262, 269] on button "Mettre à jour" at bounding box center [323, 278] width 385 height 18
checkbox input "true"
checkbox input "false"
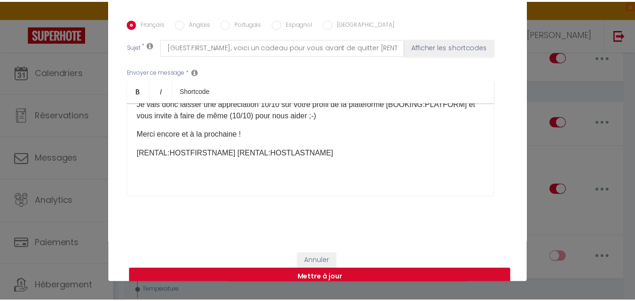
scroll to position [213, 0]
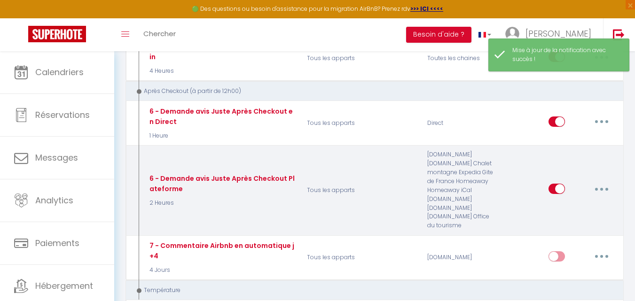
click at [560, 188] on input "checkbox" at bounding box center [557, 191] width 16 height 14
checkbox input "false"
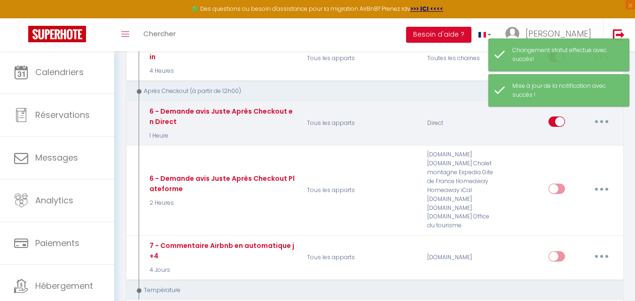
click at [556, 122] on input "checkbox" at bounding box center [557, 124] width 16 height 14
checkbox input "false"
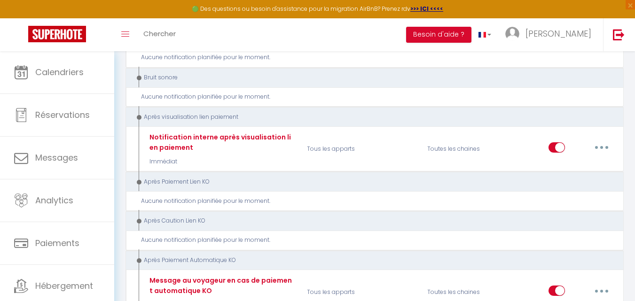
scroll to position [658, 0]
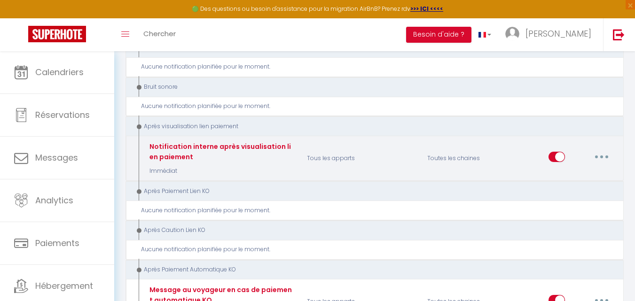
click at [596, 155] on button "button" at bounding box center [602, 156] width 26 height 15
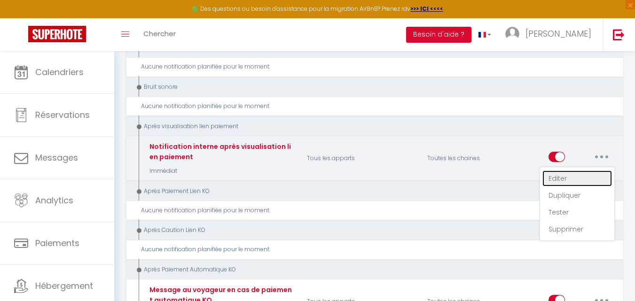
click at [558, 180] on link "Editer" at bounding box center [577, 179] width 70 height 16
type input "Notification interne après visualisation lien paiement"
select select "9"
select select "Immédiat"
select select "if_booking_is_paid"
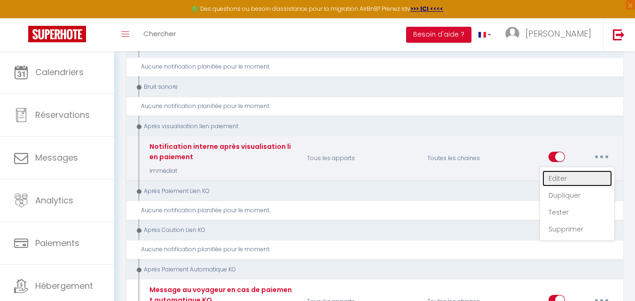
checkbox input "true"
checkbox input "false"
radio input "true"
type input "Email après visualisation lien paiement - [RENTAL:NAME] - [GUEST:NAME] - [BOOKI…"
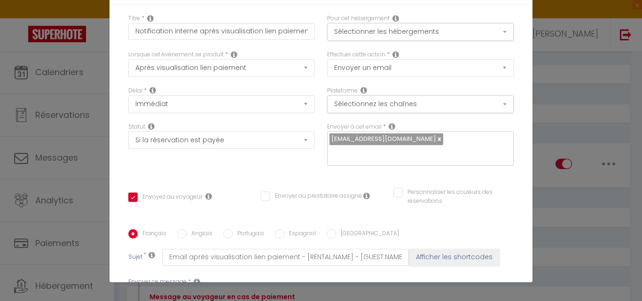
scroll to position [0, 0]
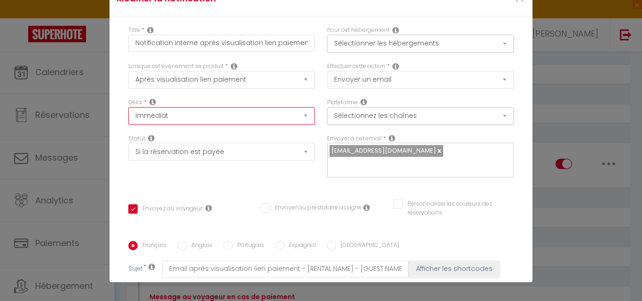
click at [302, 118] on select "Immédiat + 10 Minutes + 1 Heure + 2 Heures + 3 Heures + 4 Heures + 5 Heures + 6…" at bounding box center [221, 116] width 187 height 18
select select "10 Minutes"
click at [128, 107] on select "Immédiat + 10 Minutes + 1 Heure + 2 Heures + 3 Heures + 4 Heures + 5 Heures + 6…" at bounding box center [221, 116] width 187 height 18
checkbox input "true"
checkbox input "false"
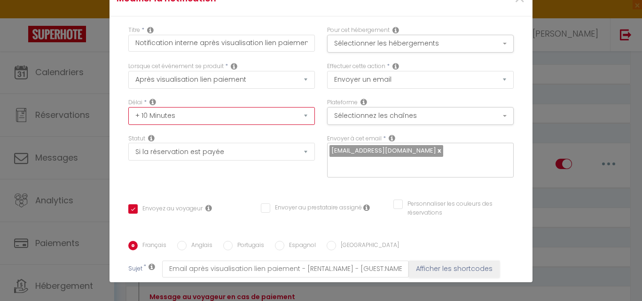
checkbox input "false"
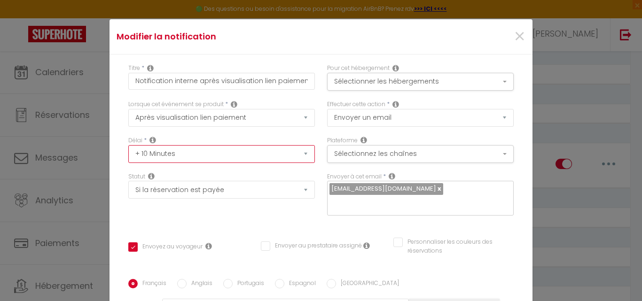
click at [299, 153] on select "Immédiat + 10 Minutes + 1 Heure + 2 Heures + 3 Heures + 4 Heures + 5 Heures + 6…" at bounding box center [221, 154] width 187 height 18
select select "Immédiat"
click at [128, 145] on select "Immédiat + 10 Minutes + 1 Heure + 2 Heures + 3 Heures + 4 Heures + 5 Heures + 6…" at bounding box center [221, 154] width 187 height 18
checkbox input "true"
checkbox input "false"
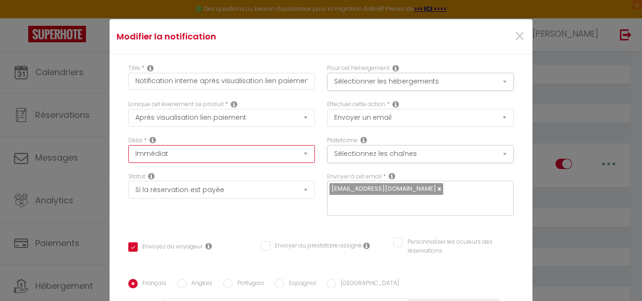
checkbox input "false"
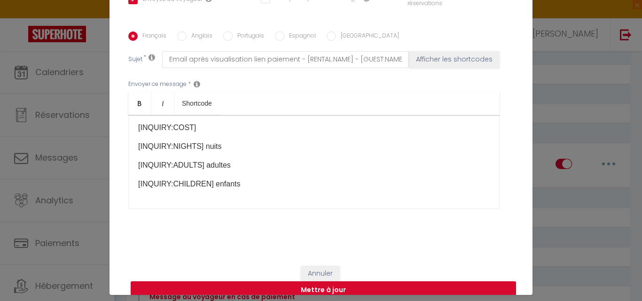
scroll to position [38, 0]
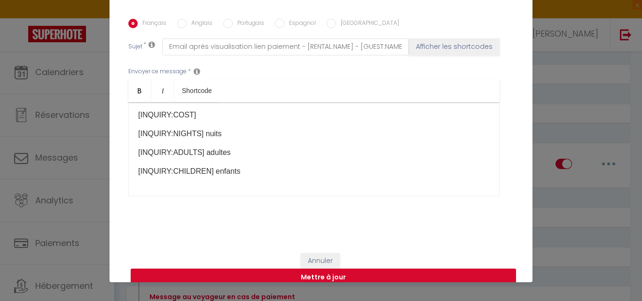
click at [344, 269] on button "Mettre à jour" at bounding box center [323, 278] width 385 height 18
checkbox input "true"
checkbox input "false"
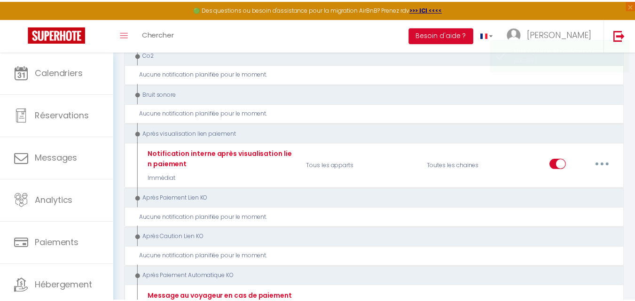
scroll to position [658, 0]
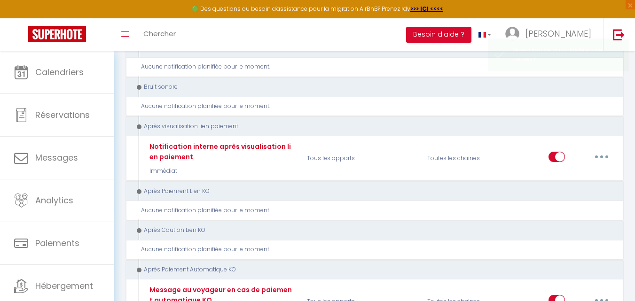
checkbox input "false"
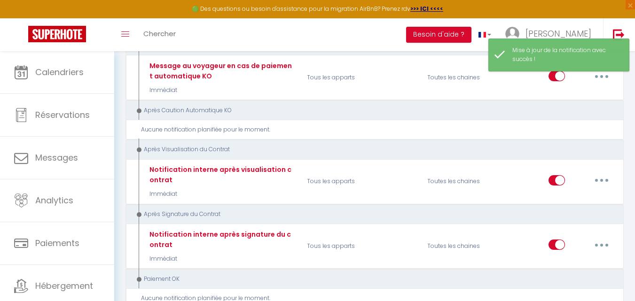
scroll to position [893, 0]
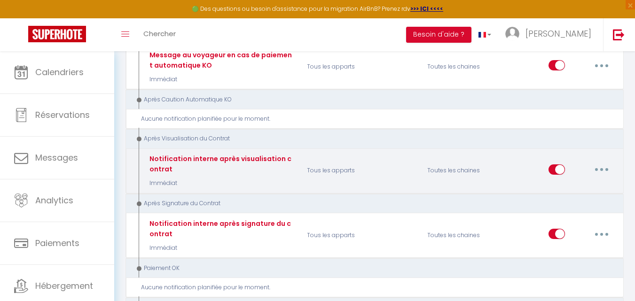
click at [601, 170] on icon "button" at bounding box center [601, 169] width 3 height 3
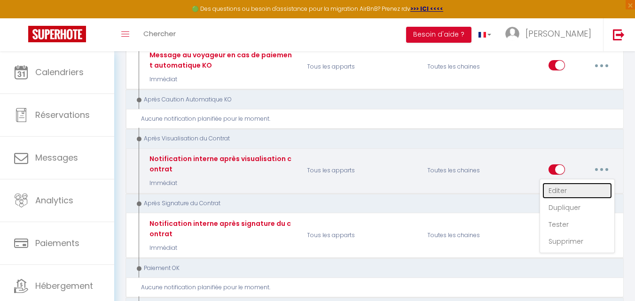
click at [566, 193] on link "Editer" at bounding box center [577, 191] width 70 height 16
type input "Notification interne après visualisation contrat"
select select "14"
select select "Immédiat"
select select "if_deposit_is_paid"
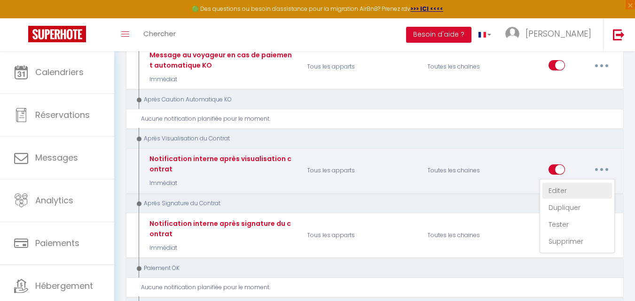
checkbox input "true"
checkbox input "false"
radio input "true"
type input "Email après visualisation contrat - [RENTAL:NAME] - [GUEST:NAME] - [BOOKING:ID]"
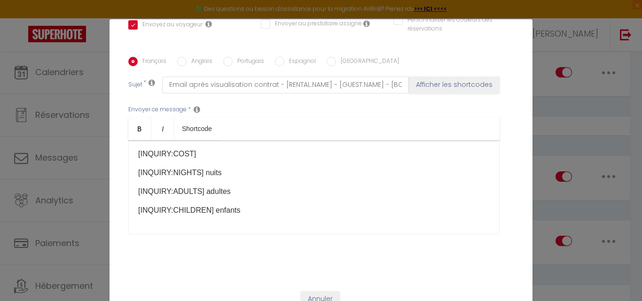
scroll to position [0, 0]
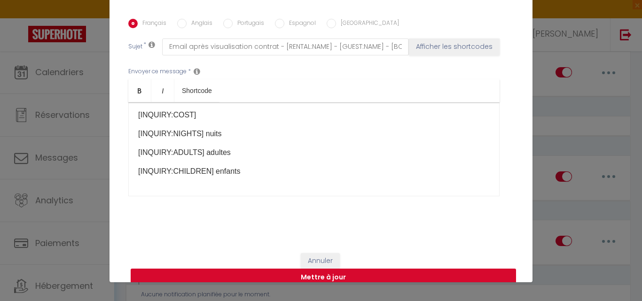
click at [358, 269] on button "Mettre à jour" at bounding box center [323, 278] width 385 height 18
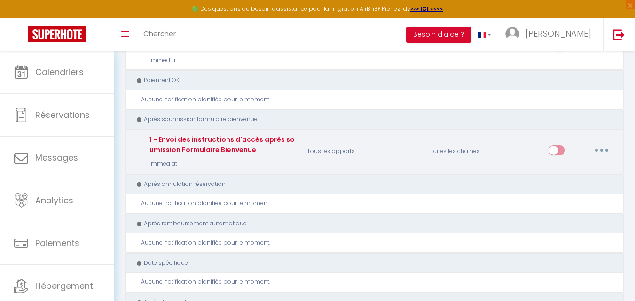
click at [601, 149] on icon "button" at bounding box center [601, 150] width 3 height 3
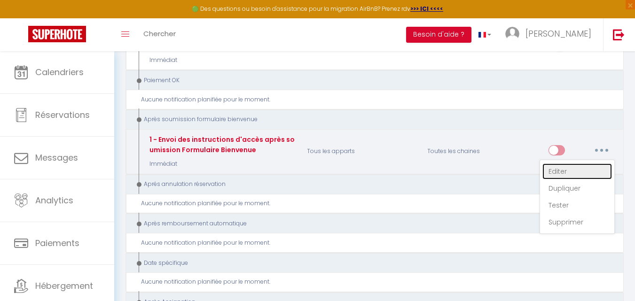
click at [566, 175] on link "Editer" at bounding box center [577, 172] width 70 height 16
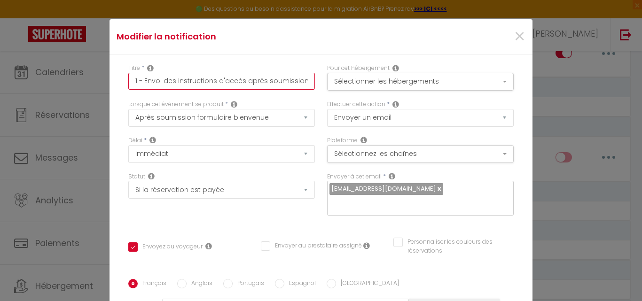
click at [277, 81] on input "1 - Envoi des instructions d'accès après soumission Formulaire Bienvenue" at bounding box center [221, 81] width 187 height 17
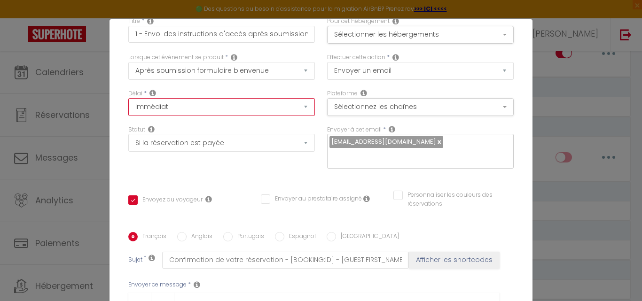
click at [298, 106] on select "Immédiat + 10 Minutes + 1 Heure + 2 Heures + 3 Heures + 4 Heures + 5 Heures + 6…" at bounding box center [221, 107] width 187 height 18
click at [128, 98] on select "Immédiat + 10 Minutes + 1 Heure + 2 Heures + 3 Heures + 4 Heures + 5 Heures + 6…" at bounding box center [221, 107] width 187 height 18
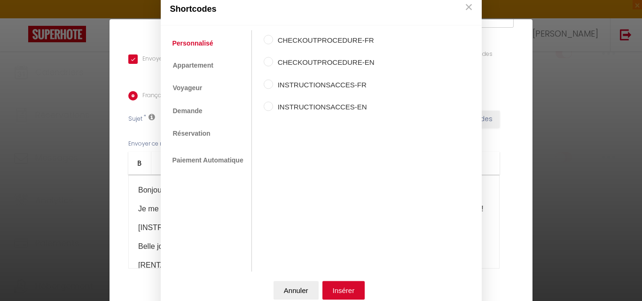
click at [510, 124] on div "Shortcodes Personnalisé Appartement Voyageur Demande Réservation Lien De Paieme…" at bounding box center [321, 150] width 642 height 301
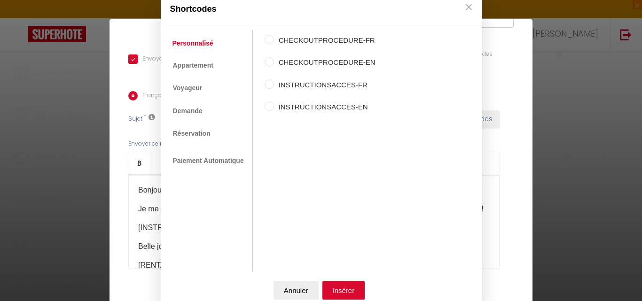
click at [268, 87] on input "INSTRUCTIONSACCES-FR" at bounding box center [269, 83] width 9 height 9
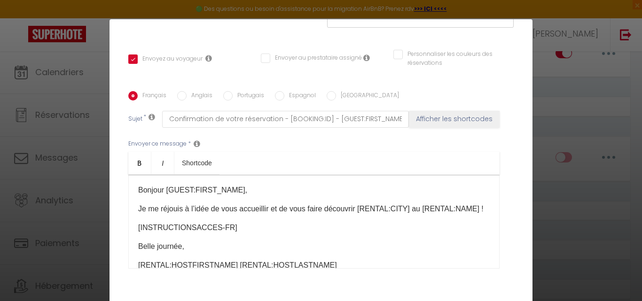
click at [291, 290] on button "Annuler" at bounding box center [296, 290] width 45 height 19
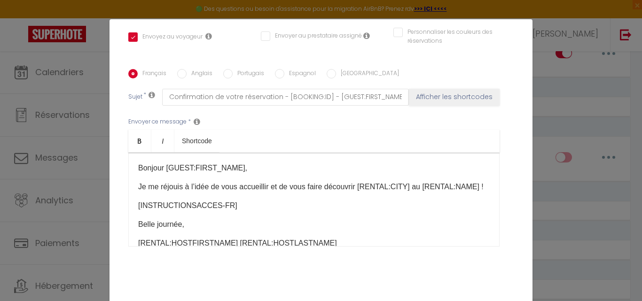
scroll to position [222, 0]
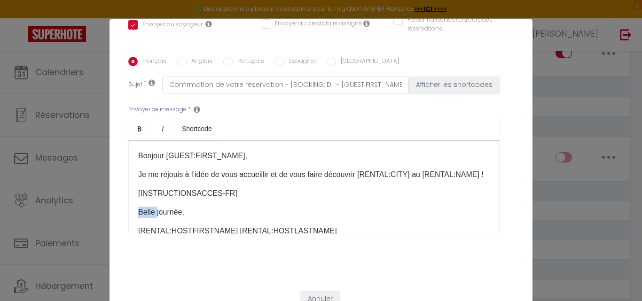
drag, startPoint x: 153, startPoint y: 210, endPoint x: 94, endPoint y: 204, distance: 59.6
click at [94, 204] on div "Modifier la notification × Titre * 1 - Envoi des instructions d'accès après sou…" at bounding box center [321, 150] width 642 height 301
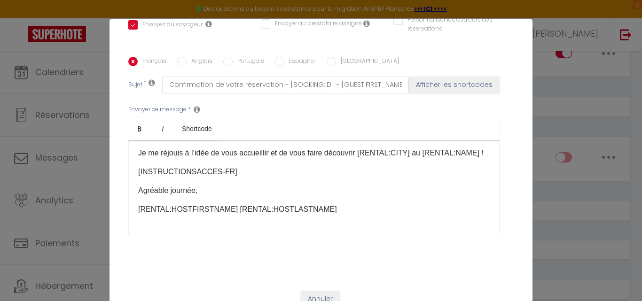
scroll to position [38, 0]
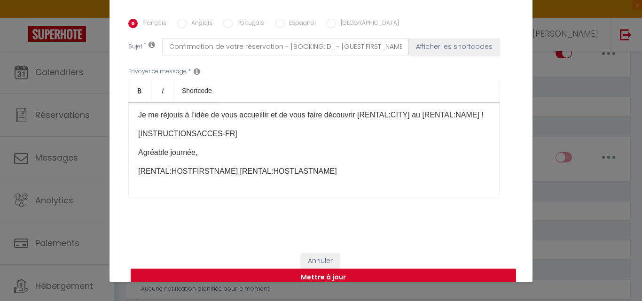
click at [279, 269] on button "Mettre à jour" at bounding box center [323, 278] width 385 height 18
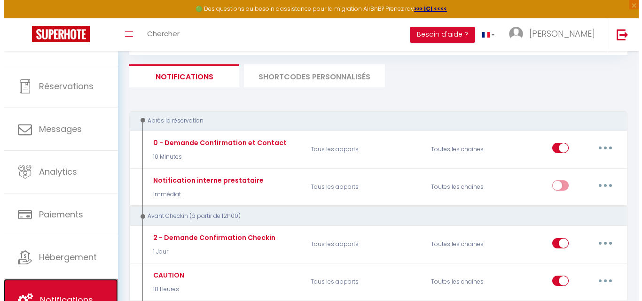
scroll to position [0, 0]
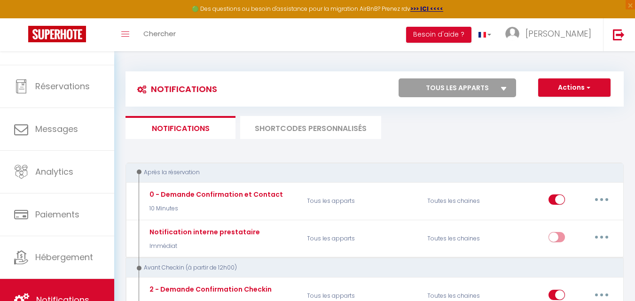
click at [296, 129] on li "SHORTCODES PERSONNALISÉS" at bounding box center [310, 127] width 141 height 23
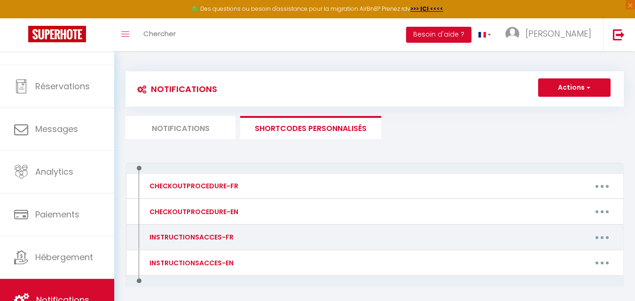
click at [602, 236] on icon "button" at bounding box center [602, 237] width 3 height 3
click at [556, 258] on link "Editer" at bounding box center [578, 259] width 70 height 16
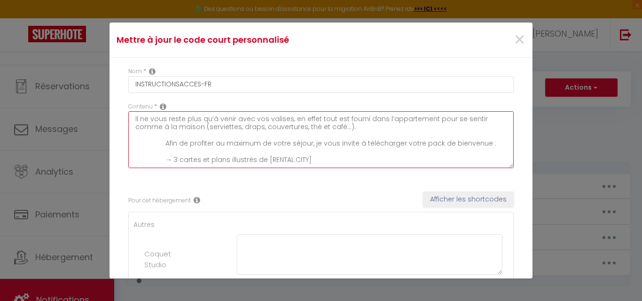
drag, startPoint x: 303, startPoint y: 127, endPoint x: 343, endPoint y: 128, distance: 39.5
click at [343, 128] on textarea "Il ne vous reste plus qu’à venir avec vos valises, en effet tout est fourni dan…" at bounding box center [320, 139] width 385 height 57
drag, startPoint x: 434, startPoint y: 124, endPoint x: 210, endPoint y: 120, distance: 224.2
click at [200, 120] on textarea "Il ne vous reste plus qu’à venir avec vos valises, en effet tout est fourni dan…" at bounding box center [320, 139] width 385 height 57
click at [300, 157] on textarea "Il ne vous reste plus qu’à venir avec vos valises, en effet tout est fourni dan…" at bounding box center [320, 139] width 385 height 57
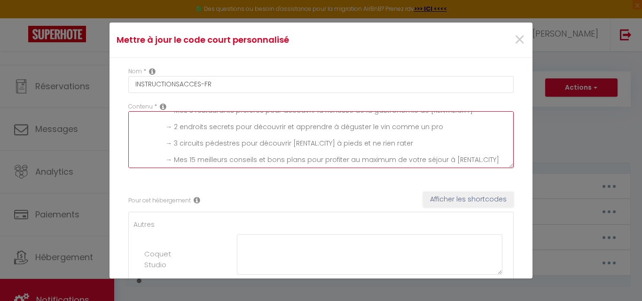
scroll to position [50, 0]
drag, startPoint x: 438, startPoint y: 130, endPoint x: 160, endPoint y: 144, distance: 278.7
click at [160, 144] on textarea "Il ne vous reste plus qu’à venir avec vos valises, en effet tout est fourni dan…" at bounding box center [320, 139] width 385 height 57
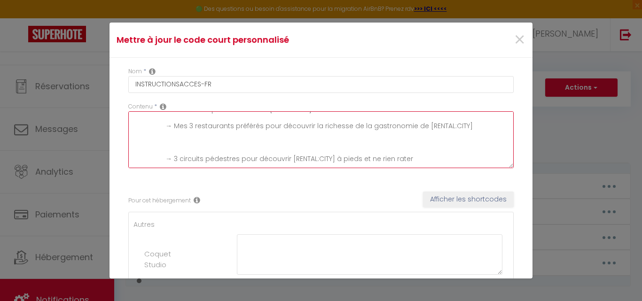
click at [176, 152] on textarea "Il ne vous reste plus qu’à venir avec vos valises, en effet tout est fourni dan…" at bounding box center [320, 139] width 385 height 57
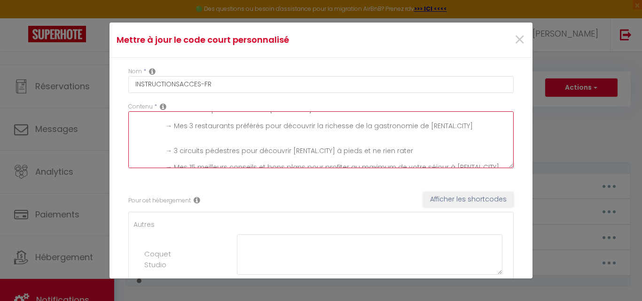
click at [170, 147] on textarea "Il ne vous reste plus qu’à venir avec vos valises, en effet tout est fourni dan…" at bounding box center [320, 139] width 385 height 57
click at [164, 143] on textarea "Il ne vous reste plus qu’à venir avec vos valises, en effet tout est fourni dan…" at bounding box center [320, 139] width 385 height 57
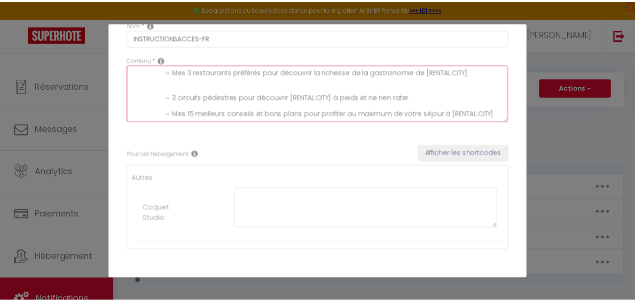
scroll to position [89, 0]
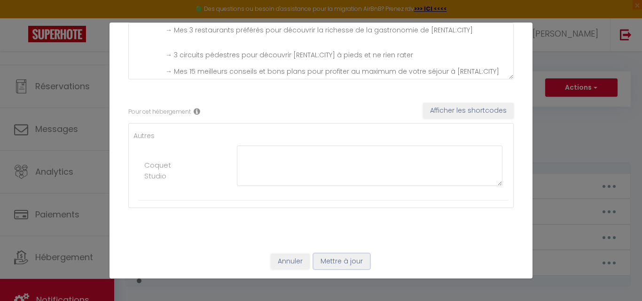
click at [338, 265] on button "Mettre à jour" at bounding box center [342, 262] width 56 height 16
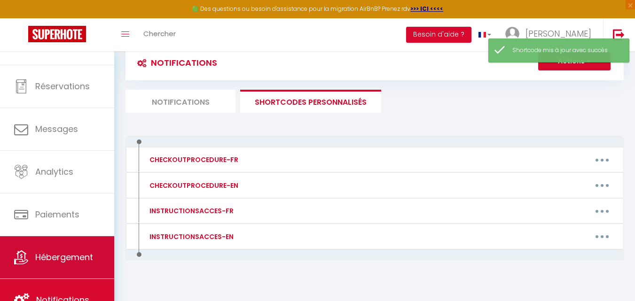
scroll to position [51, 0]
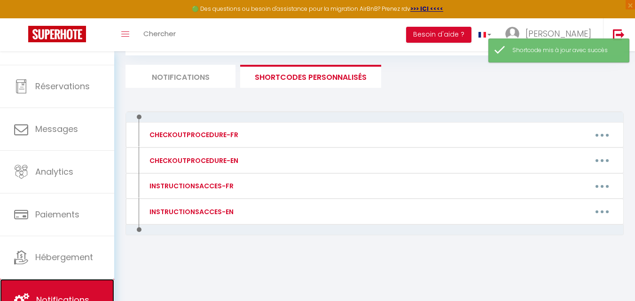
click at [70, 291] on link "Notifications" at bounding box center [57, 300] width 114 height 42
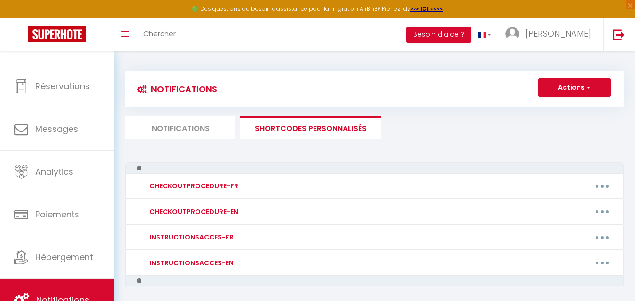
click at [186, 127] on li "Notifications" at bounding box center [181, 127] width 110 height 23
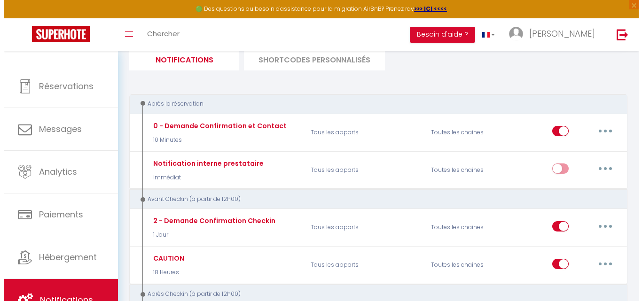
scroll to position [47, 0]
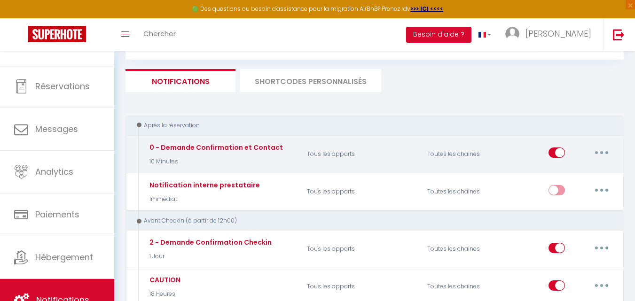
click at [603, 156] on button "button" at bounding box center [602, 152] width 26 height 15
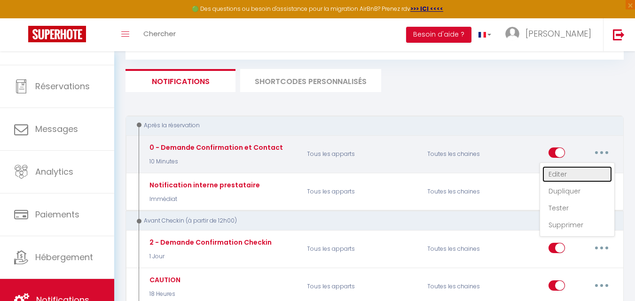
click at [565, 177] on link "Editer" at bounding box center [577, 174] width 70 height 16
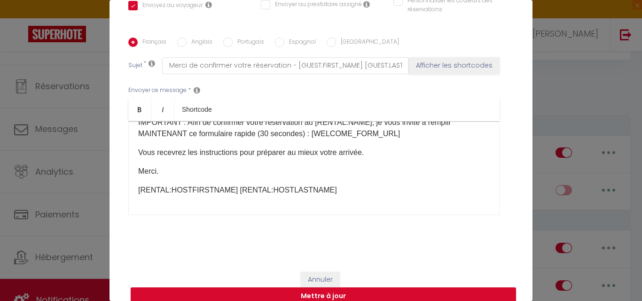
scroll to position [38, 0]
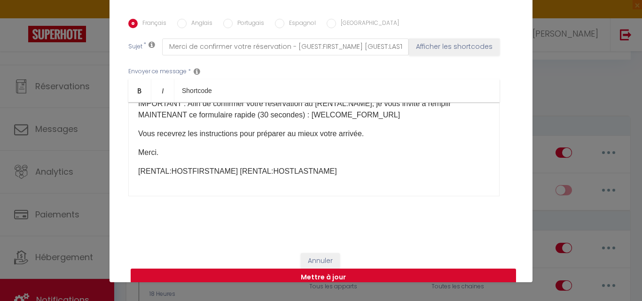
click at [359, 269] on button "Mettre à jour" at bounding box center [323, 278] width 385 height 18
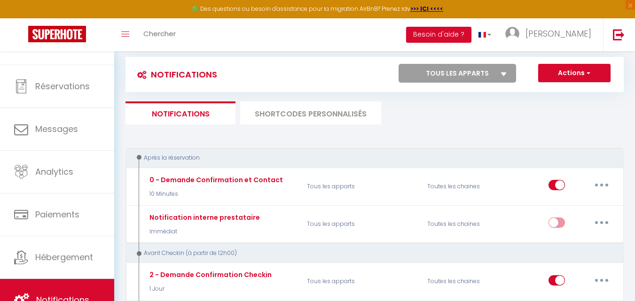
scroll to position [0, 0]
